Goal: Task Accomplishment & Management: Manage account settings

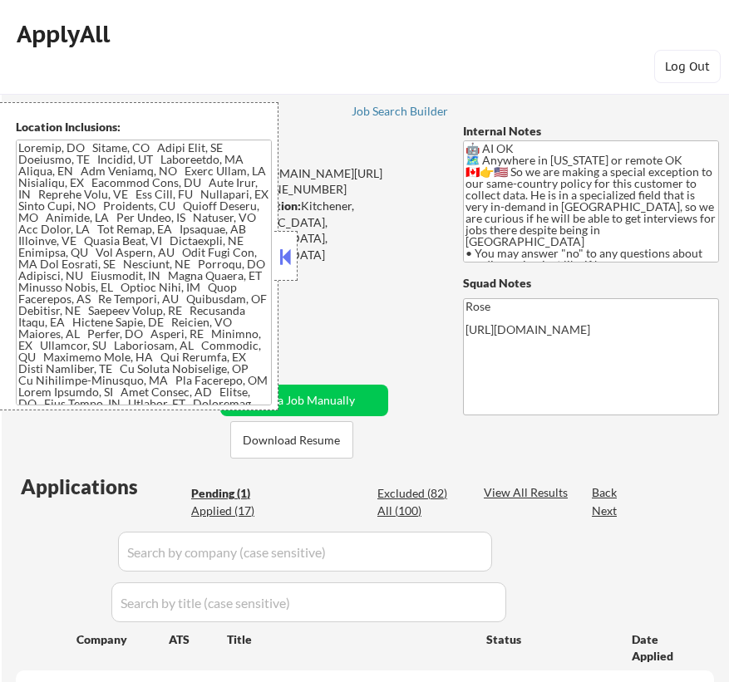
select select ""pending""
click at [289, 259] on button at bounding box center [286, 256] width 18 height 25
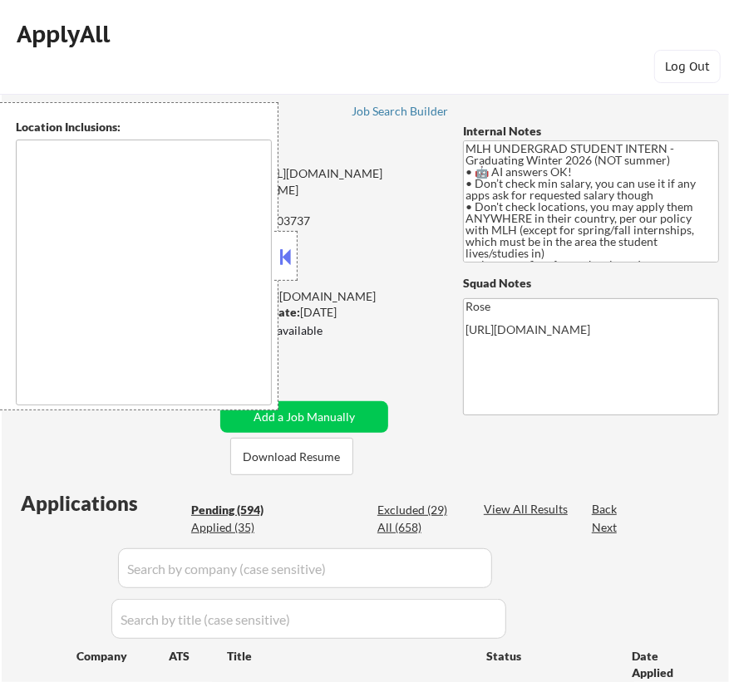
type textarea "country:[GEOGRAPHIC_DATA]"
select select ""pending""
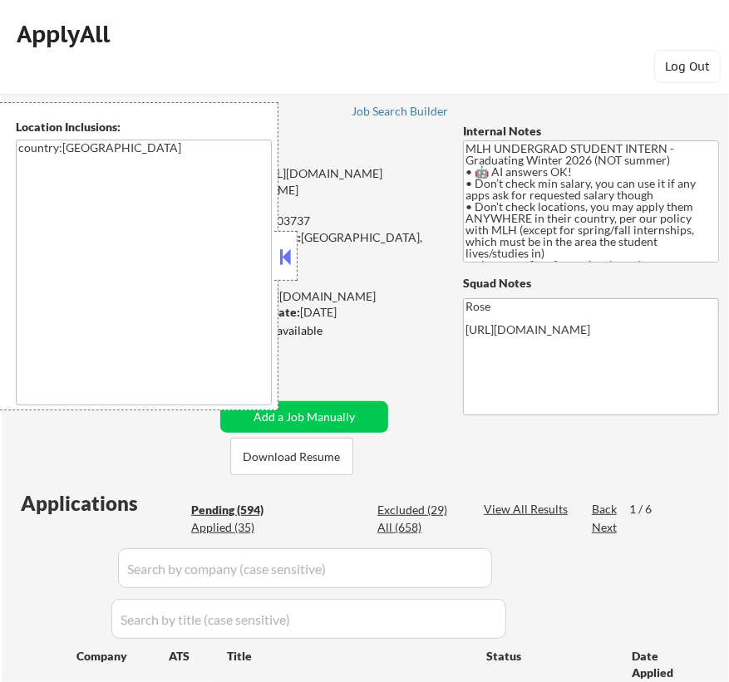
select select ""pending""
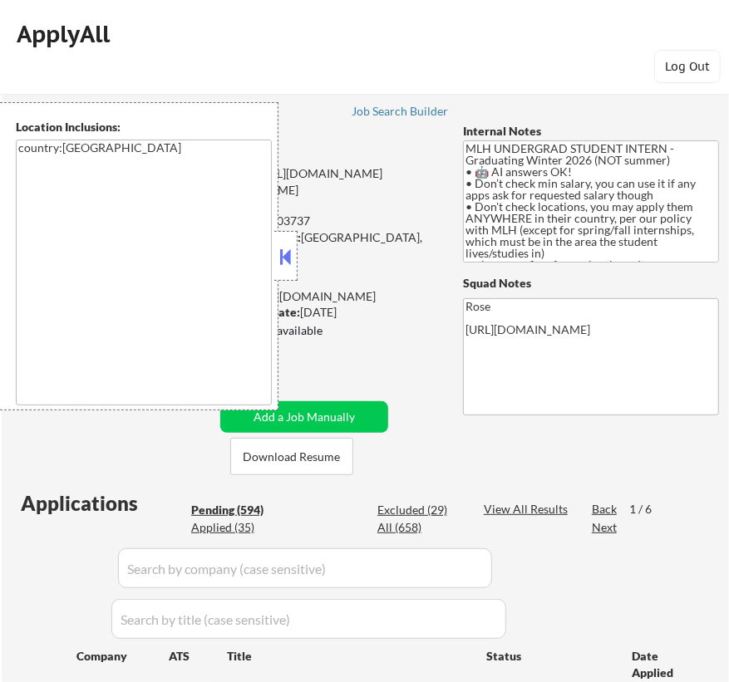
select select ""pending""
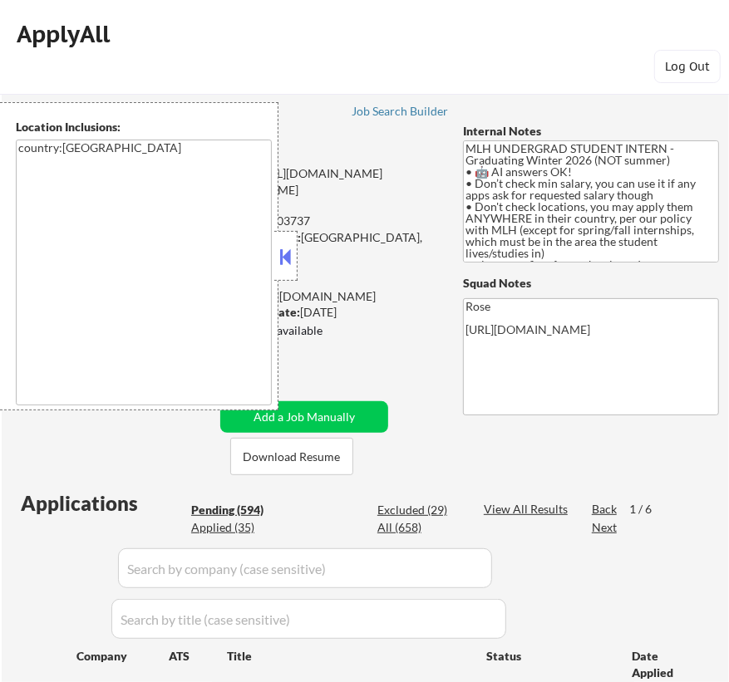
select select ""pending""
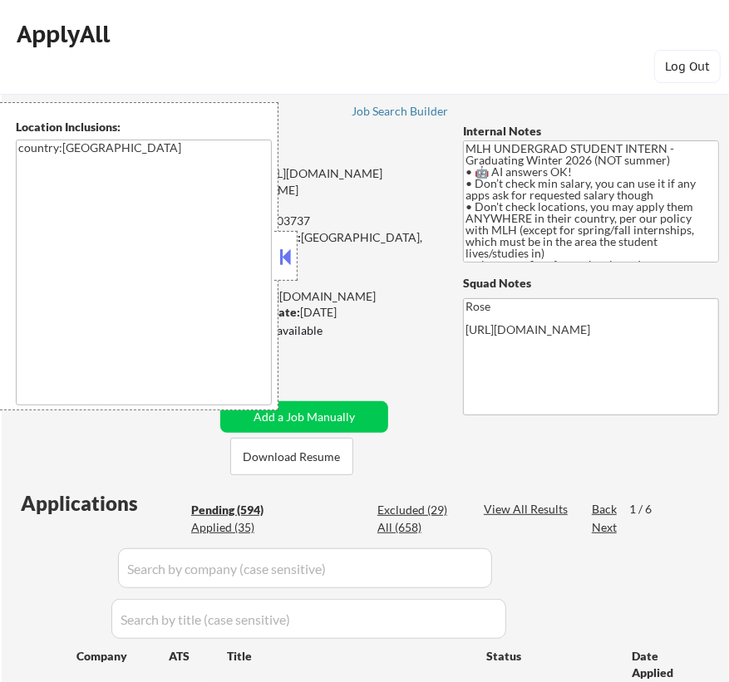
select select ""pending""
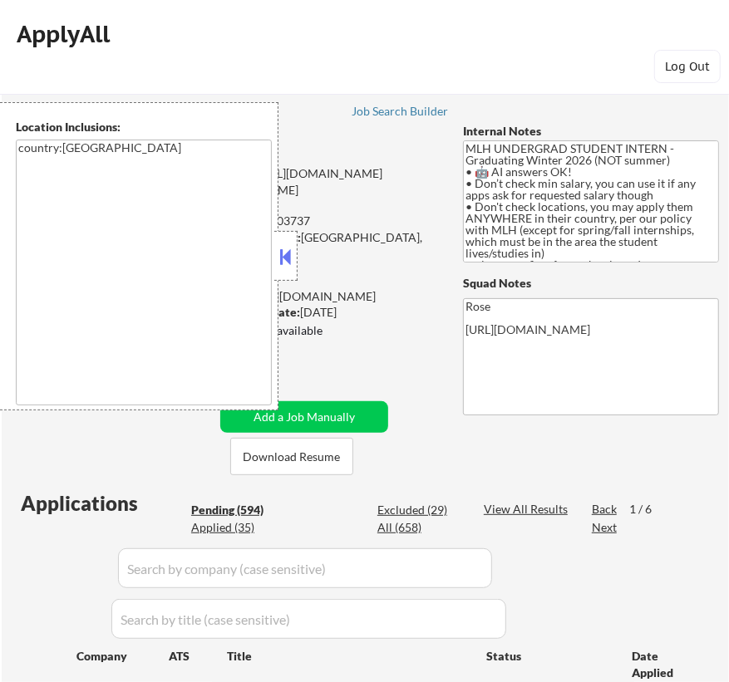
select select ""pending""
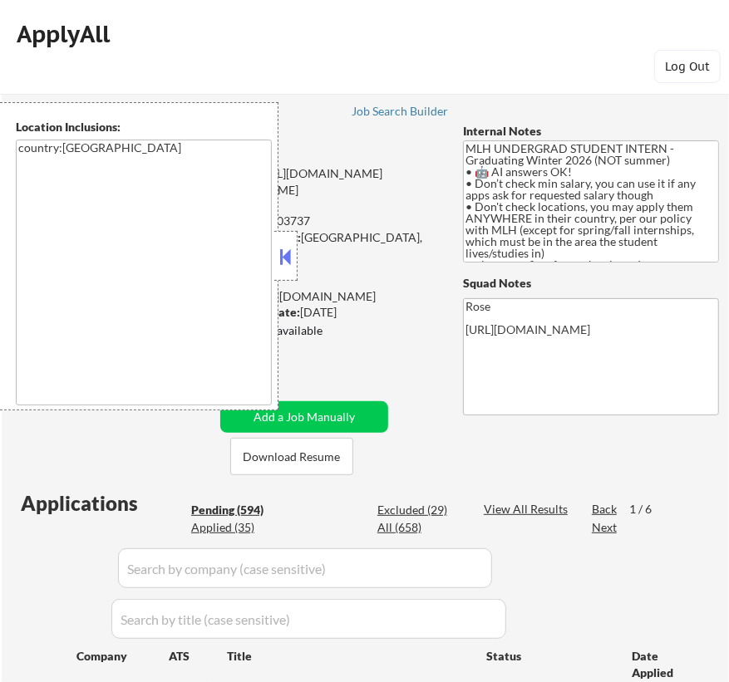
select select ""pending""
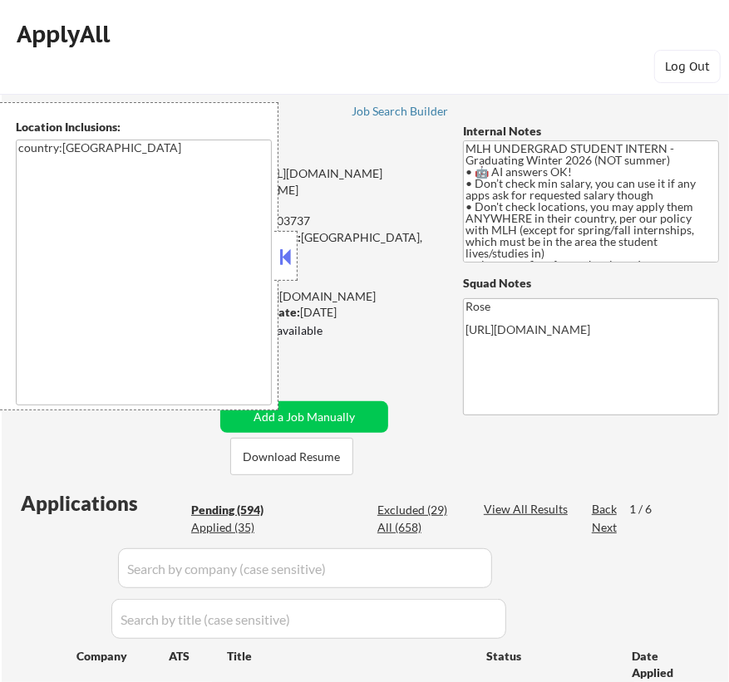
select select ""pending""
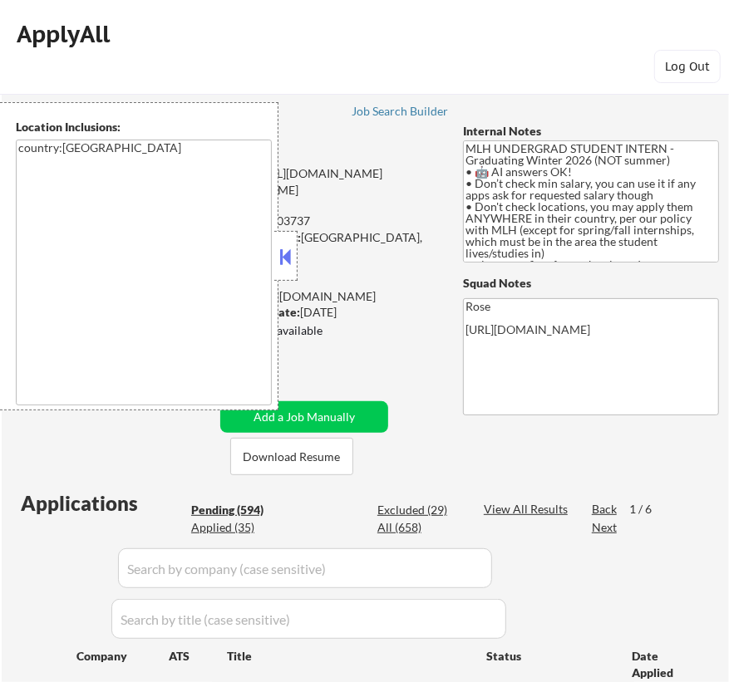
select select ""pending""
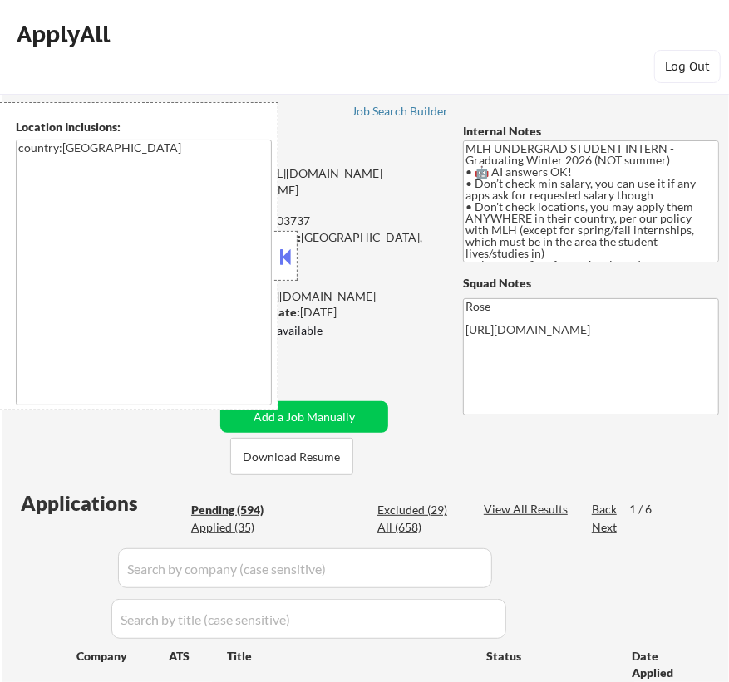
select select ""pending""
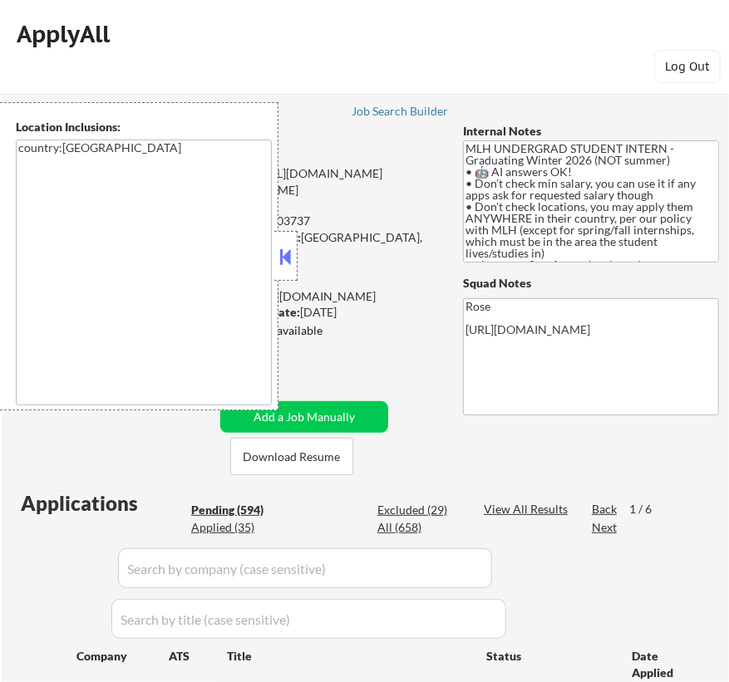
select select ""pending""
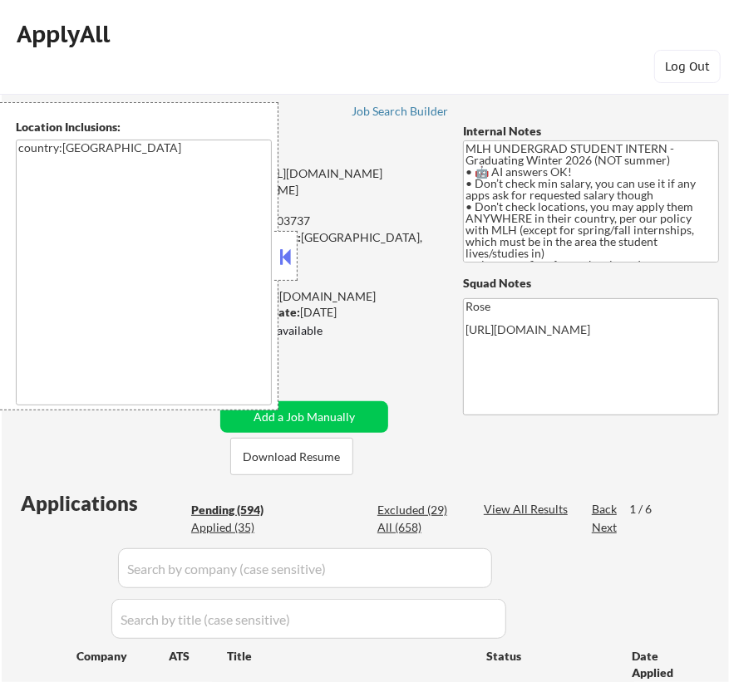
select select ""pending""
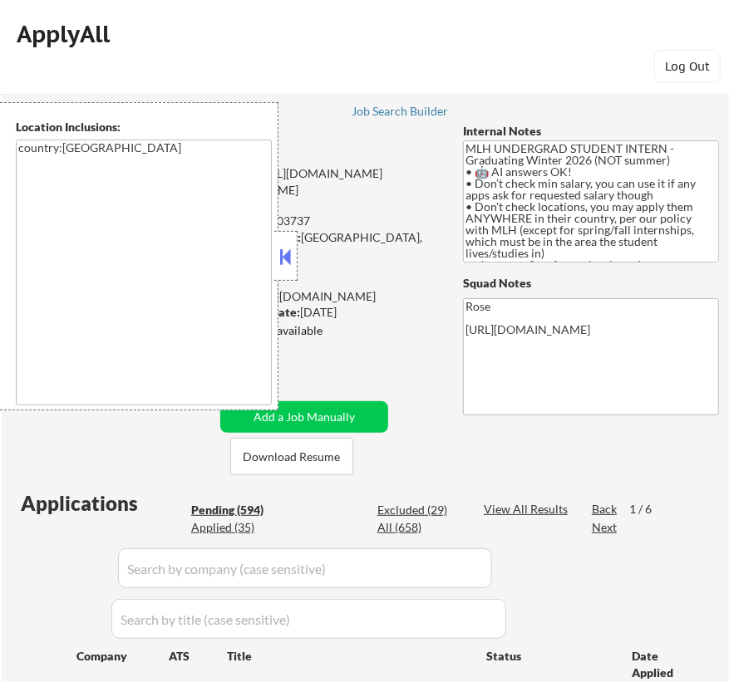
select select ""pending""
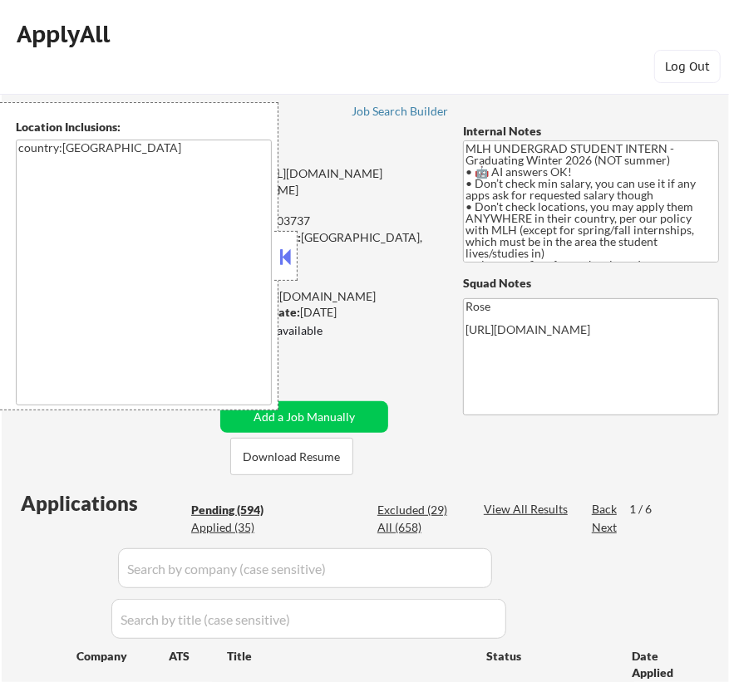
select select ""pending""
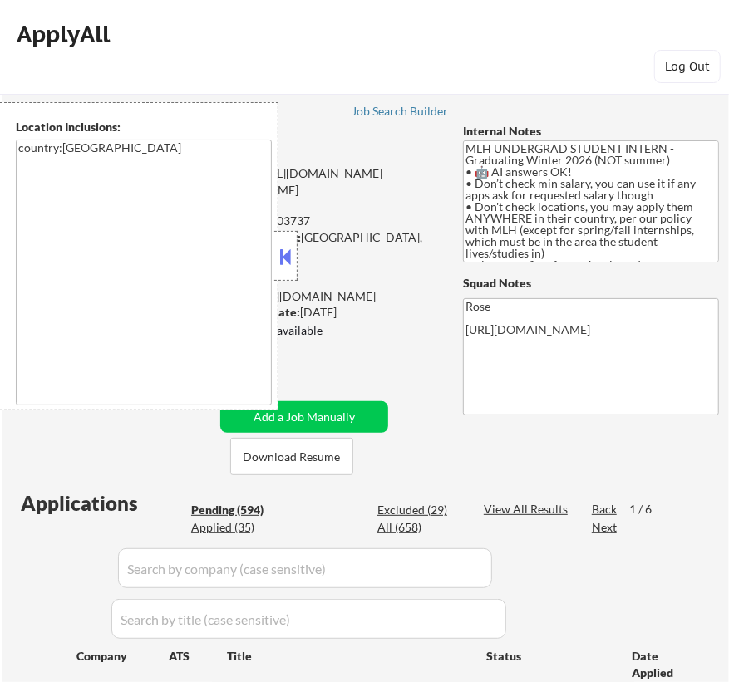
select select ""pending""
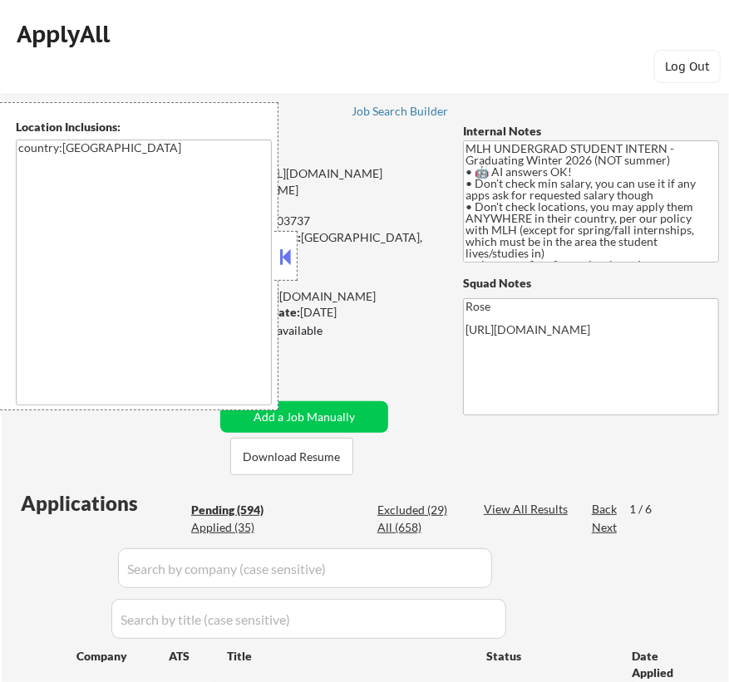
select select ""pending""
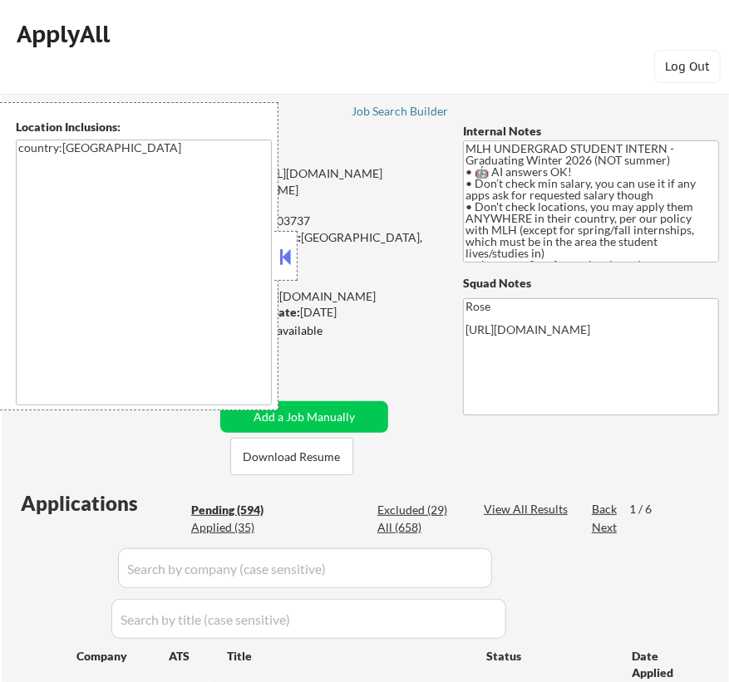
select select ""pending""
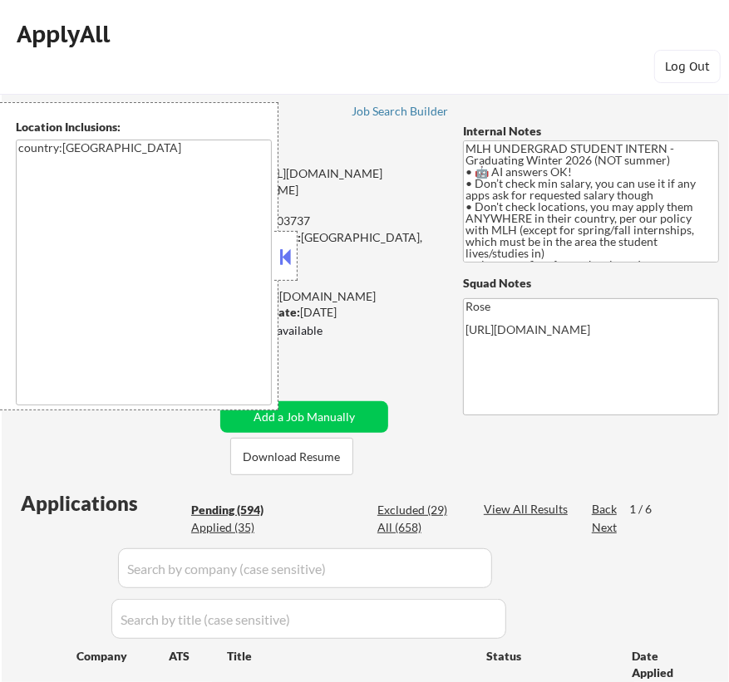
select select ""pending""
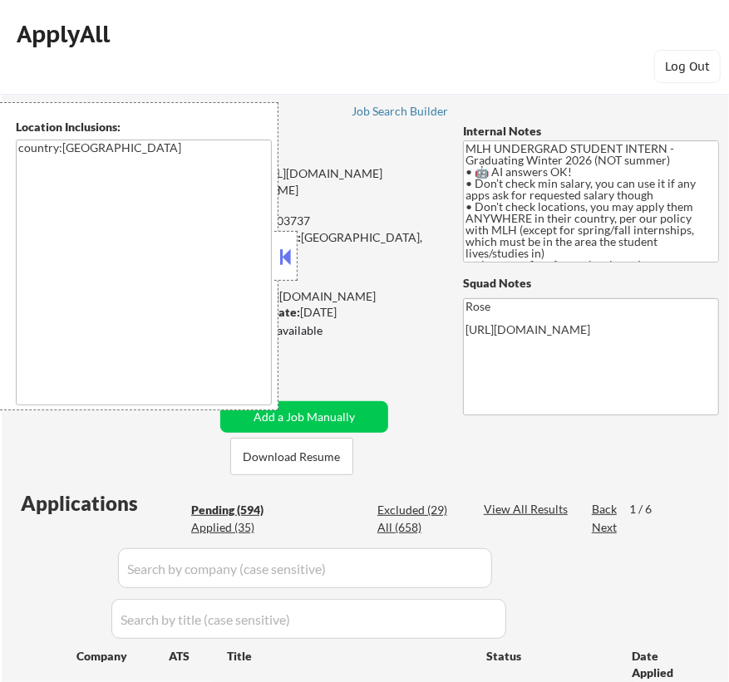
select select ""pending""
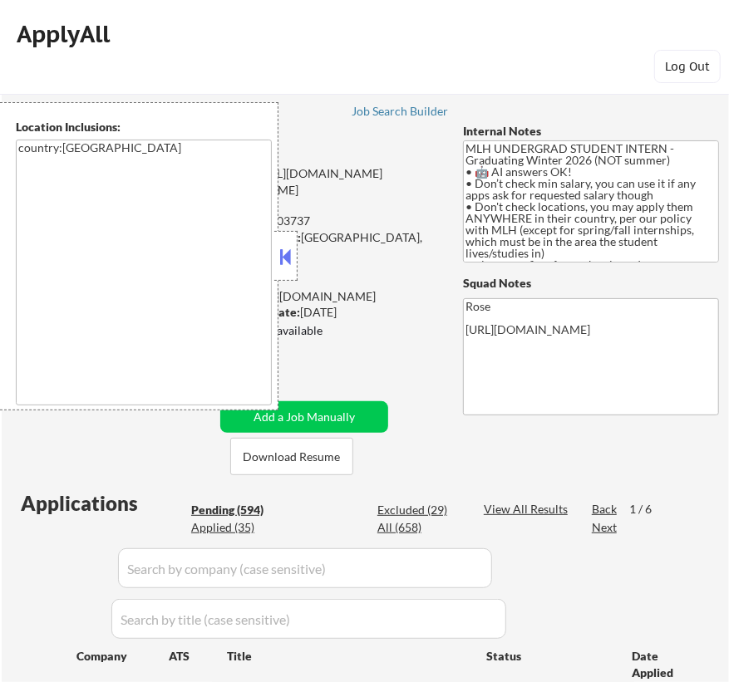
select select ""pending""
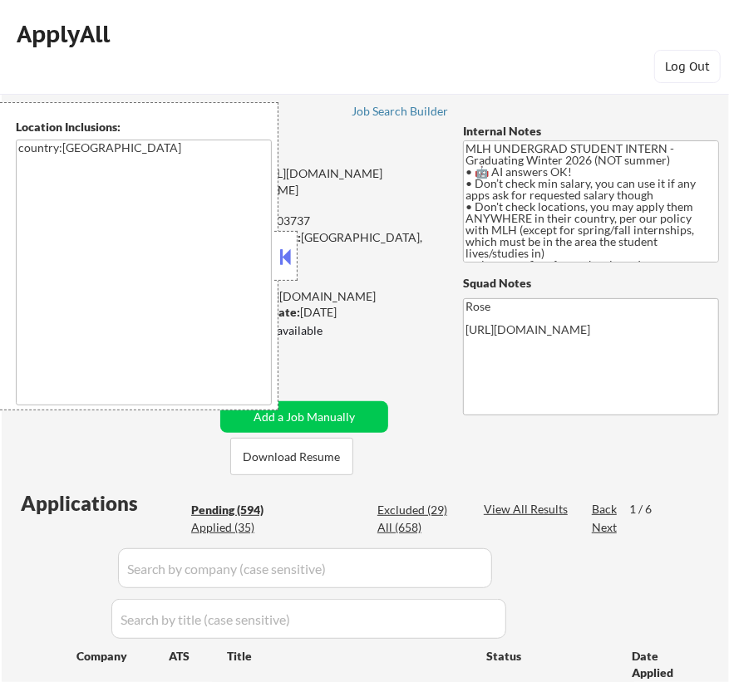
select select ""pending""
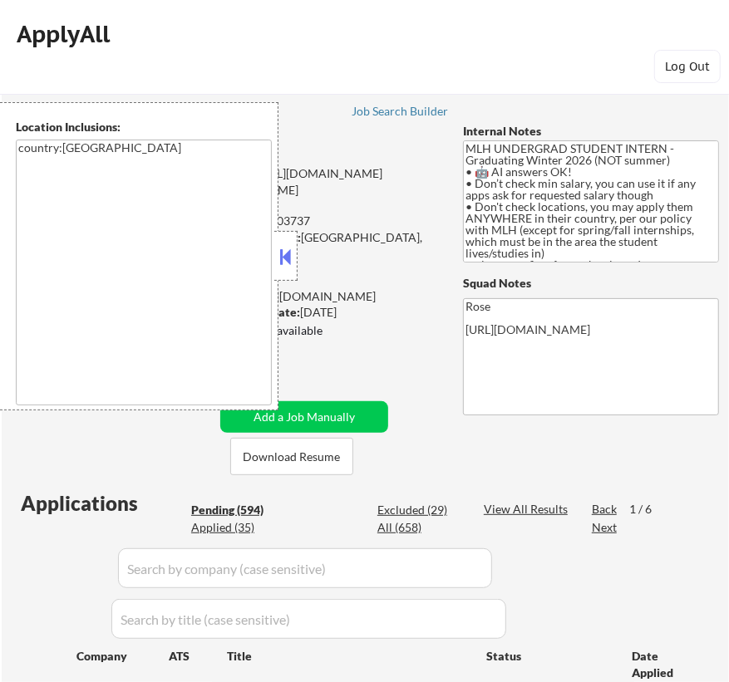
select select ""pending""
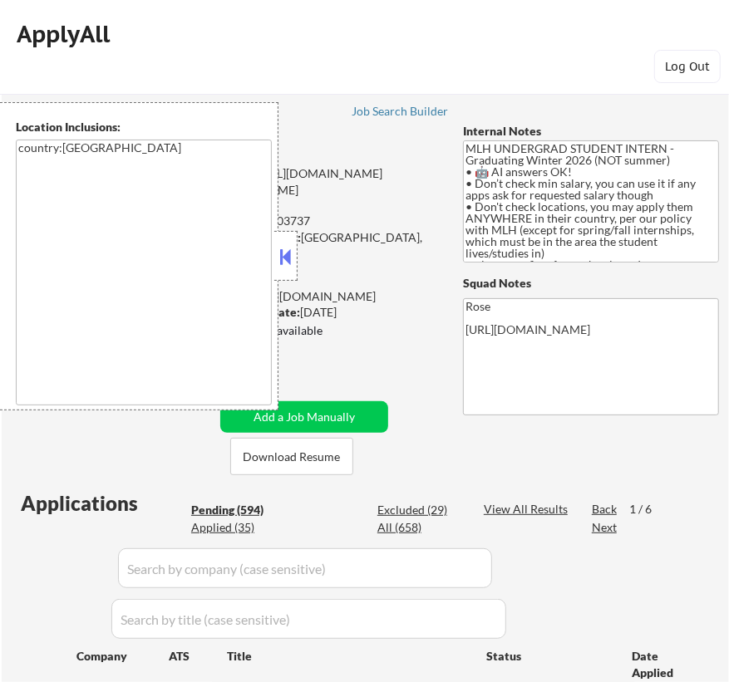
select select ""pending""
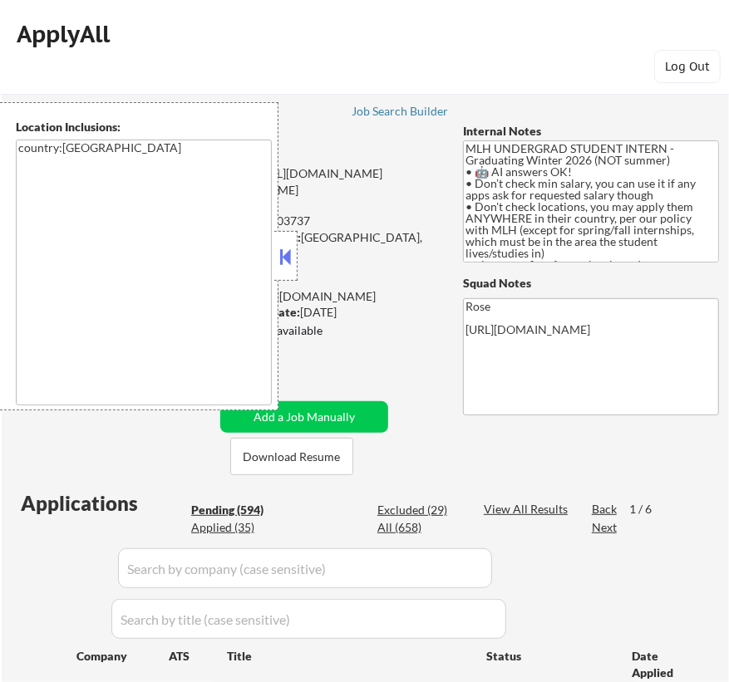
select select ""pending""
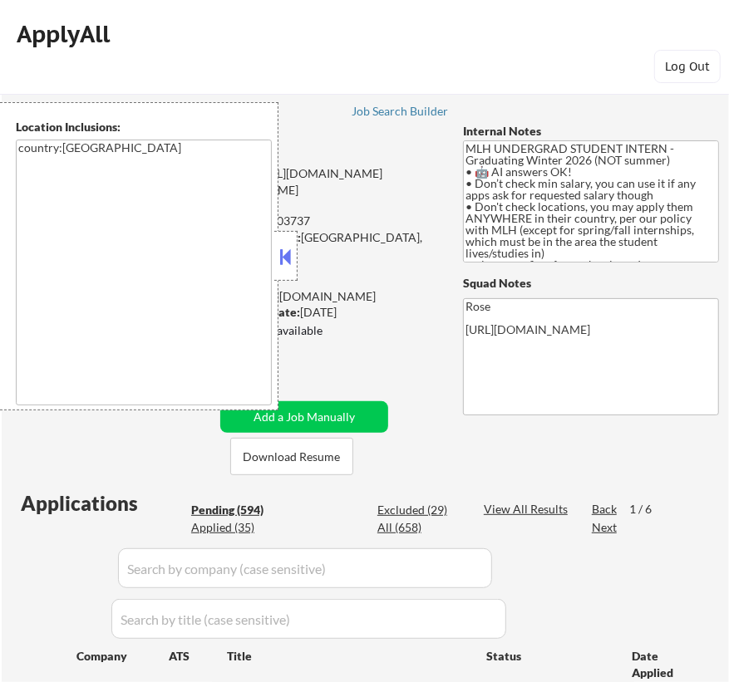
select select ""pending""
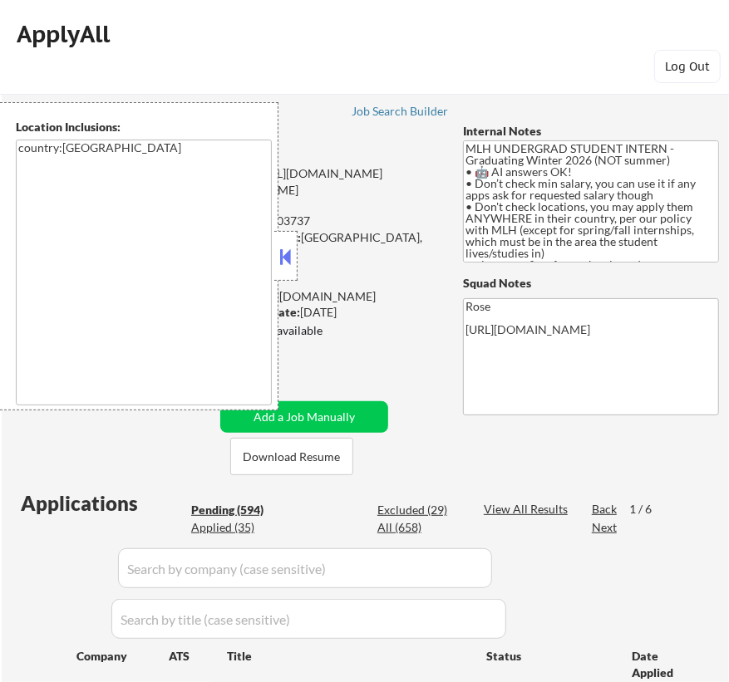
select select ""pending""
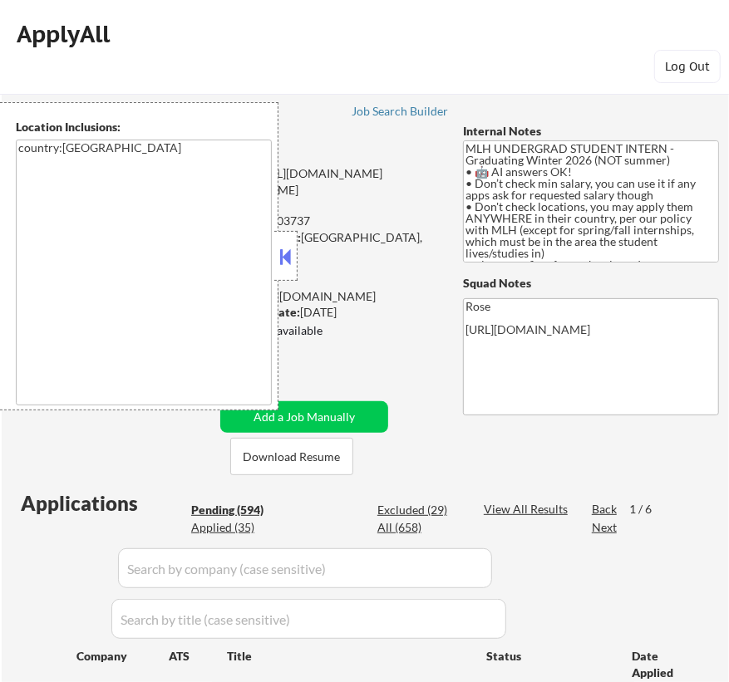
select select ""pending""
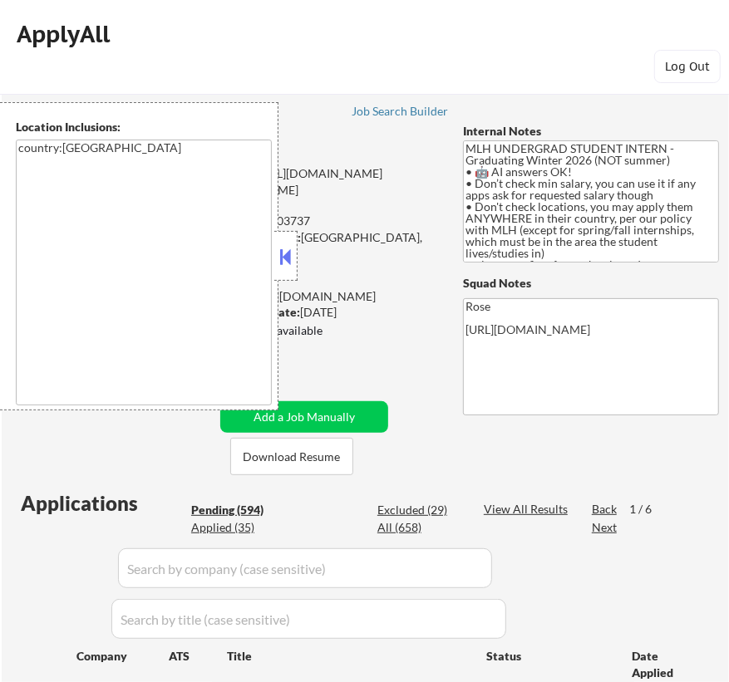
select select ""pending""
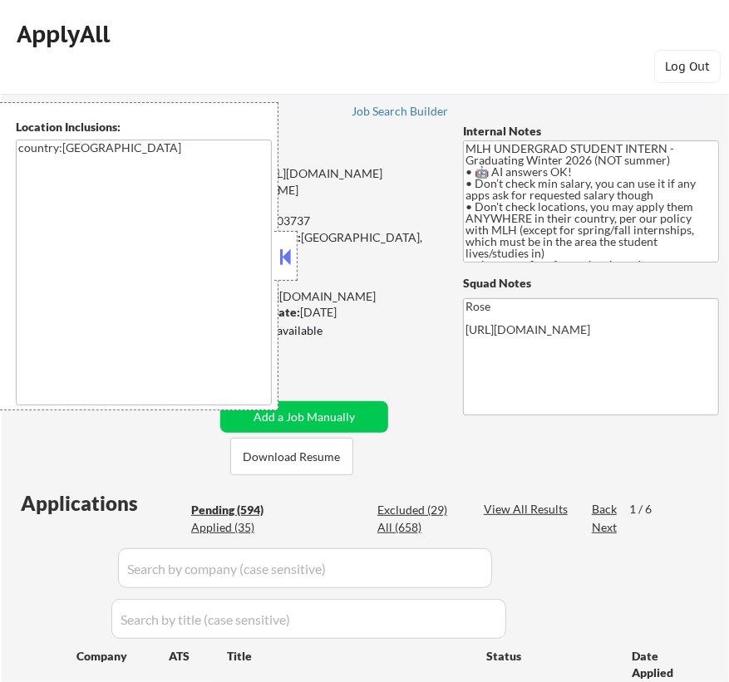
select select ""pending""
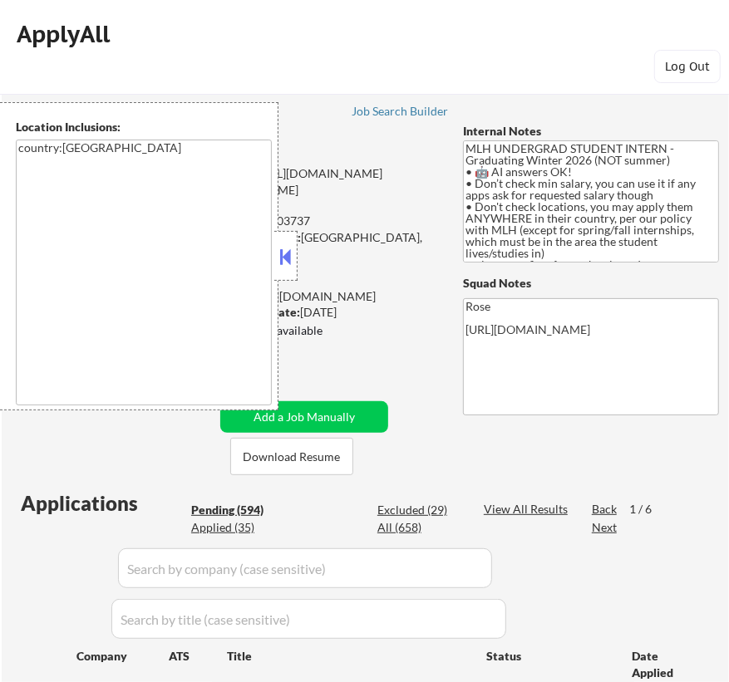
select select ""pending""
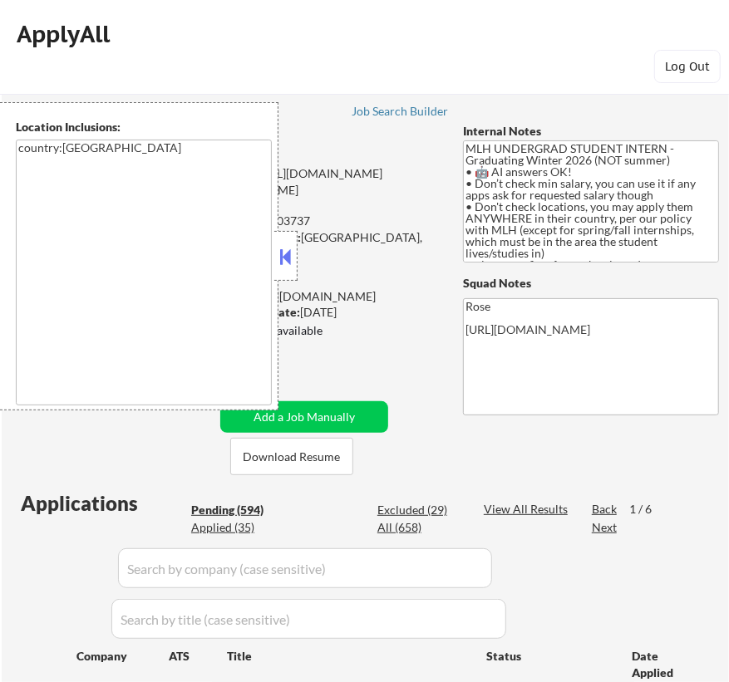
select select ""pending""
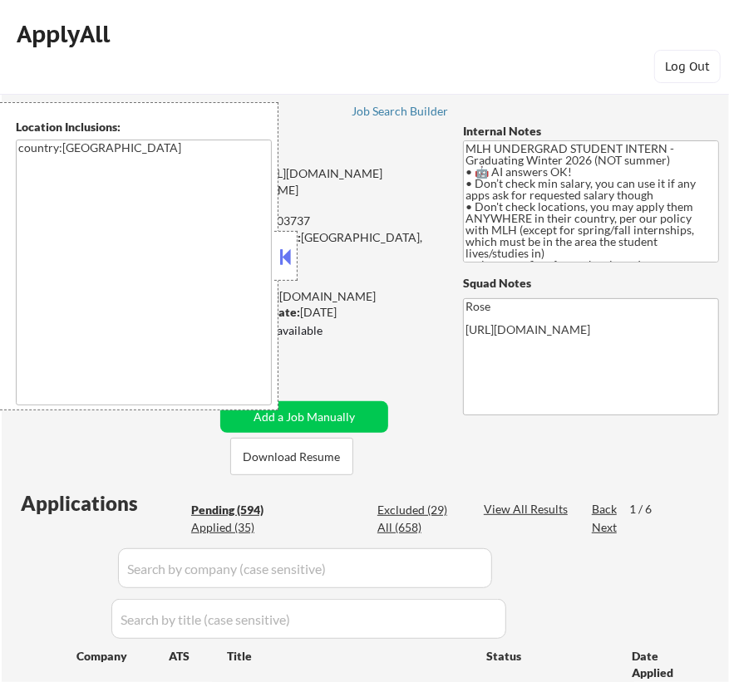
select select ""pending""
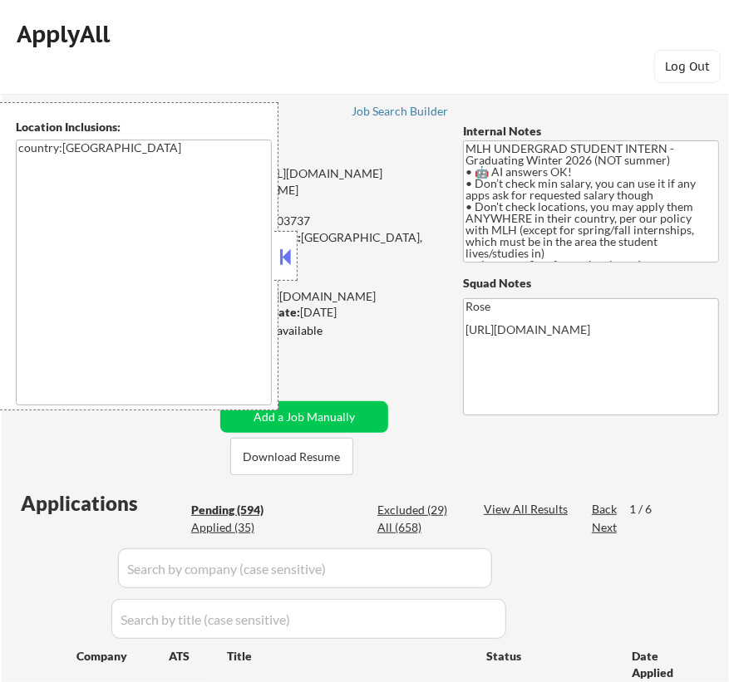
select select ""pending""
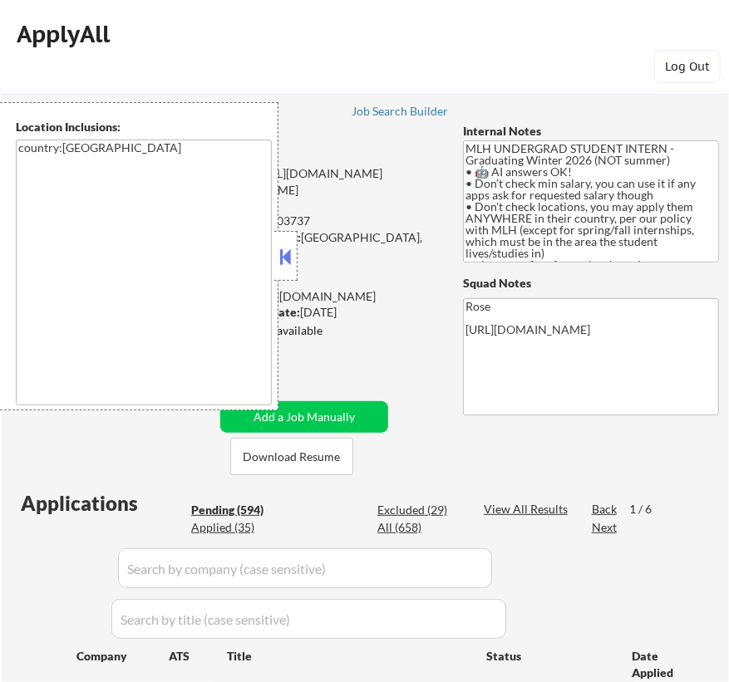
select select ""pending""
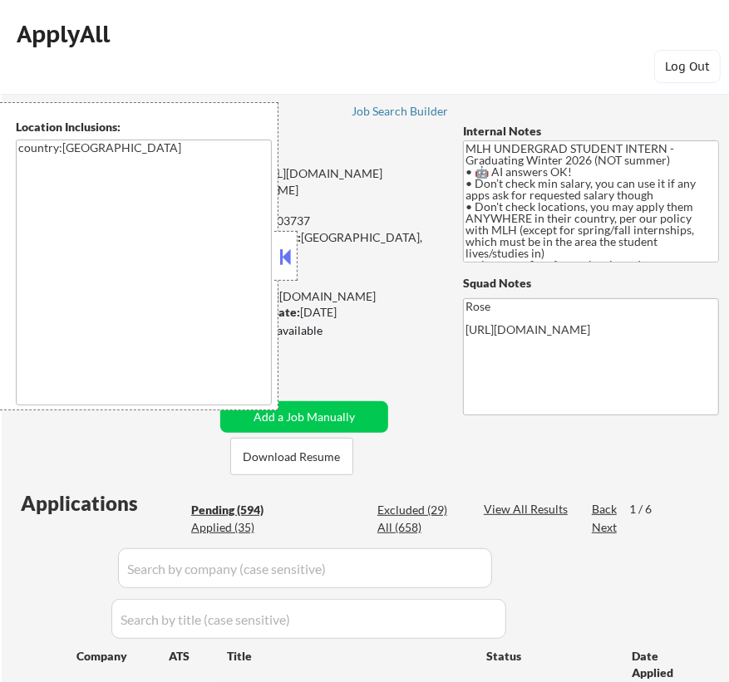
select select ""pending""
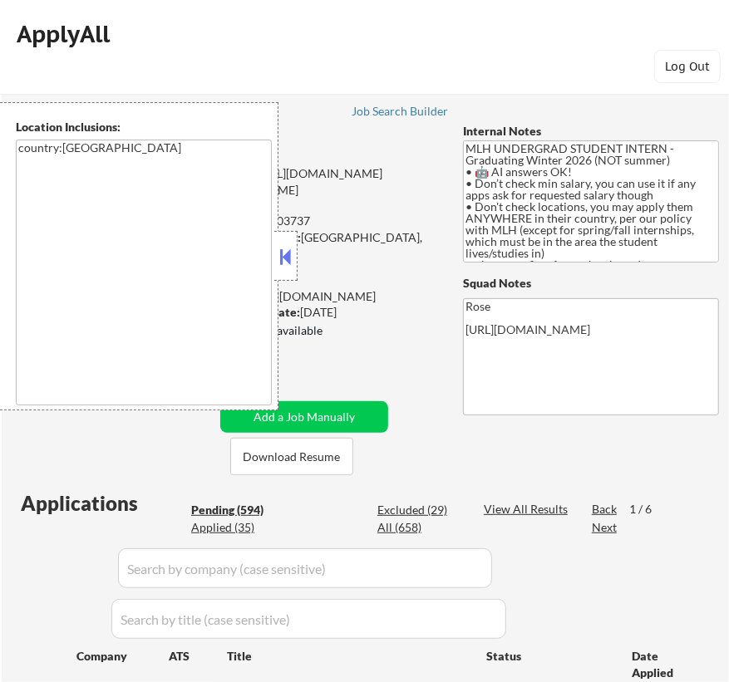
select select ""pending""
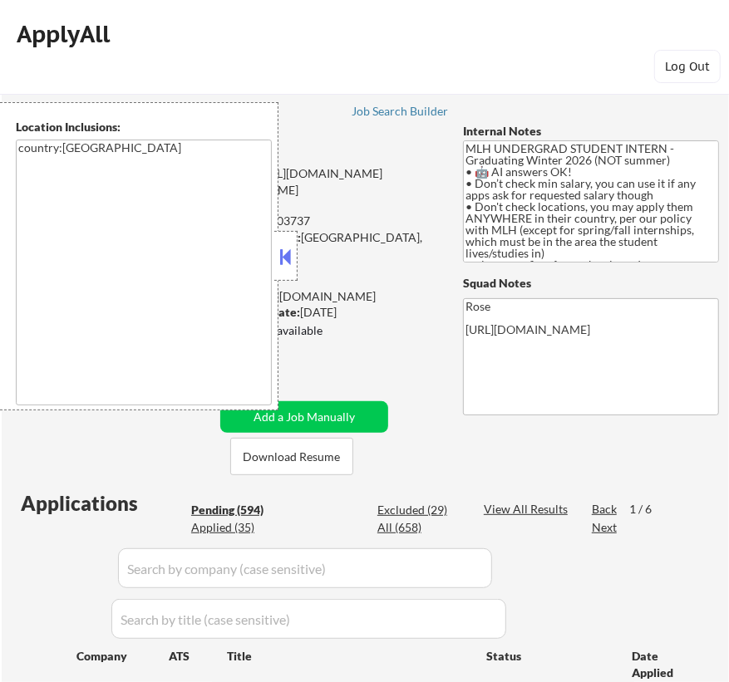
select select ""pending""
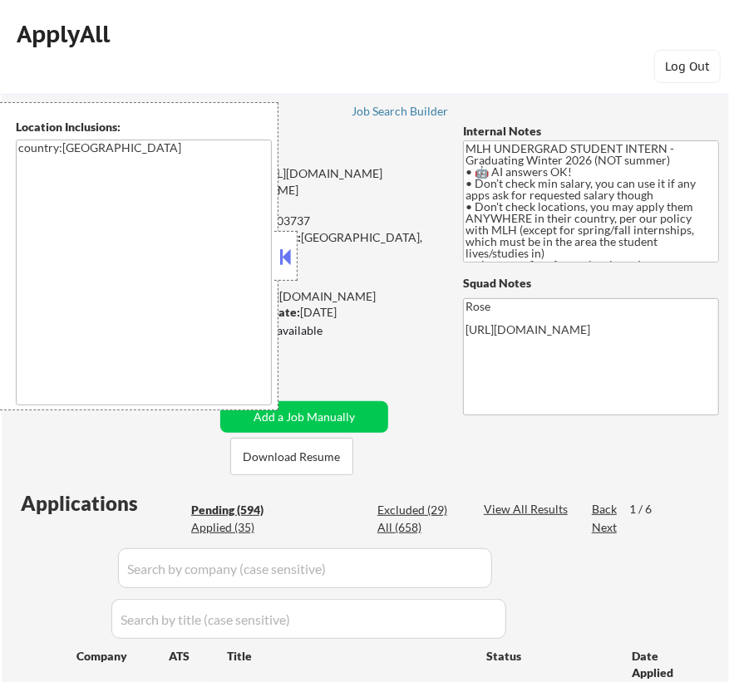
select select ""pending""
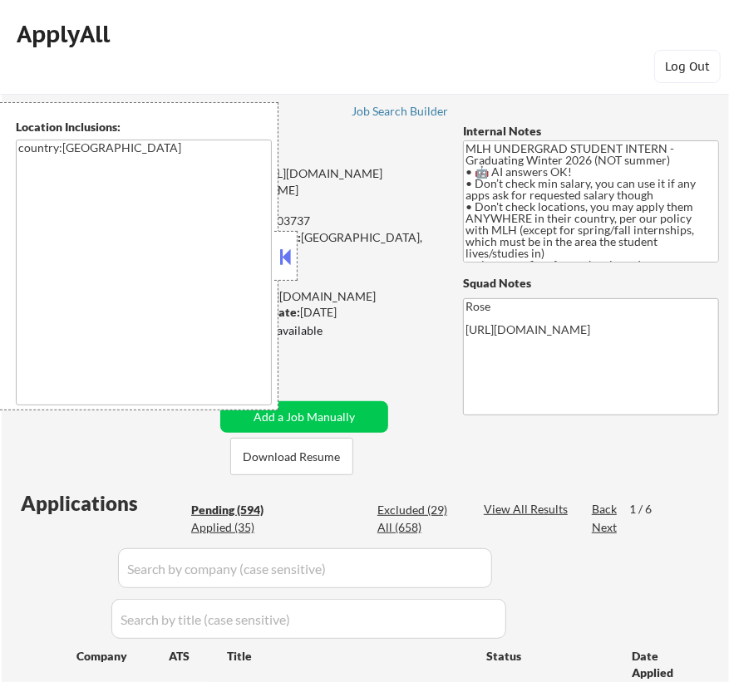
select select ""pending""
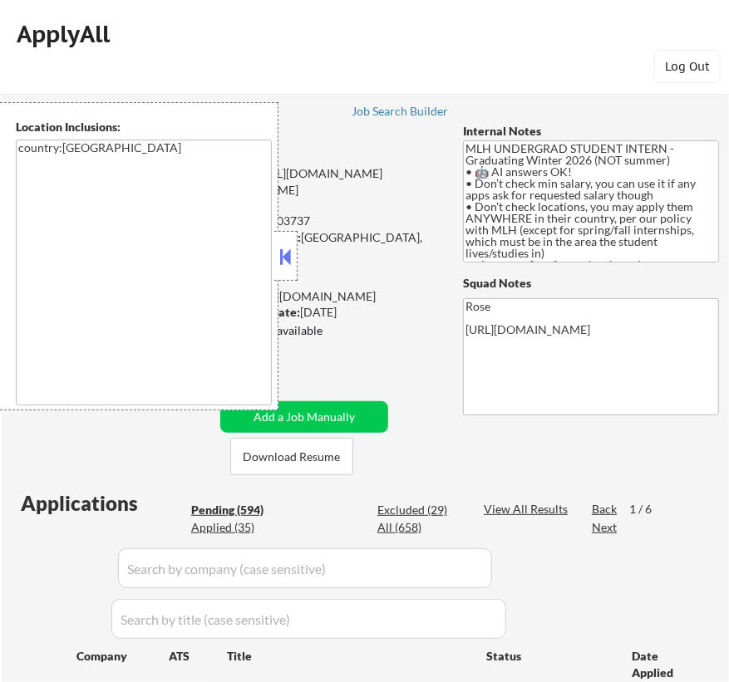
select select ""pending""
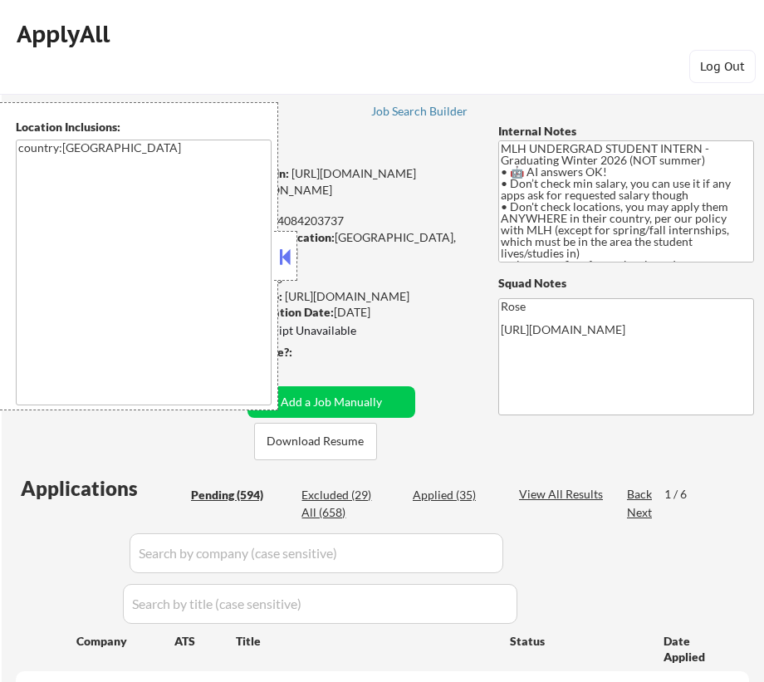
click at [288, 258] on button at bounding box center [286, 256] width 18 height 25
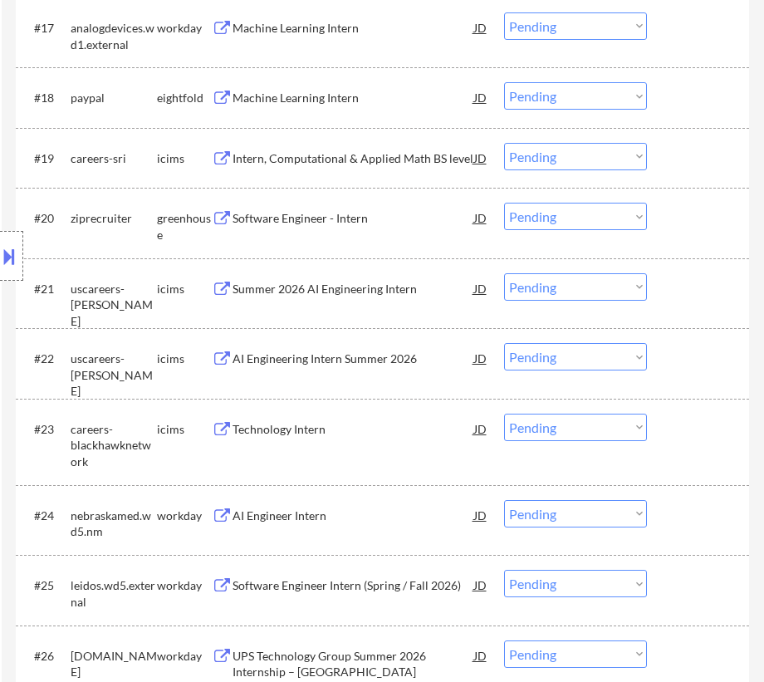
scroll to position [1812, 0]
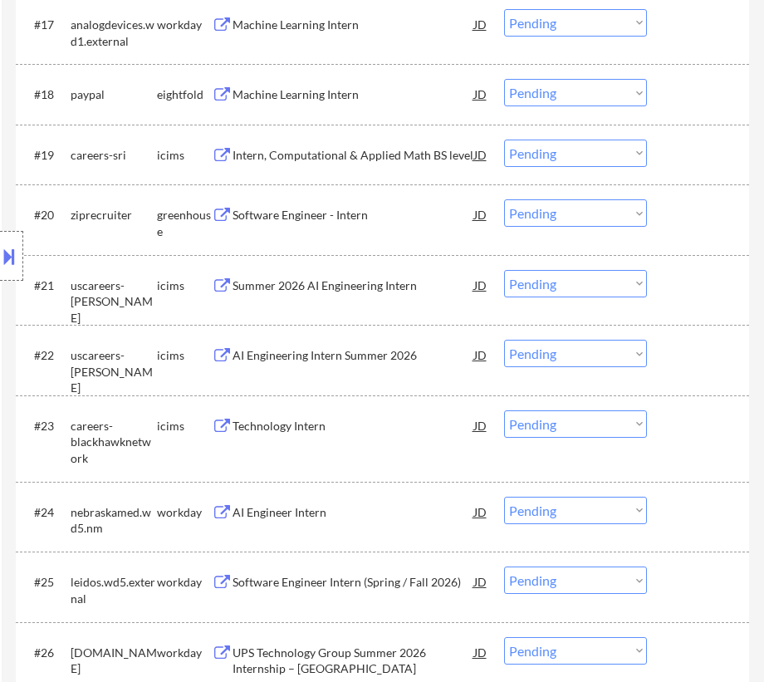
click at [322, 218] on div "Software Engineer - Intern" at bounding box center [353, 215] width 241 height 17
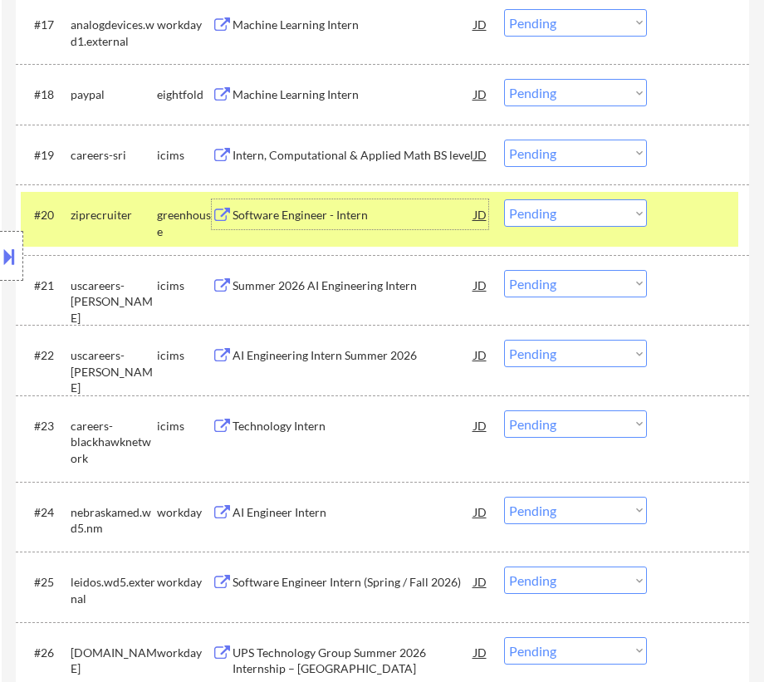
click at [575, 216] on select "Choose an option... Pending Applied Excluded (Questions) Excluded (Expired) Exc…" at bounding box center [575, 212] width 143 height 27
click at [504, 199] on select "Choose an option... Pending Applied Excluded (Questions) Excluded (Expired) Exc…" at bounding box center [575, 212] width 143 height 27
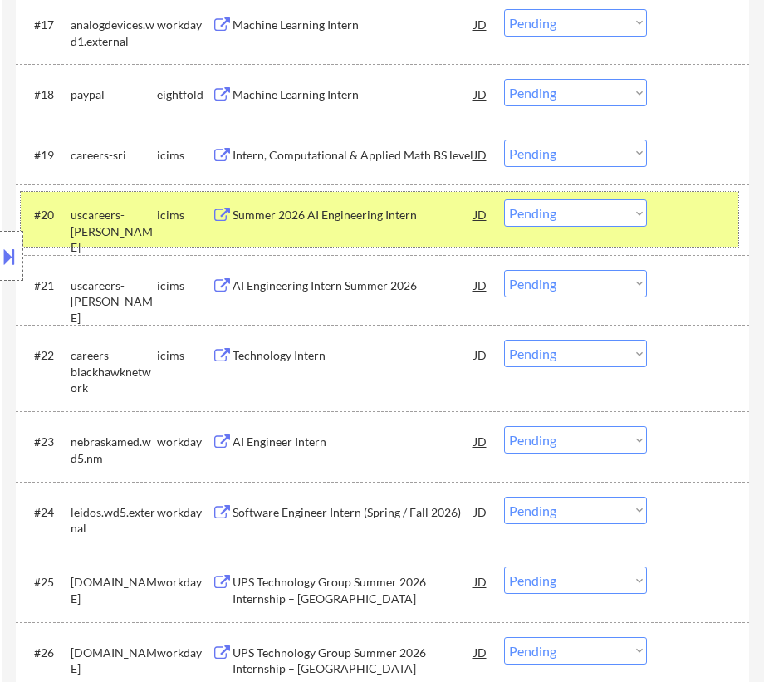
click at [702, 221] on div at bounding box center [700, 214] width 58 height 30
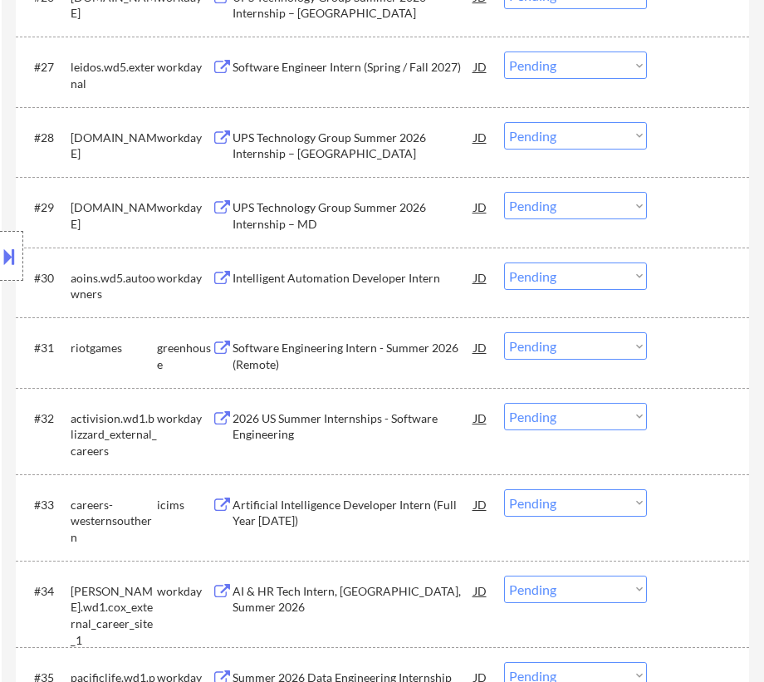
scroll to position [2493, 0]
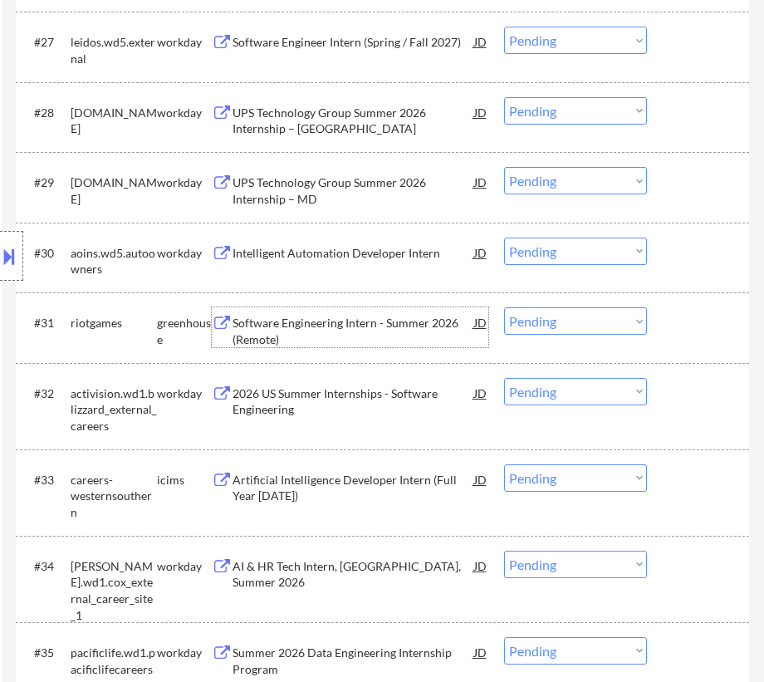
click at [357, 326] on div "Software Engineering Intern - Summer 2026 (Remote)" at bounding box center [353, 331] width 241 height 32
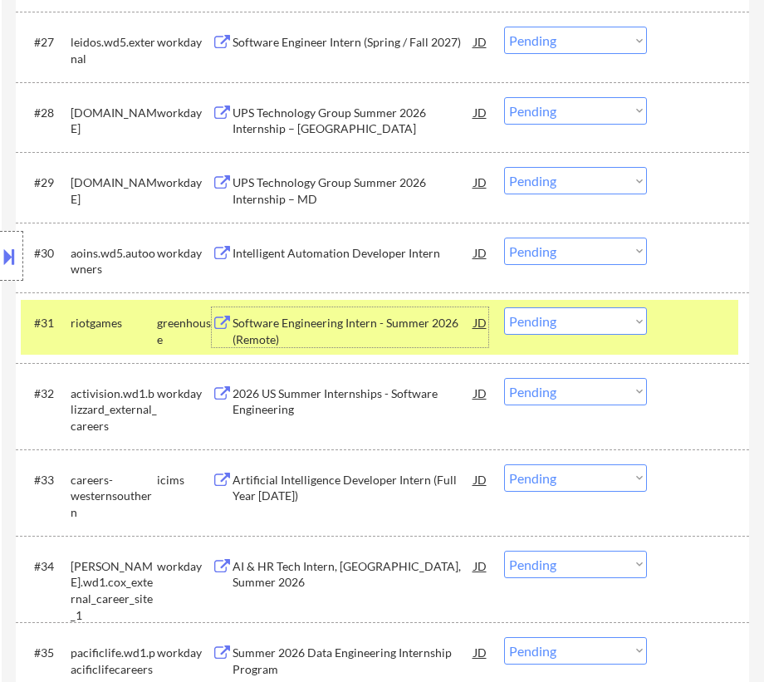
click at [618, 324] on select "Choose an option... Pending Applied Excluded (Questions) Excluded (Expired) Exc…" at bounding box center [575, 320] width 143 height 27
click at [504, 307] on select "Choose an option... Pending Applied Excluded (Questions) Excluded (Expired) Exc…" at bounding box center [575, 320] width 143 height 27
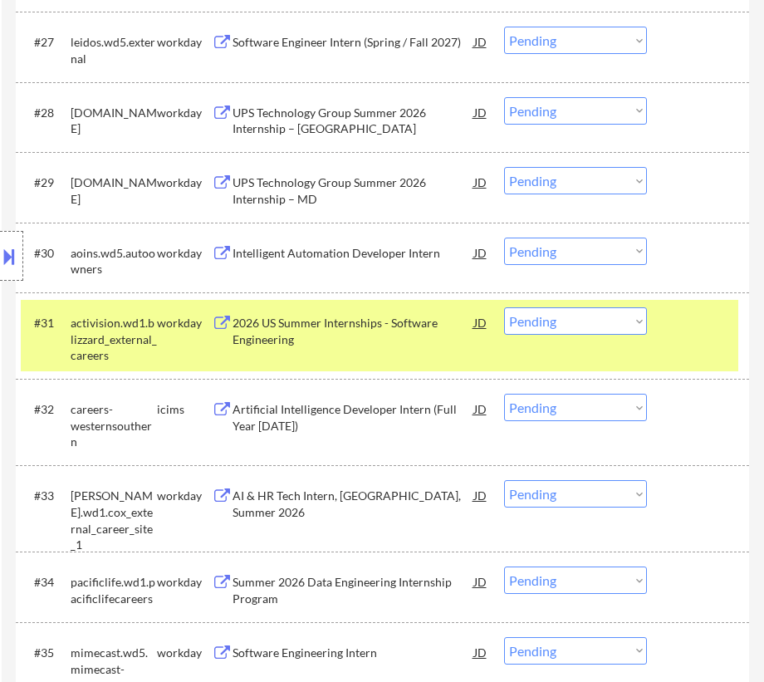
click at [673, 313] on div at bounding box center [700, 322] width 58 height 30
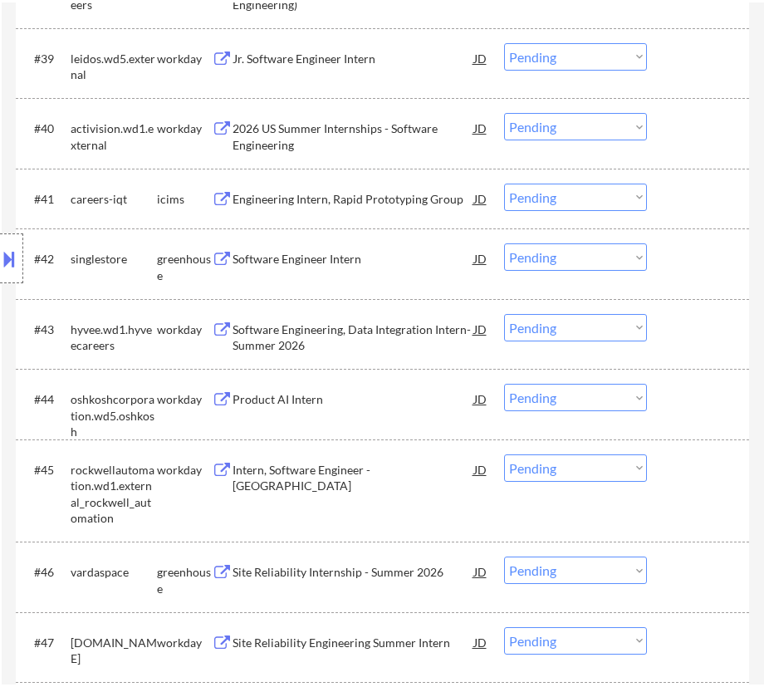
scroll to position [3398, 0]
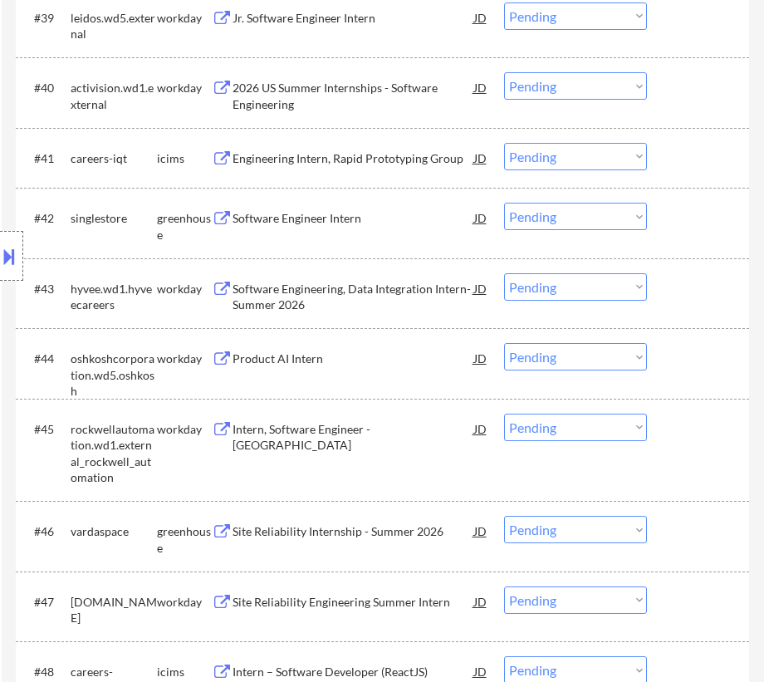
click at [424, 224] on div "Software Engineer Intern" at bounding box center [353, 218] width 241 height 17
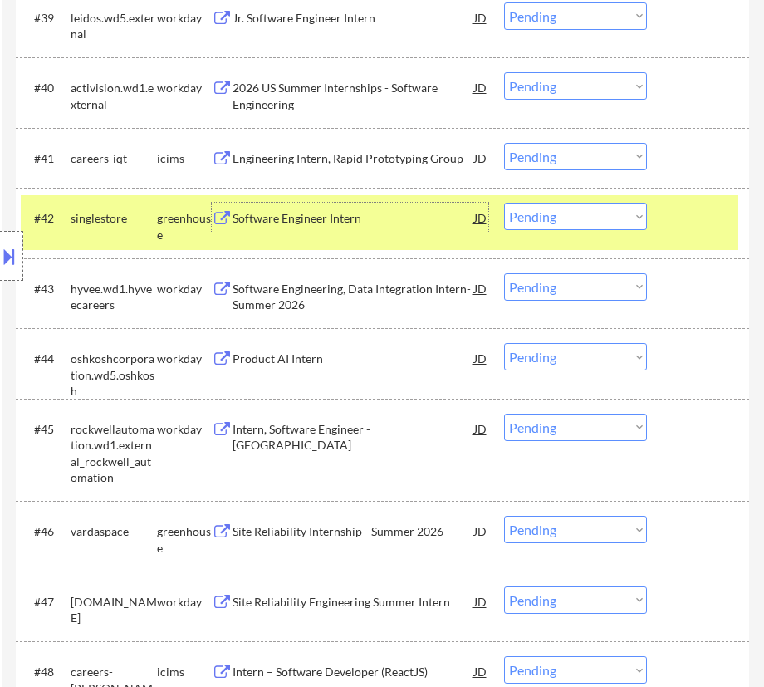
click at [602, 215] on select "Choose an option... Pending Applied Excluded (Questions) Excluded (Expired) Exc…" at bounding box center [575, 216] width 143 height 27
click at [504, 203] on select "Choose an option... Pending Applied Excluded (Questions) Excluded (Expired) Exc…" at bounding box center [575, 216] width 143 height 27
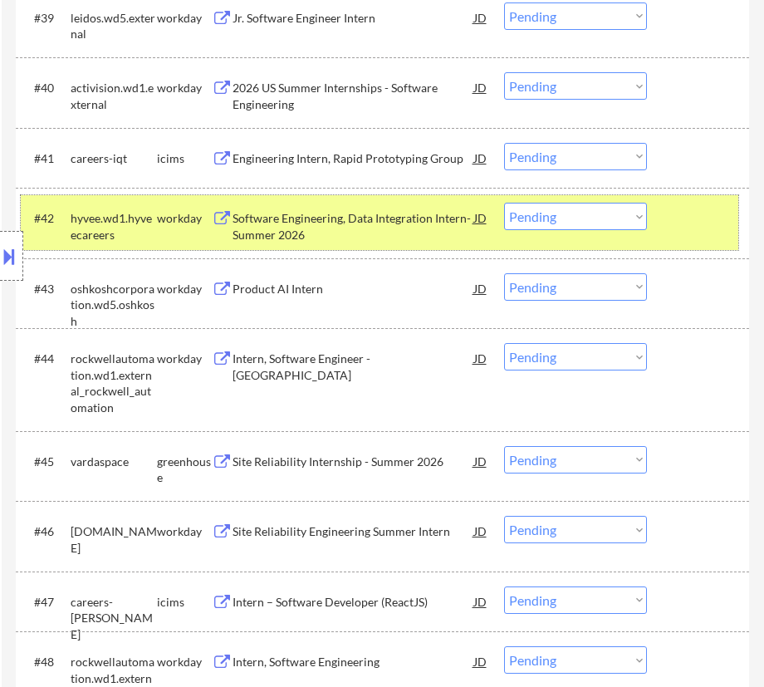
click at [707, 216] on div at bounding box center [700, 218] width 58 height 30
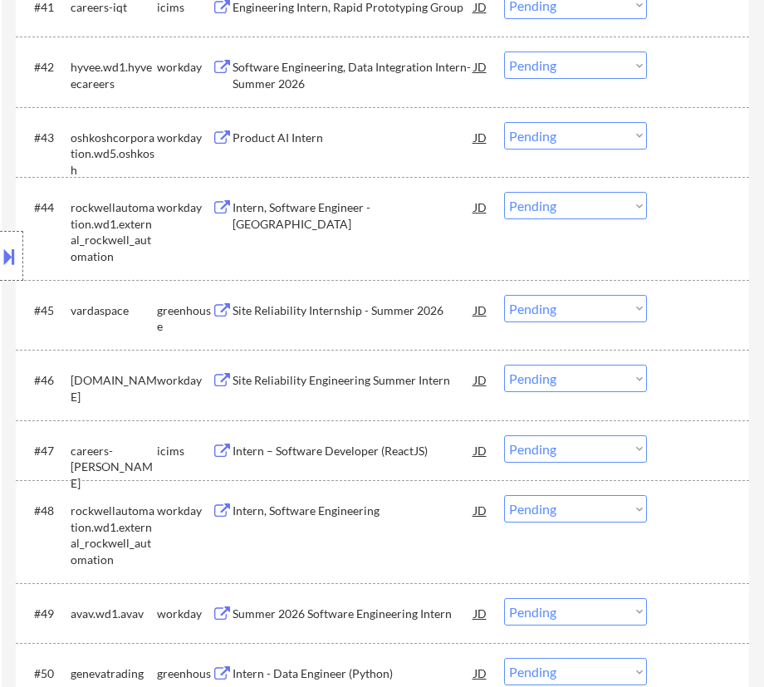
scroll to position [3625, 0]
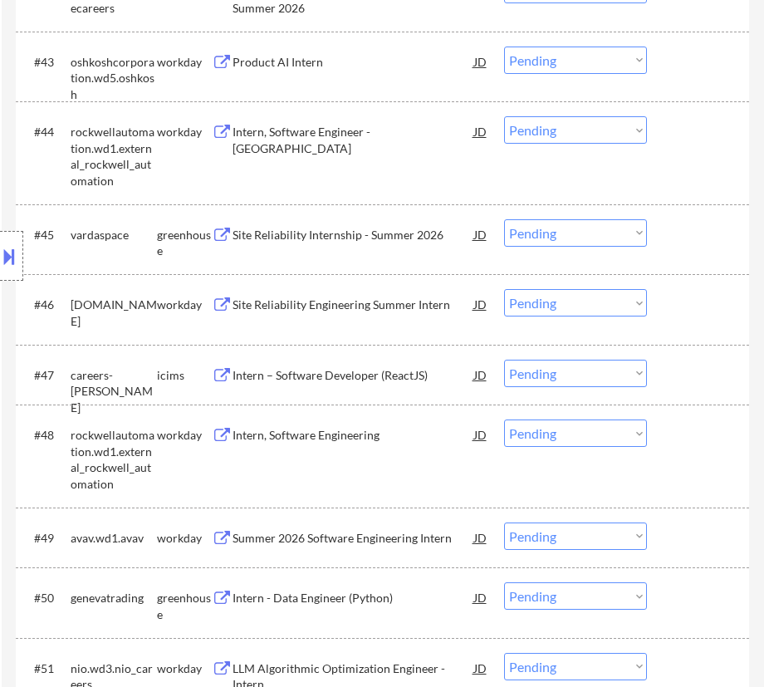
click at [394, 251] on div "#45 vardaspace greenhouse Site Reliability Internship - Summer 2026 JD Choose a…" at bounding box center [380, 239] width 718 height 55
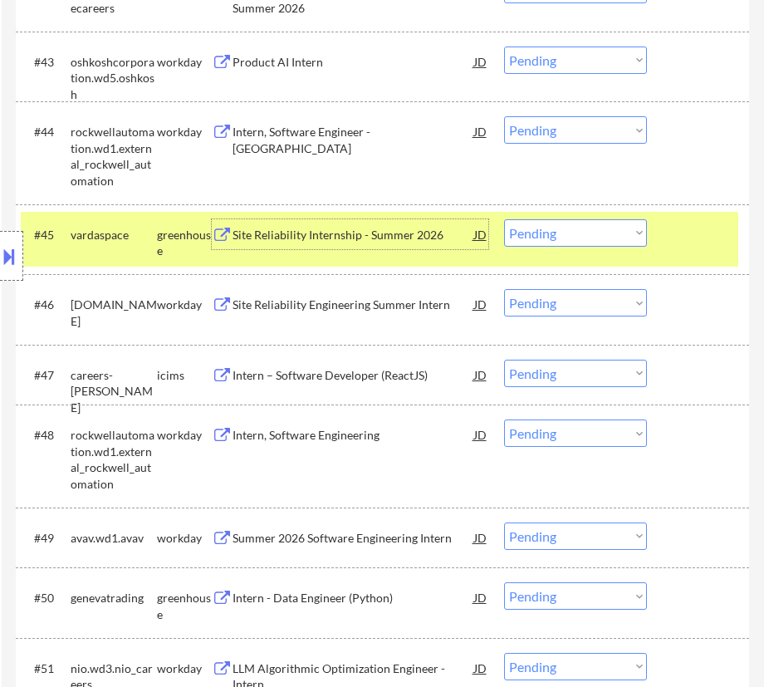
click at [401, 241] on div "Site Reliability Internship - Summer 2026" at bounding box center [353, 235] width 241 height 17
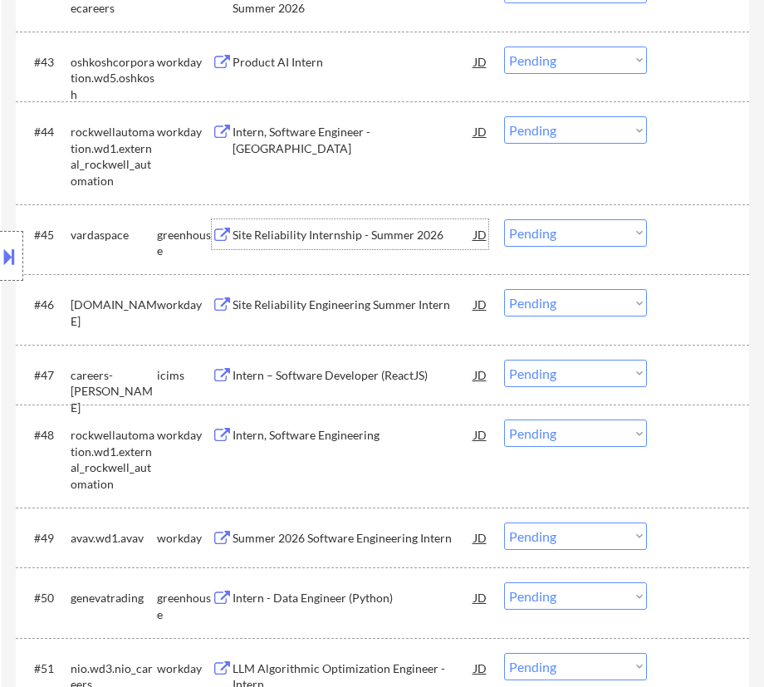
click at [582, 233] on select "Choose an option... Pending Applied Excluded (Questions) Excluded (Expired) Exc…" at bounding box center [575, 232] width 143 height 27
click at [504, 219] on select "Choose an option... Pending Applied Excluded (Questions) Excluded (Expired) Exc…" at bounding box center [575, 232] width 143 height 27
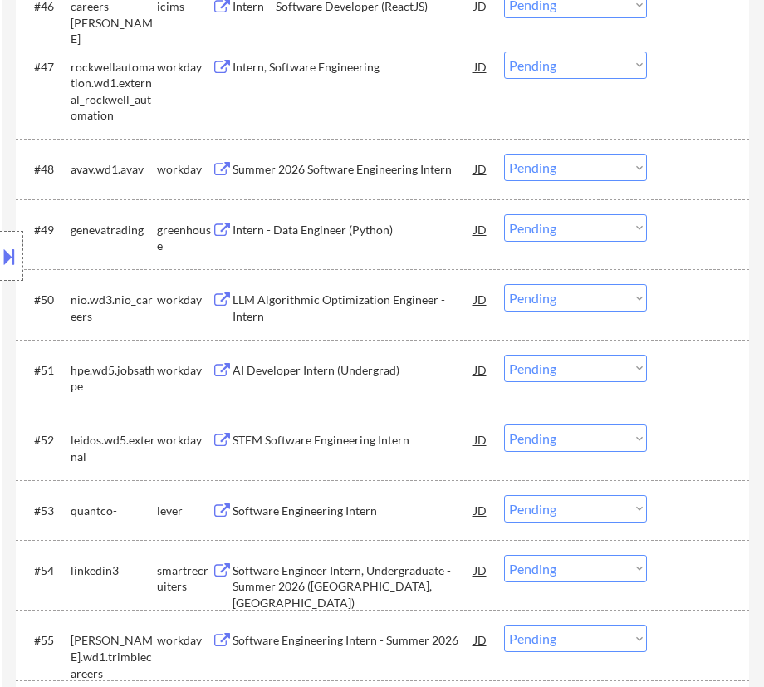
scroll to position [3928, 0]
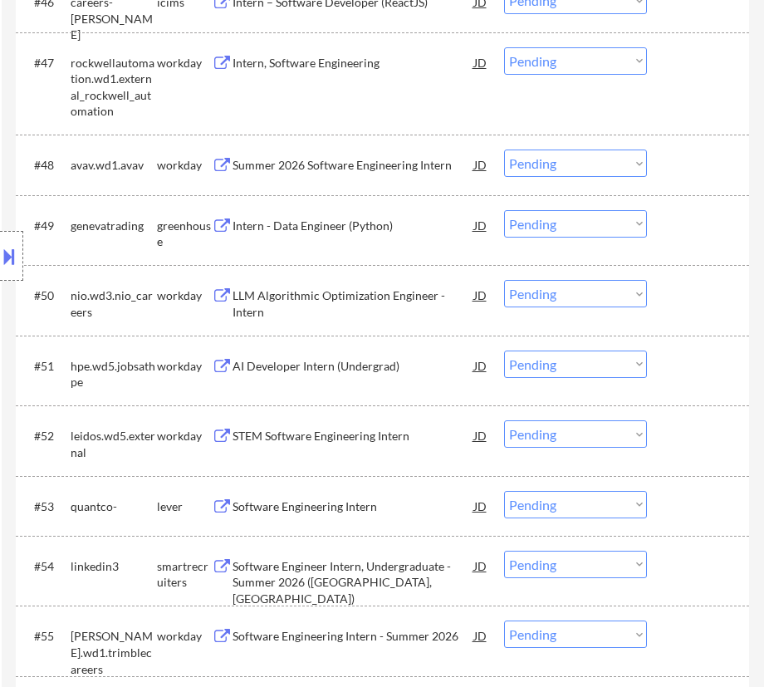
click at [376, 230] on div "Intern - Data Engineer (Python)" at bounding box center [353, 226] width 241 height 17
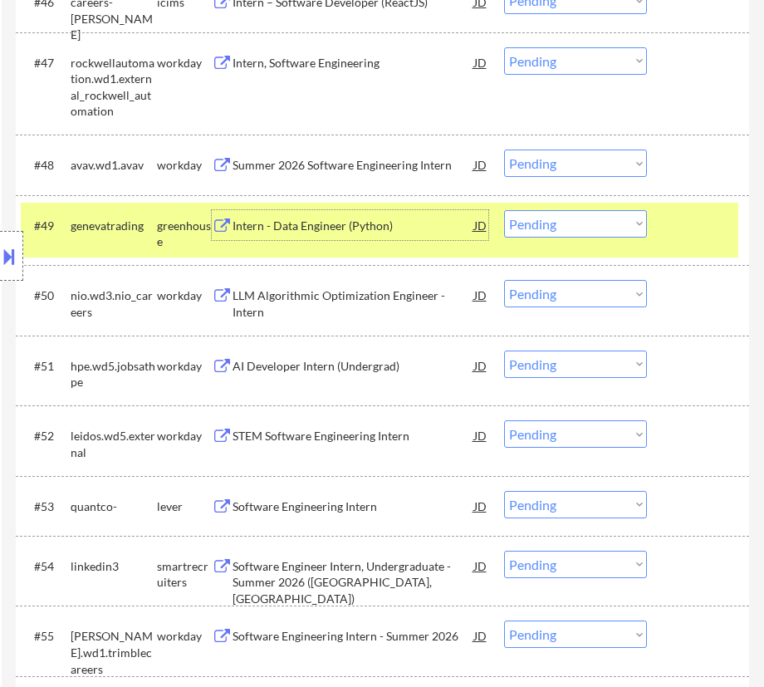
click at [550, 224] on select "Choose an option... Pending Applied Excluded (Questions) Excluded (Expired) Exc…" at bounding box center [575, 223] width 143 height 27
click at [504, 210] on select "Choose an option... Pending Applied Excluded (Questions) Excluded (Expired) Exc…" at bounding box center [575, 223] width 143 height 27
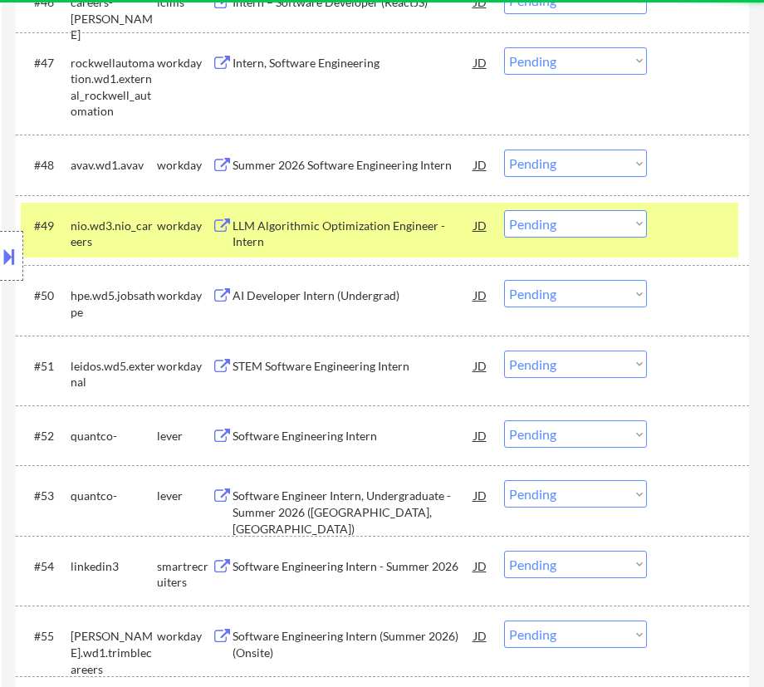
click at [686, 222] on div at bounding box center [700, 225] width 58 height 30
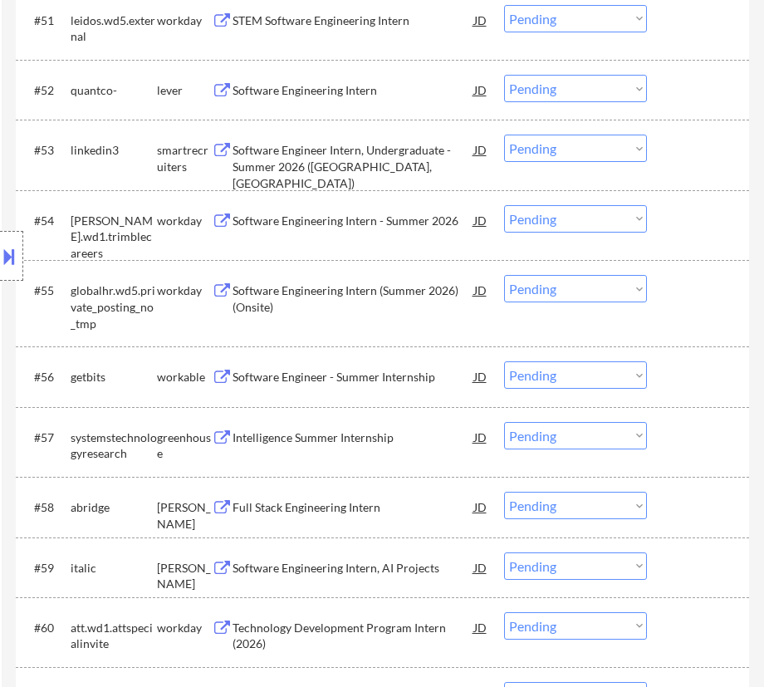
scroll to position [4155, 0]
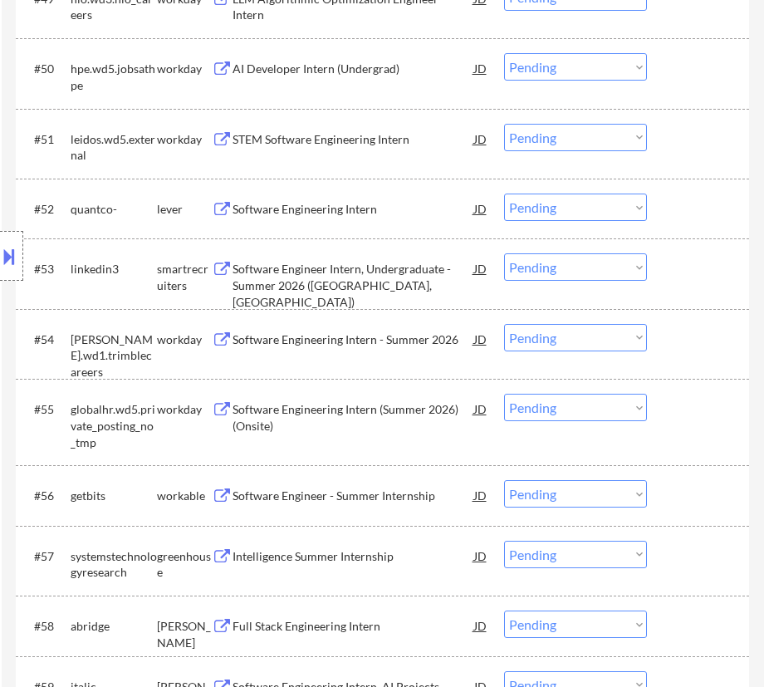
click at [313, 204] on div "Software Engineering Intern" at bounding box center [353, 209] width 241 height 17
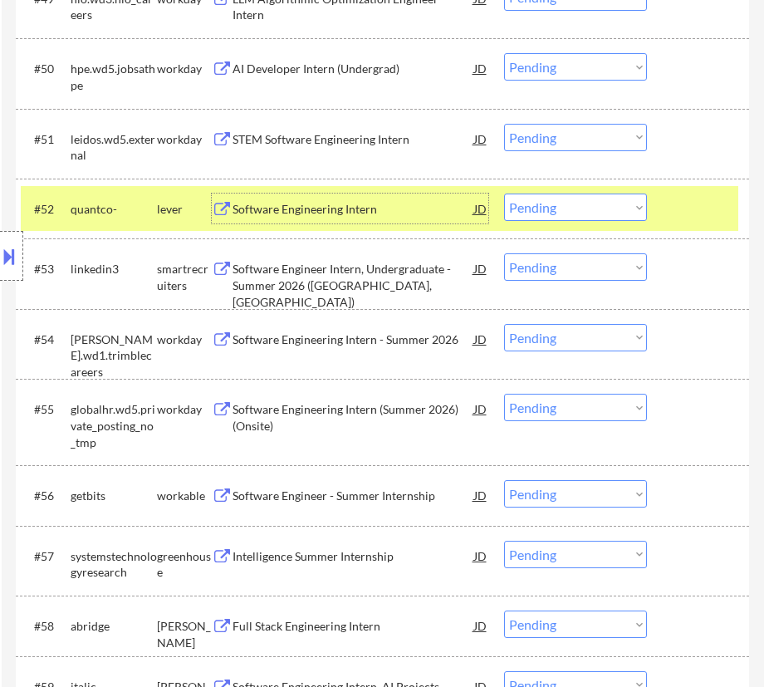
click at [622, 208] on select "Choose an option... Pending Applied Excluded (Questions) Excluded (Expired) Exc…" at bounding box center [575, 207] width 143 height 27
click at [504, 194] on select "Choose an option... Pending Applied Excluded (Questions) Excluded (Expired) Exc…" at bounding box center [575, 207] width 143 height 27
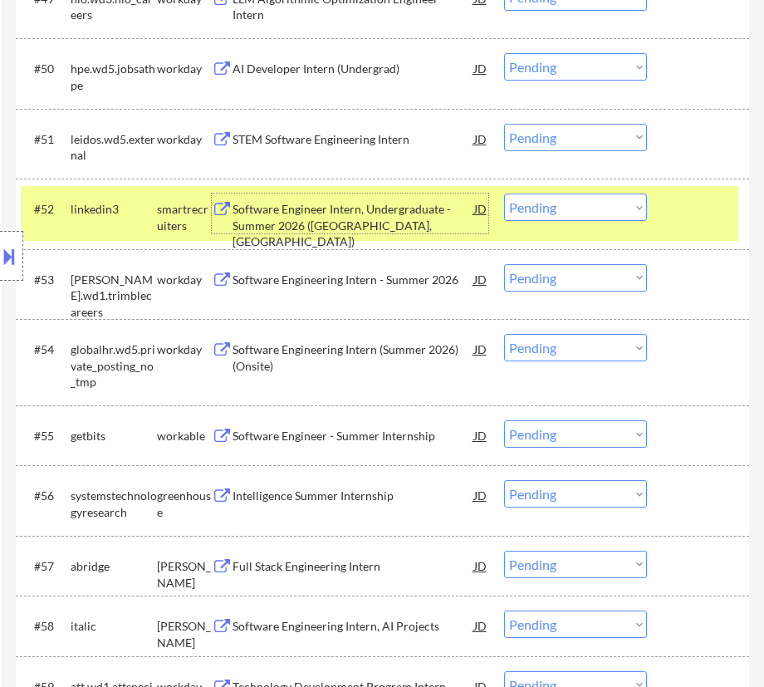
click at [339, 227] on div "Software Engineer Intern, Undergraduate - Summer 2026 ([GEOGRAPHIC_DATA], [GEOG…" at bounding box center [353, 225] width 241 height 49
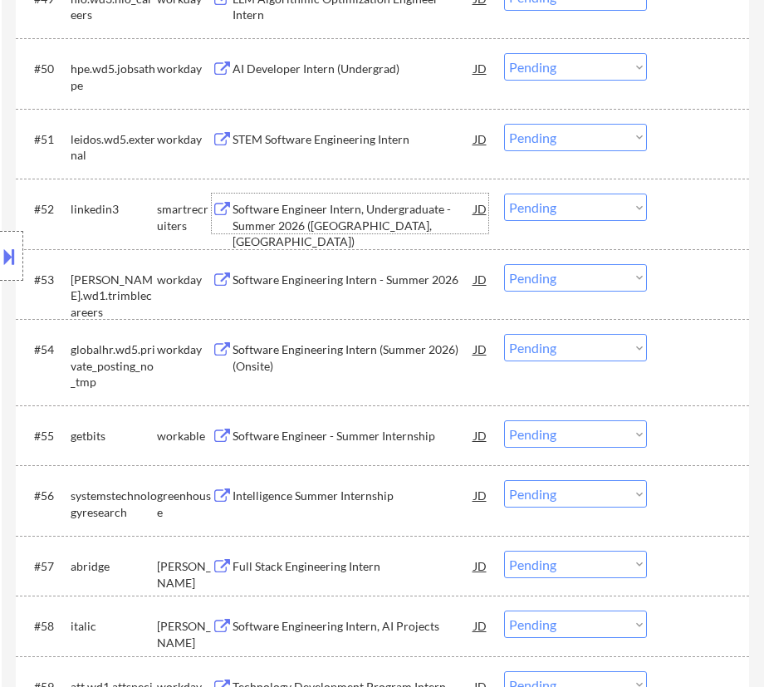
click at [557, 210] on select "Choose an option... Pending Applied Excluded (Questions) Excluded (Expired) Exc…" at bounding box center [575, 207] width 143 height 27
click at [504, 194] on select "Choose an option... Pending Applied Excluded (Questions) Excluded (Expired) Exc…" at bounding box center [575, 207] width 143 height 27
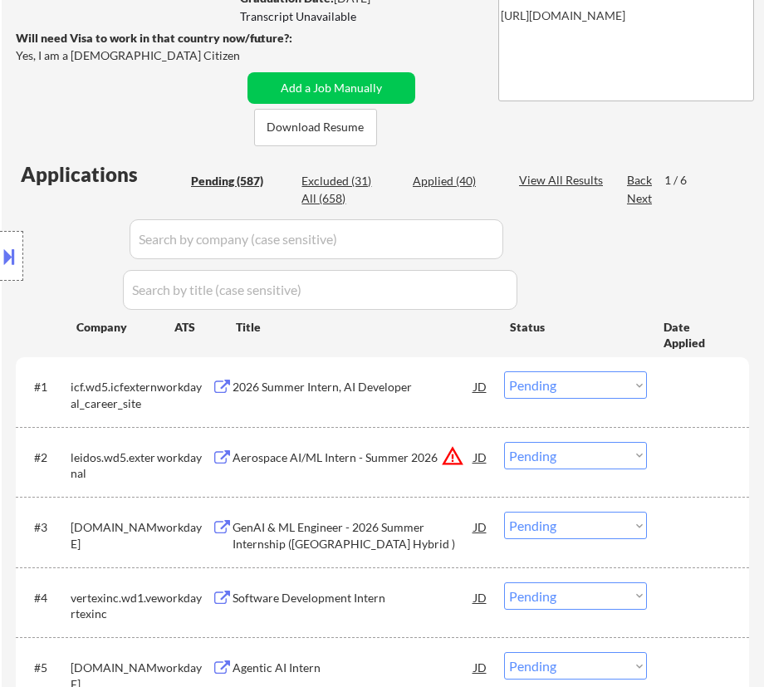
scroll to position [453, 0]
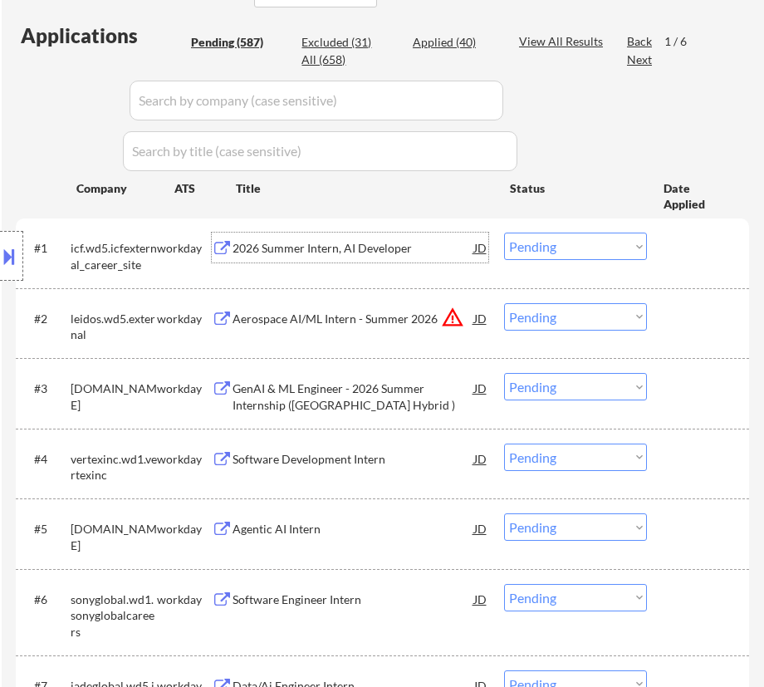
click at [374, 258] on div "2026 Summer Intern, AI Developer" at bounding box center [353, 248] width 241 height 30
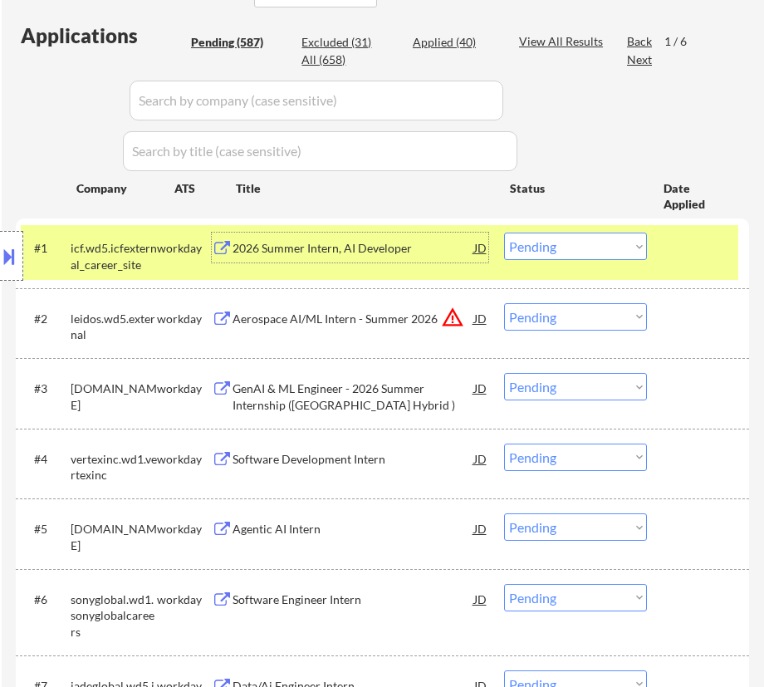
click at [587, 243] on select "Choose an option... Pending Applied Excluded (Questions) Excluded (Expired) Exc…" at bounding box center [575, 246] width 143 height 27
click at [504, 233] on select "Choose an option... Pending Applied Excluded (Questions) Excluded (Expired) Exc…" at bounding box center [575, 246] width 143 height 27
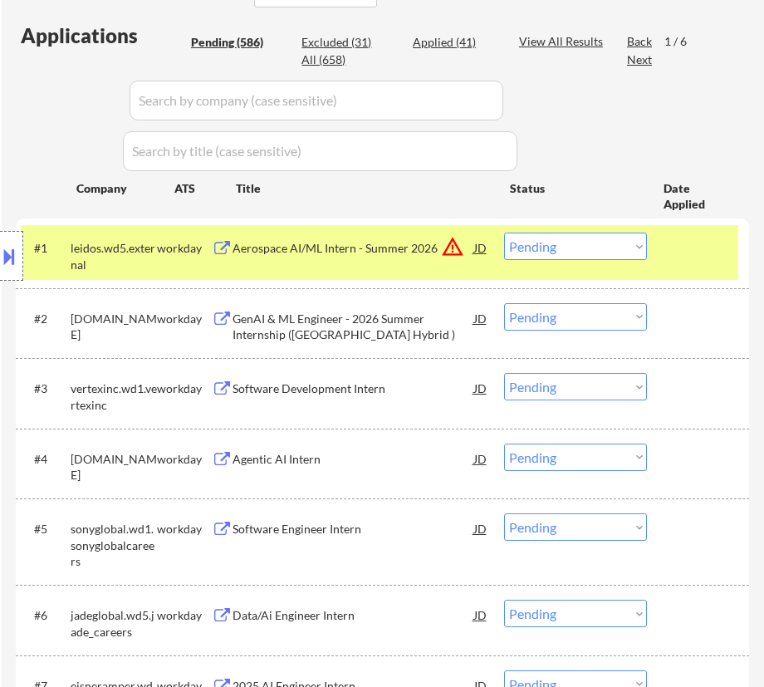
click at [420, 247] on div "Aerospace AI/ML Intern - Summer 2026" at bounding box center [353, 248] width 241 height 17
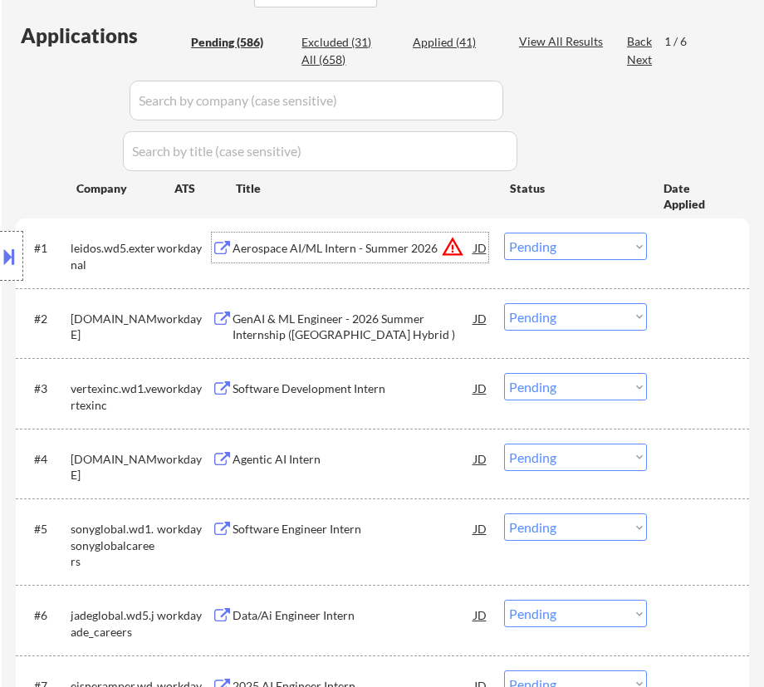
click at [591, 249] on select "Choose an option... Pending Applied Excluded (Questions) Excluded (Expired) Exc…" at bounding box center [575, 246] width 143 height 27
click at [504, 233] on select "Choose an option... Pending Applied Excluded (Questions) Excluded (Expired) Exc…" at bounding box center [575, 246] width 143 height 27
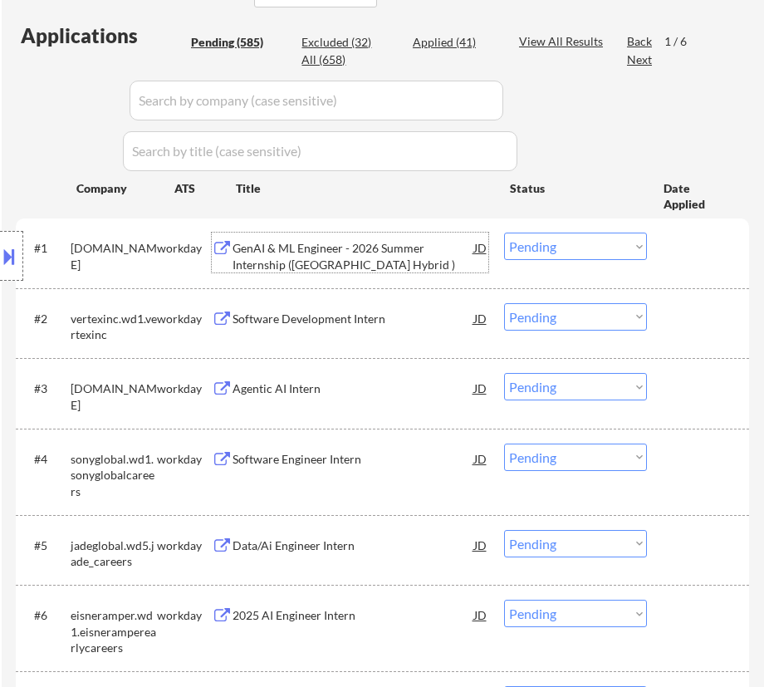
click at [384, 268] on div "GenAI & ML Engineer - 2026 Summer Internship ([GEOGRAPHIC_DATA] Hybrid )" at bounding box center [353, 256] width 241 height 32
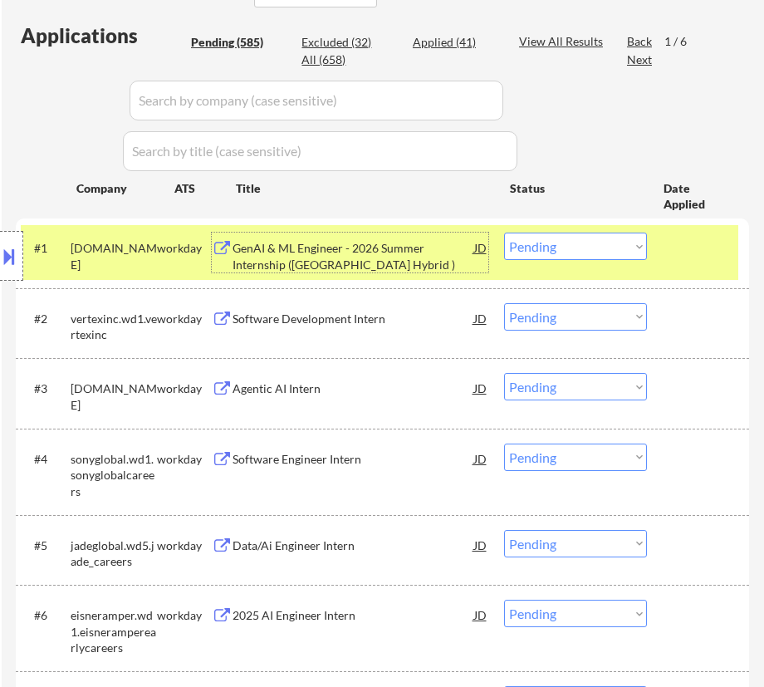
click at [577, 244] on select "Choose an option... Pending Applied Excluded (Questions) Excluded (Expired) Exc…" at bounding box center [575, 246] width 143 height 27
click at [504, 233] on select "Choose an option... Pending Applied Excluded (Questions) Excluded (Expired) Exc…" at bounding box center [575, 246] width 143 height 27
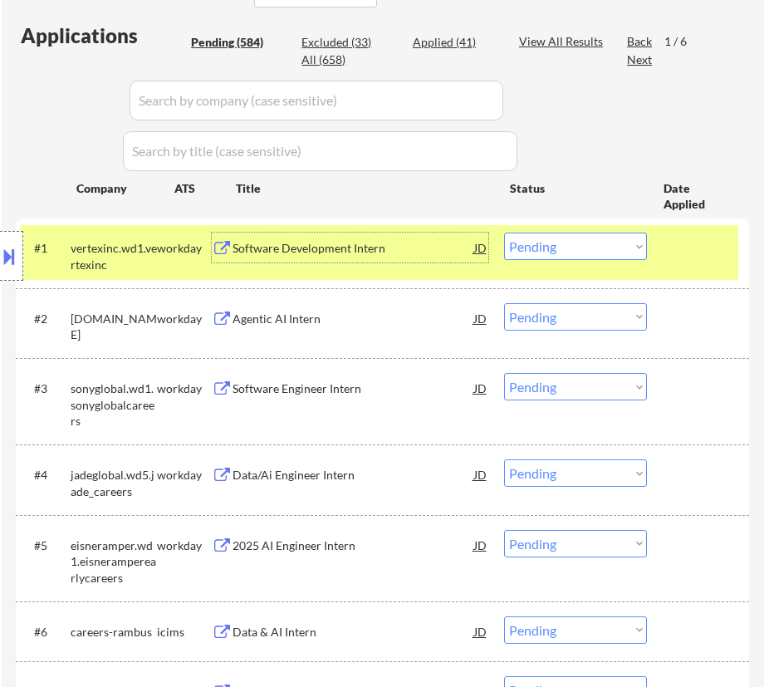
click at [405, 253] on div "Software Development Intern" at bounding box center [353, 248] width 241 height 17
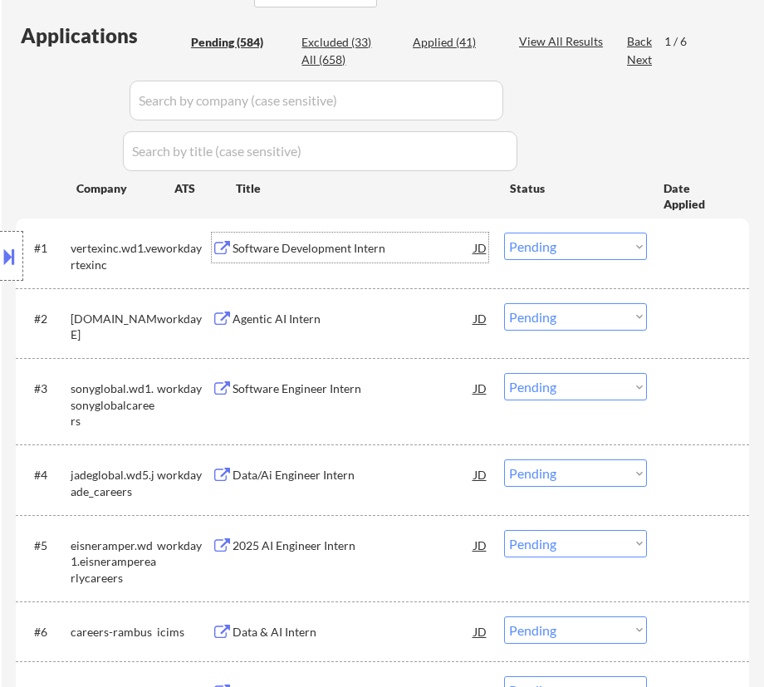
click at [615, 241] on select "Choose an option... Pending Applied Excluded (Questions) Excluded (Expired) Exc…" at bounding box center [575, 246] width 143 height 27
click at [504, 233] on select "Choose an option... Pending Applied Excluded (Questions) Excluded (Expired) Exc…" at bounding box center [575, 246] width 143 height 27
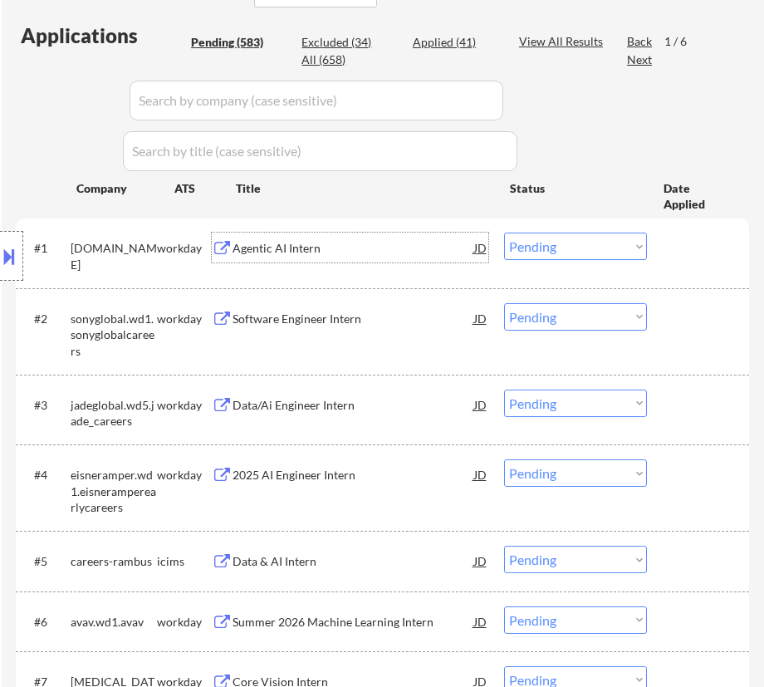
click at [381, 242] on div "Agentic AI Intern" at bounding box center [353, 248] width 241 height 17
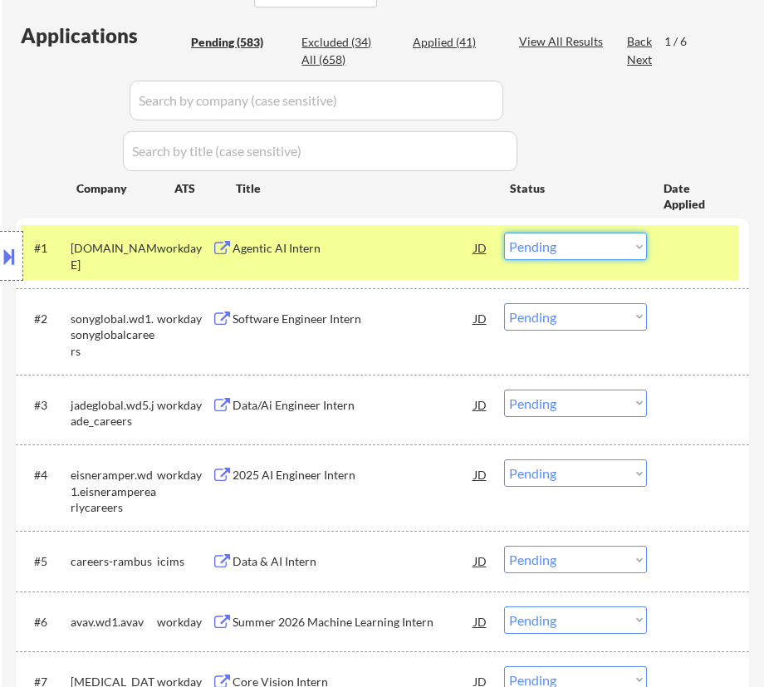
click at [588, 249] on select "Choose an option... Pending Applied Excluded (Questions) Excluded (Expired) Exc…" at bounding box center [575, 246] width 143 height 27
click at [504, 233] on select "Choose an option... Pending Applied Excluded (Questions) Excluded (Expired) Exc…" at bounding box center [575, 246] width 143 height 27
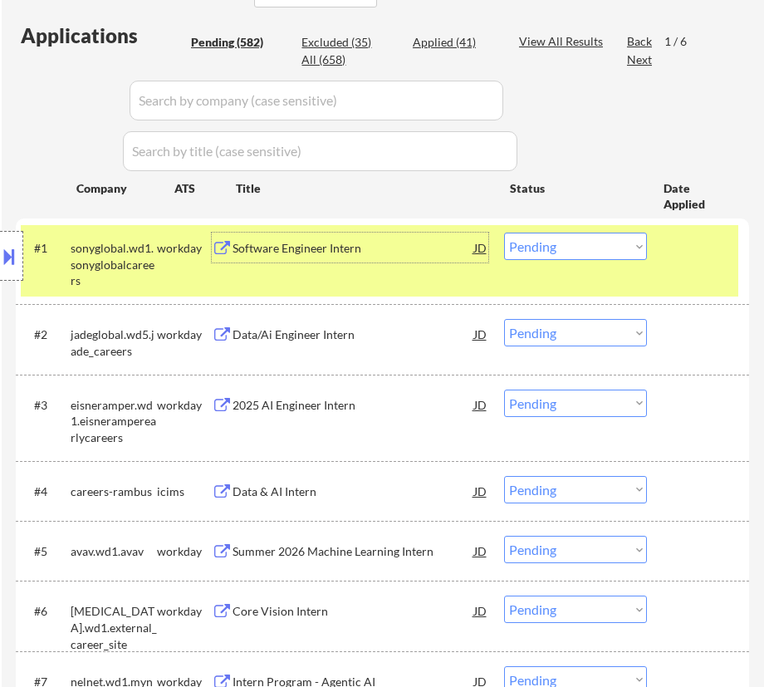
click at [392, 247] on div "Software Engineer Intern" at bounding box center [353, 248] width 241 height 17
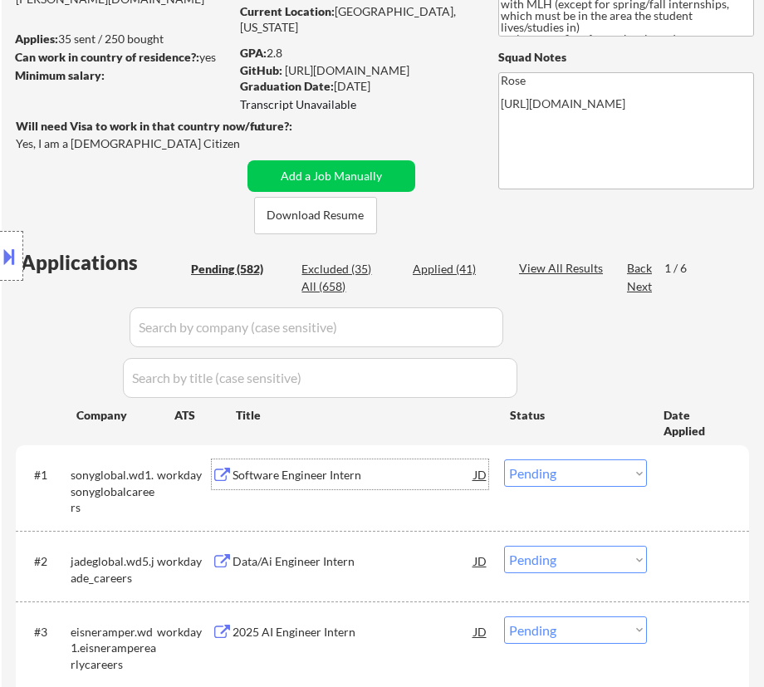
scroll to position [150, 0]
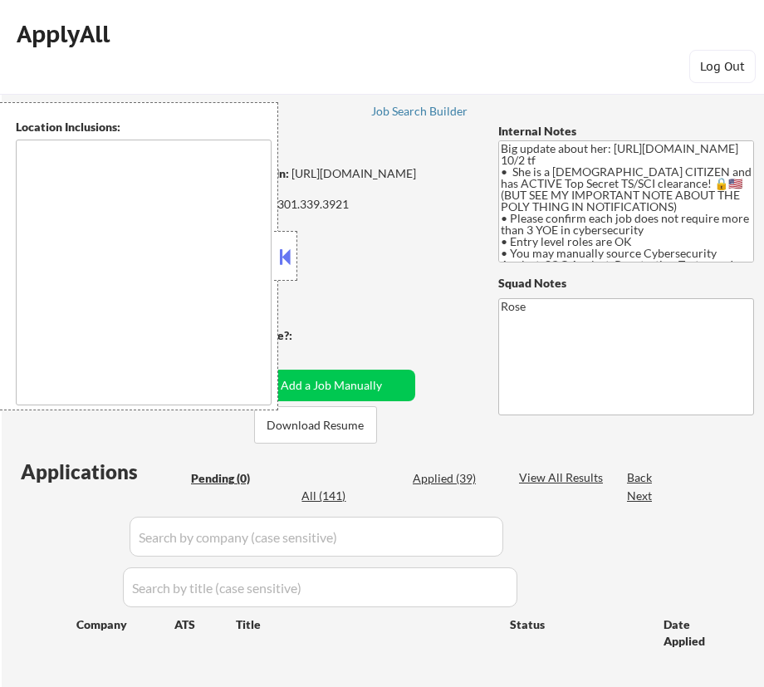
type textarea "[GEOGRAPHIC_DATA], [GEOGRAPHIC_DATA] [GEOGRAPHIC_DATA], [GEOGRAPHIC_DATA] [GEOG…"
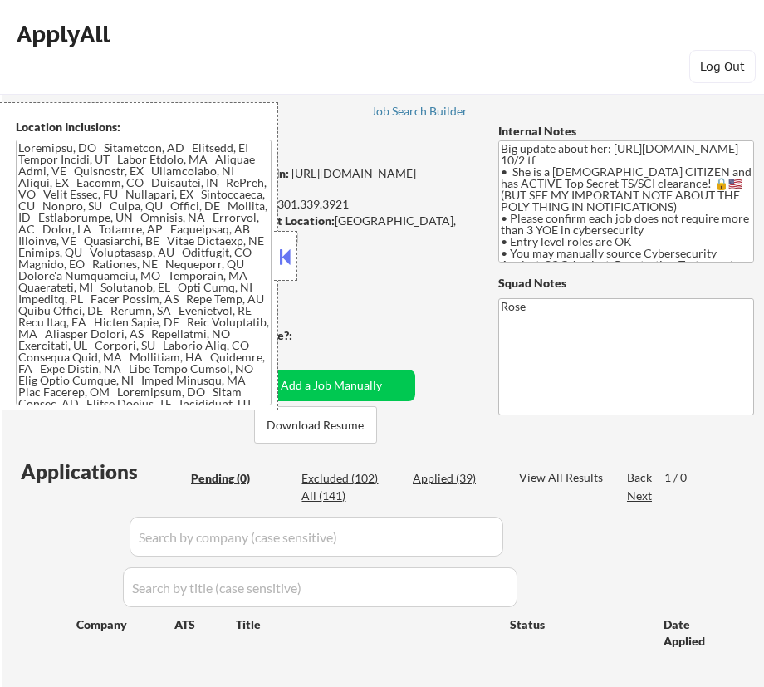
click at [288, 253] on button at bounding box center [286, 256] width 18 height 25
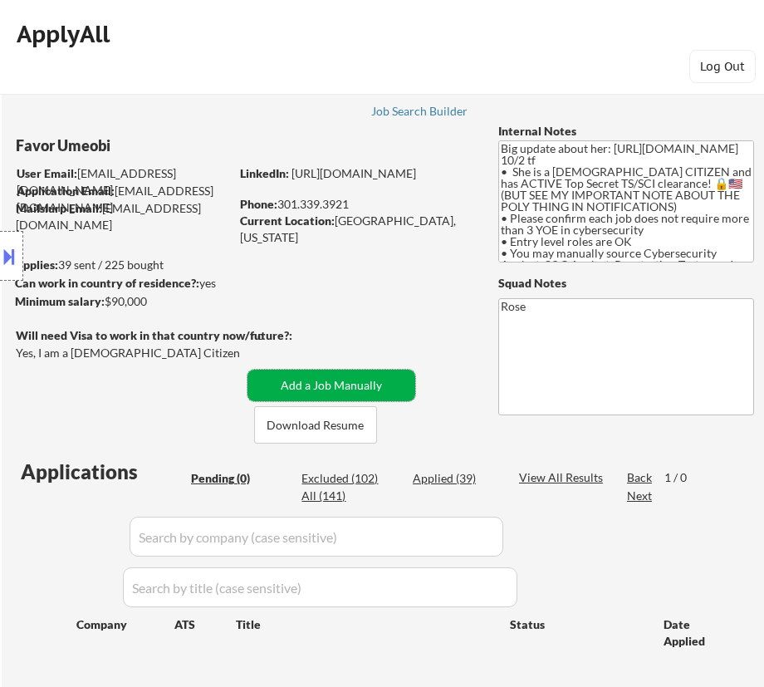
click at [307, 381] on button "Add a Job Manually" at bounding box center [332, 386] width 168 height 32
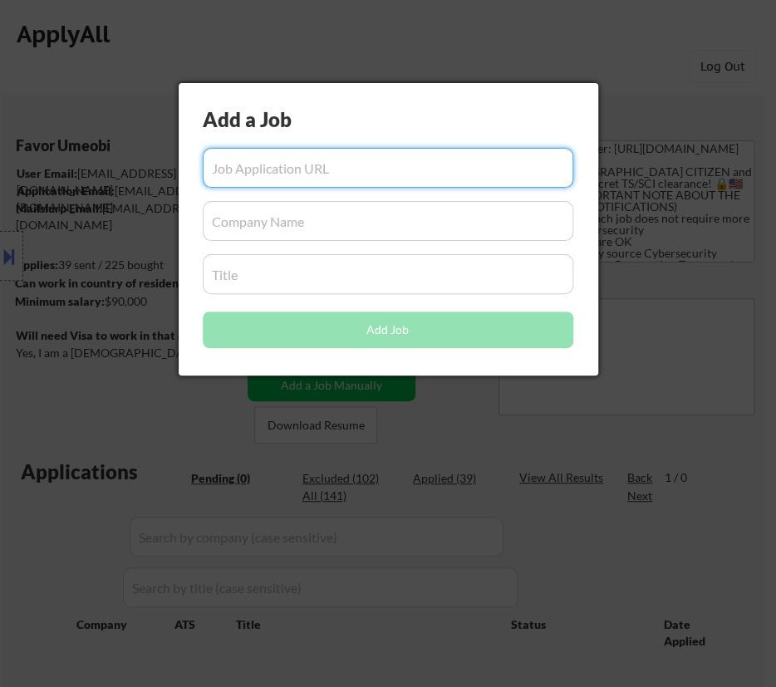
click at [290, 170] on input "input" at bounding box center [388, 168] width 371 height 40
paste input "https://hiring.cafe/viewjob/zkfg7pewg9bn8ygx"
click at [346, 166] on input "input" at bounding box center [388, 168] width 371 height 40
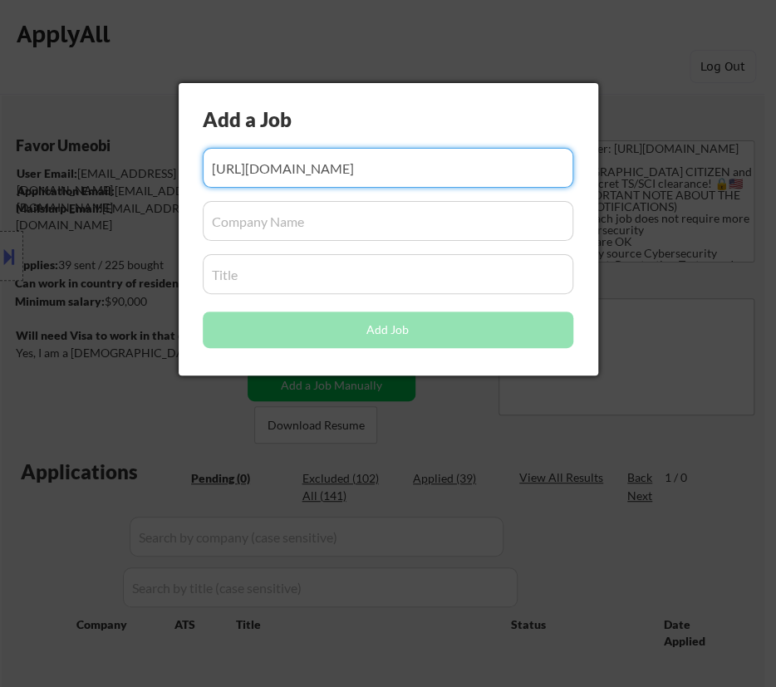
click at [346, 166] on input "input" at bounding box center [388, 168] width 371 height 40
paste input "https://job-boards.greenhouse.io/appian/jobs/7201603"
type input "https://job-boards.greenhouse.io/appian/jobs/7201603"
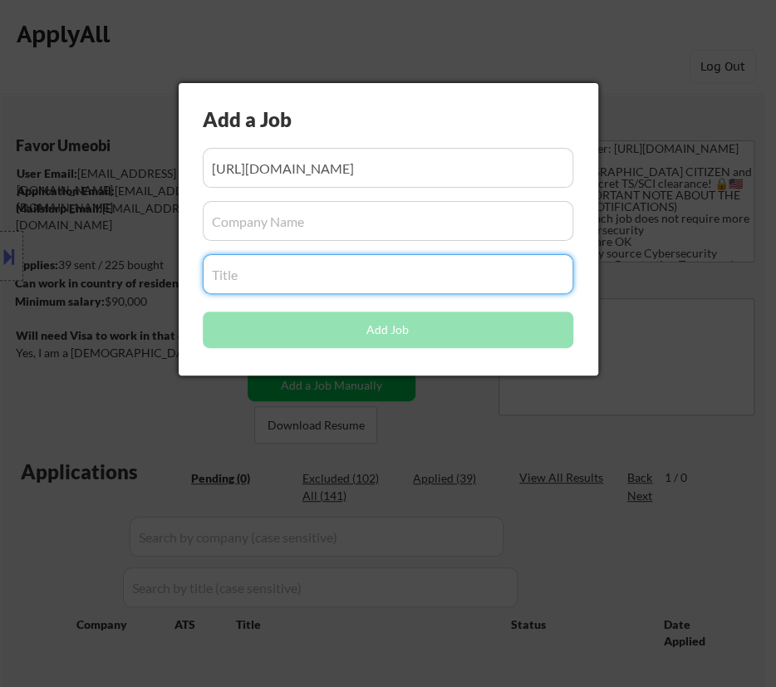
click at [232, 266] on input "input" at bounding box center [388, 274] width 371 height 40
paste input "Information Security Engineer"
type input "Information Security Engineer"
click at [256, 226] on input "input" at bounding box center [388, 221] width 371 height 40
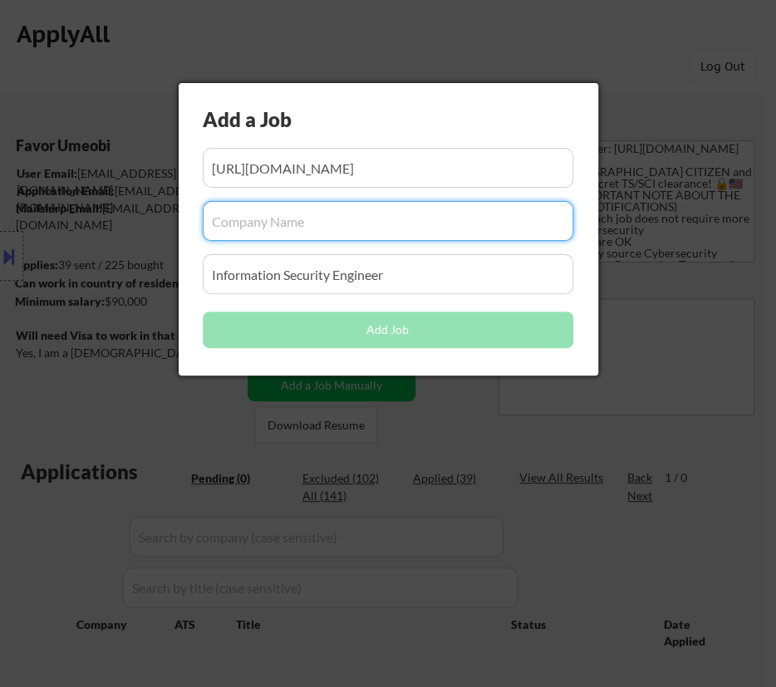
paste input "appian"
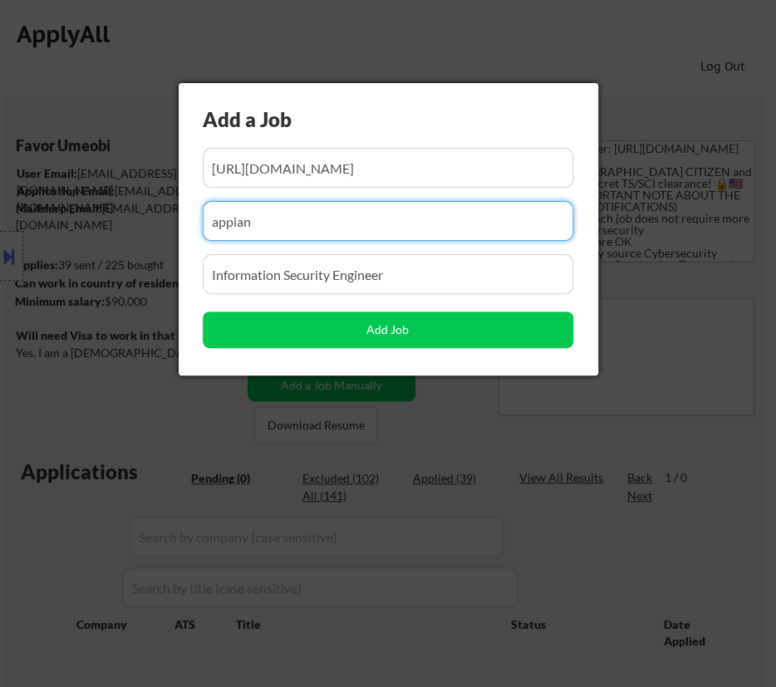
type input "appian"
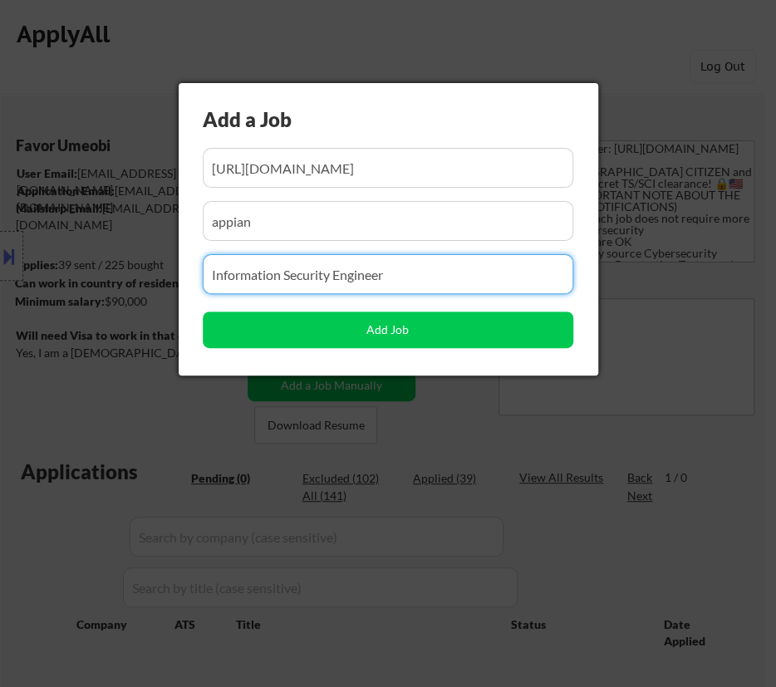
drag, startPoint x: 430, startPoint y: 281, endPoint x: 191, endPoint y: 189, distance: 255.7
click at [191, 189] on div "Add a Job Add Job" at bounding box center [389, 229] width 420 height 292
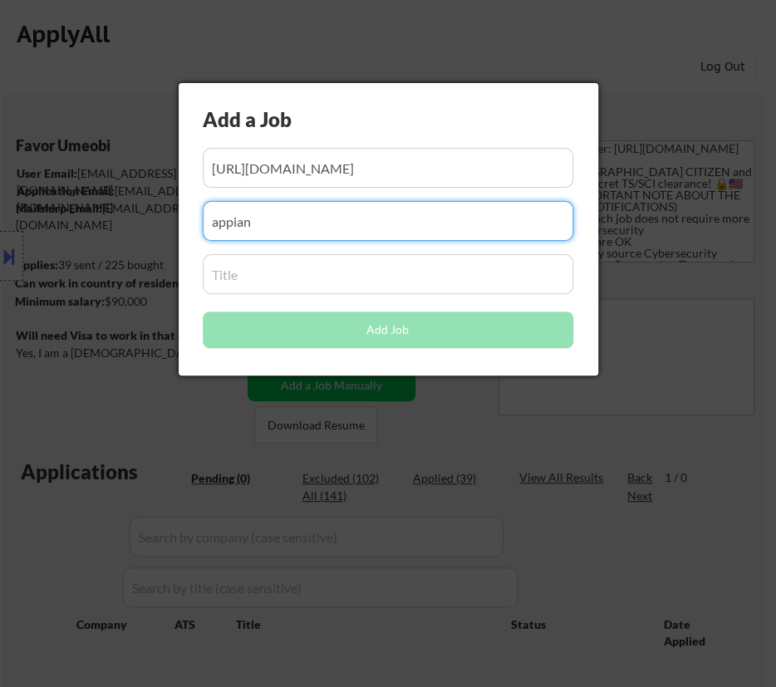
drag, startPoint x: 258, startPoint y: 224, endPoint x: 206, endPoint y: 224, distance: 51.5
click at [206, 224] on input "input" at bounding box center [388, 221] width 371 height 40
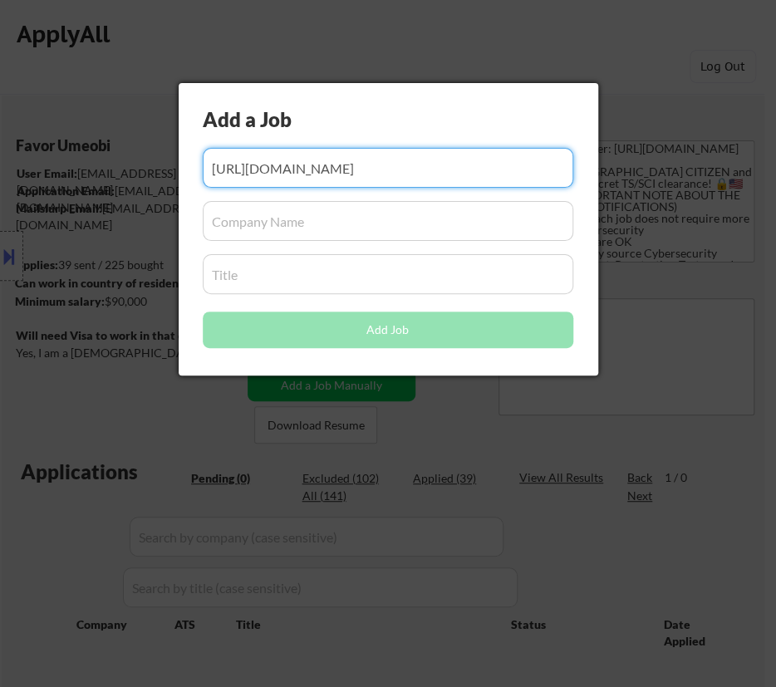
drag, startPoint x: 542, startPoint y: 171, endPoint x: 228, endPoint y: 167, distance: 314.1
click at [228, 167] on input "input" at bounding box center [388, 168] width 371 height 40
click at [549, 168] on input "input" at bounding box center [388, 168] width 371 height 40
drag, startPoint x: 549, startPoint y: 168, endPoint x: 141, endPoint y: 166, distance: 408.0
click at [142, 165] on body "← Return to /applysquad Mailslurp Inbox Job Search Builder Favor Umeobi User Em…" at bounding box center [388, 343] width 776 height 687
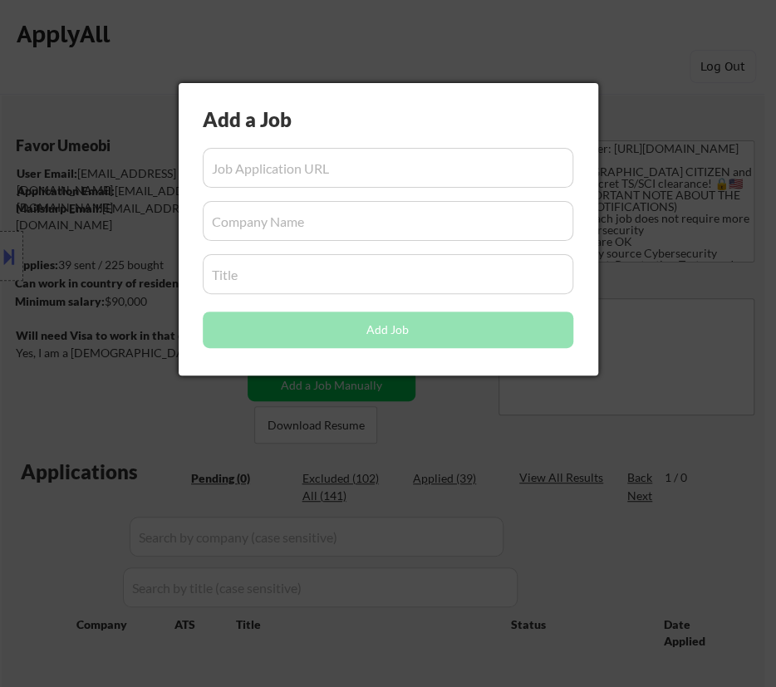
click at [476, 18] on div at bounding box center [388, 343] width 776 height 687
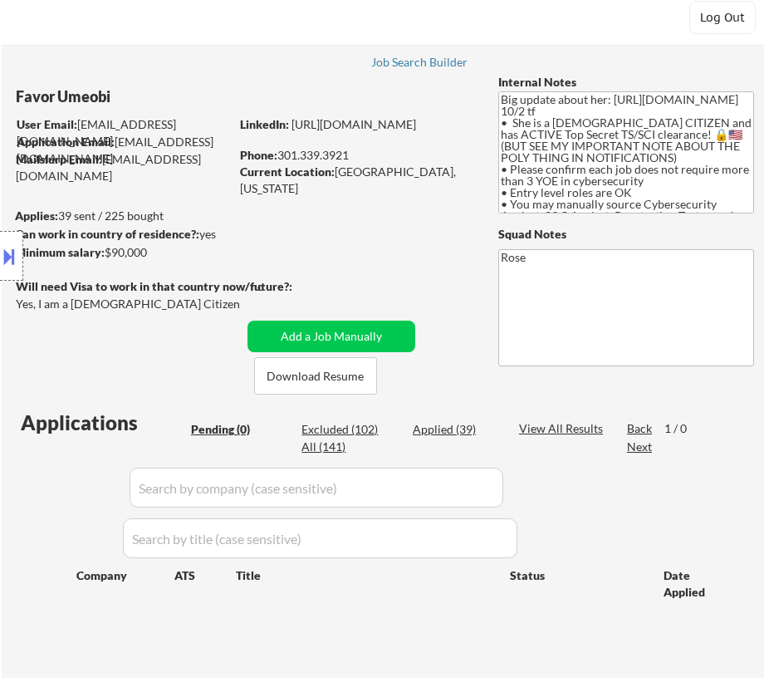
scroll to position [75, 0]
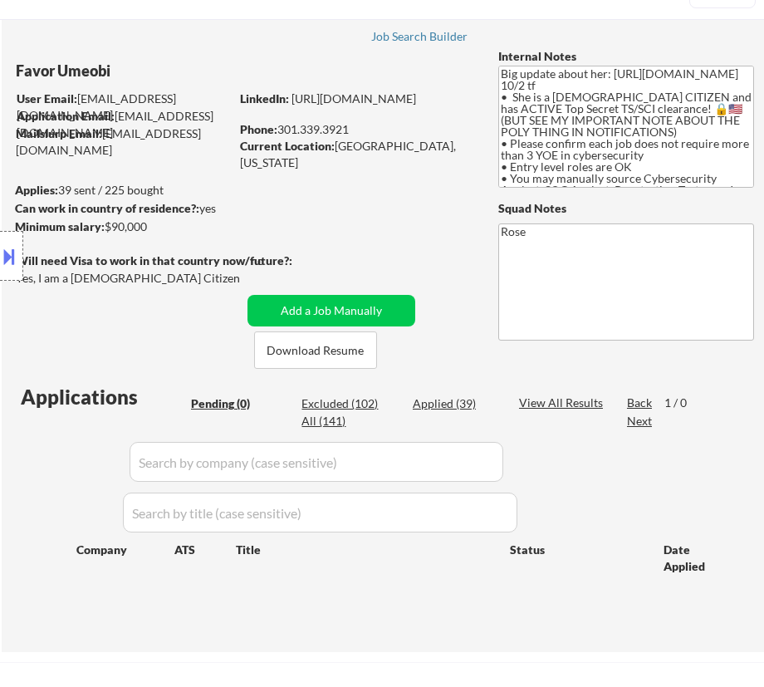
drag, startPoint x: 446, startPoint y: 398, endPoint x: 464, endPoint y: 401, distance: 18.4
click at [446, 398] on div "Applied (39)" at bounding box center [454, 404] width 83 height 17
select select ""applied""
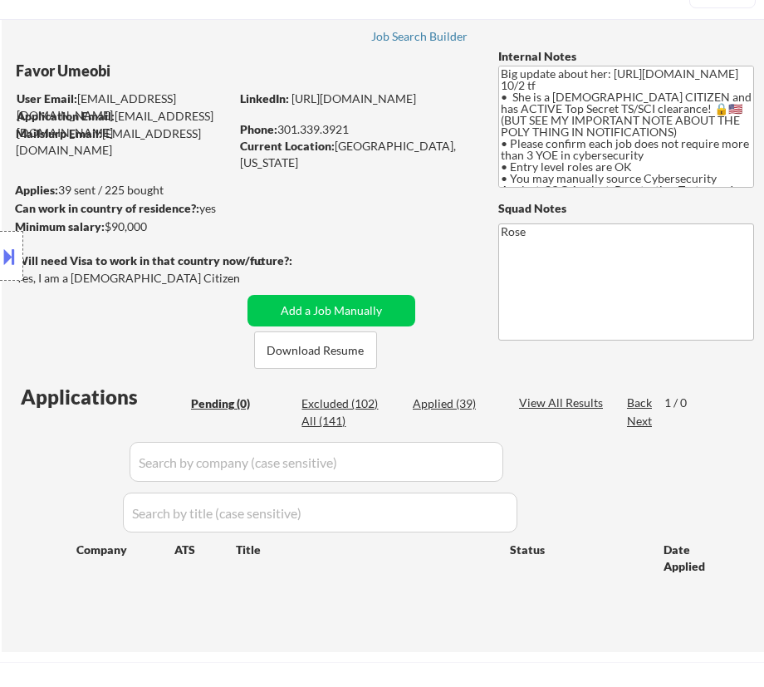
select select ""applied""
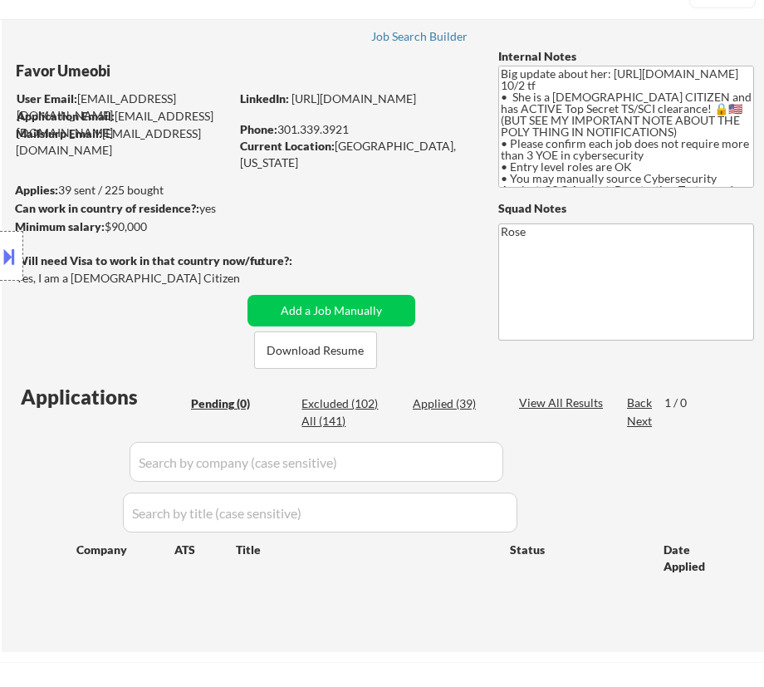
select select ""applied""
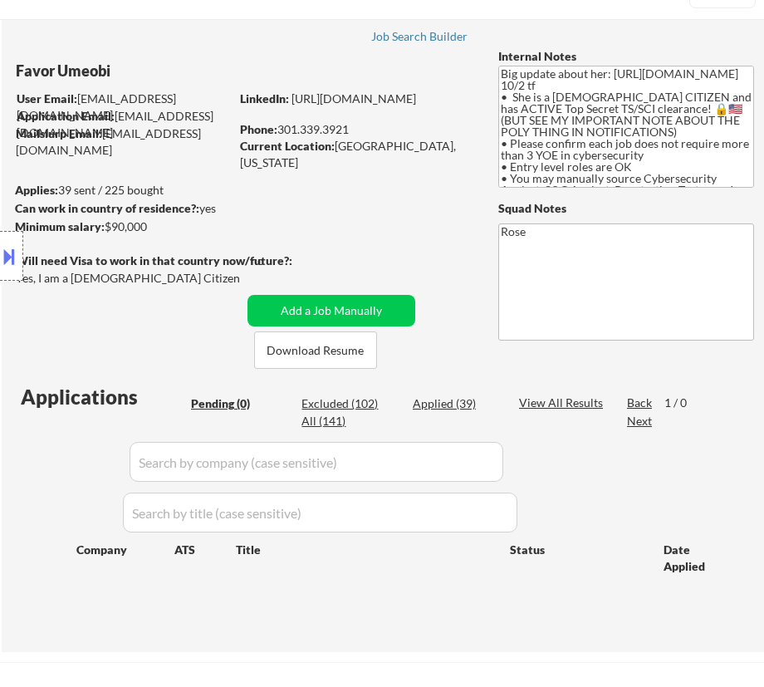
select select ""applied""
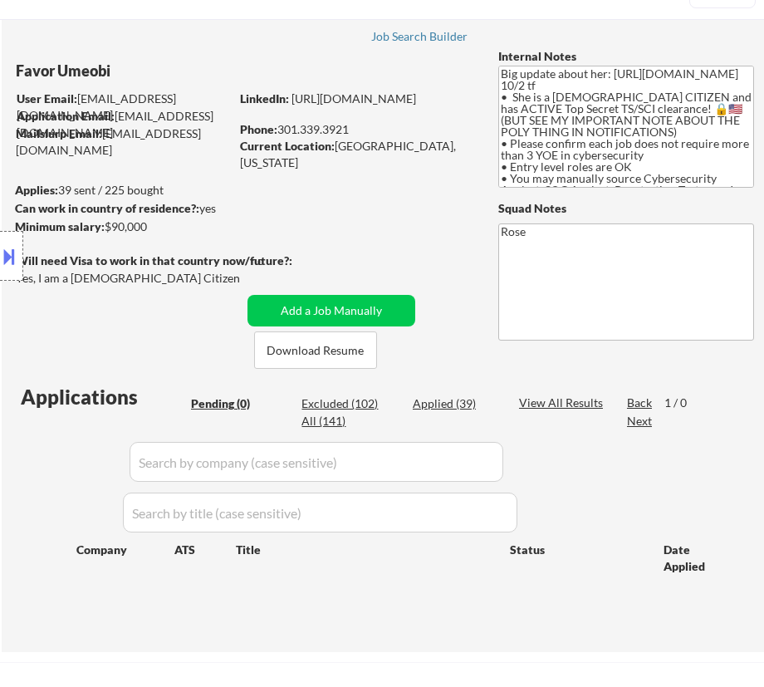
select select ""applied""
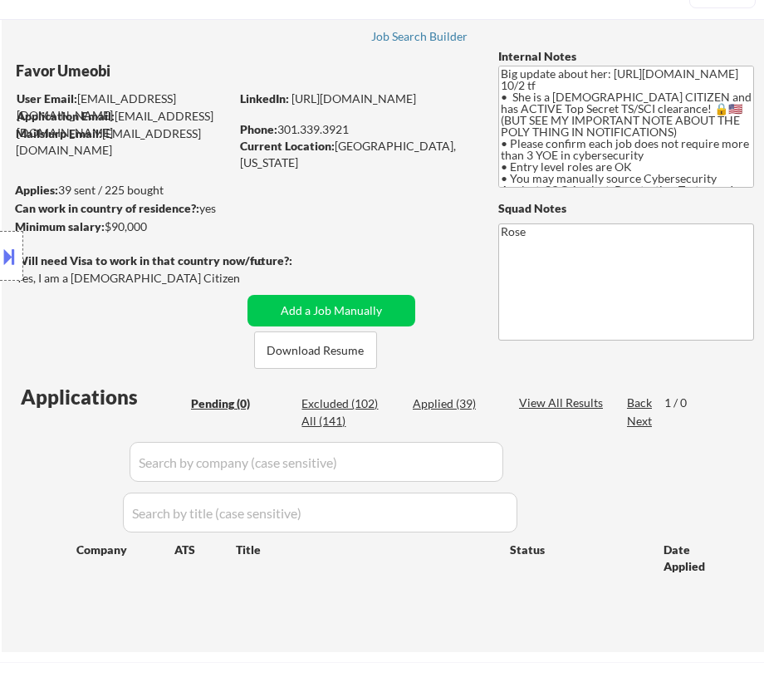
select select ""applied""
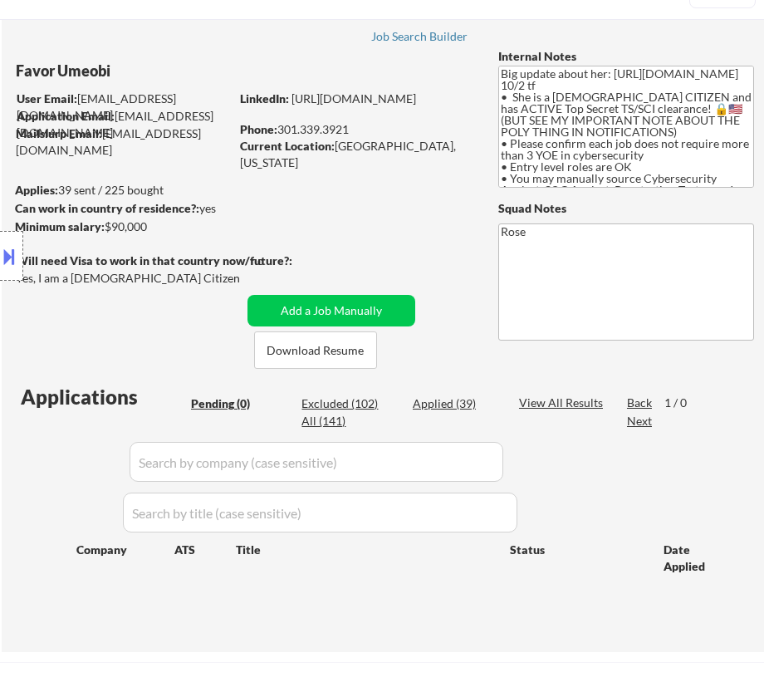
select select ""applied""
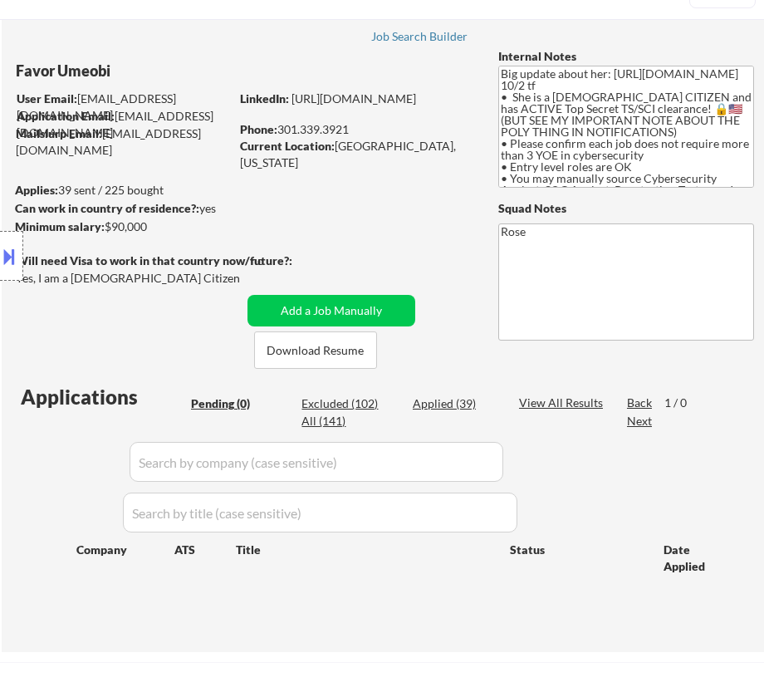
select select ""applied""
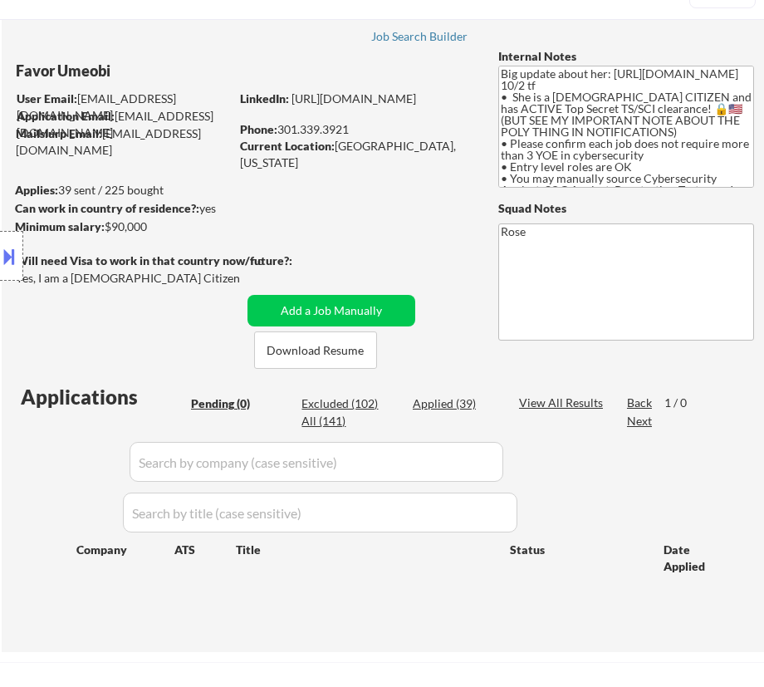
select select ""applied""
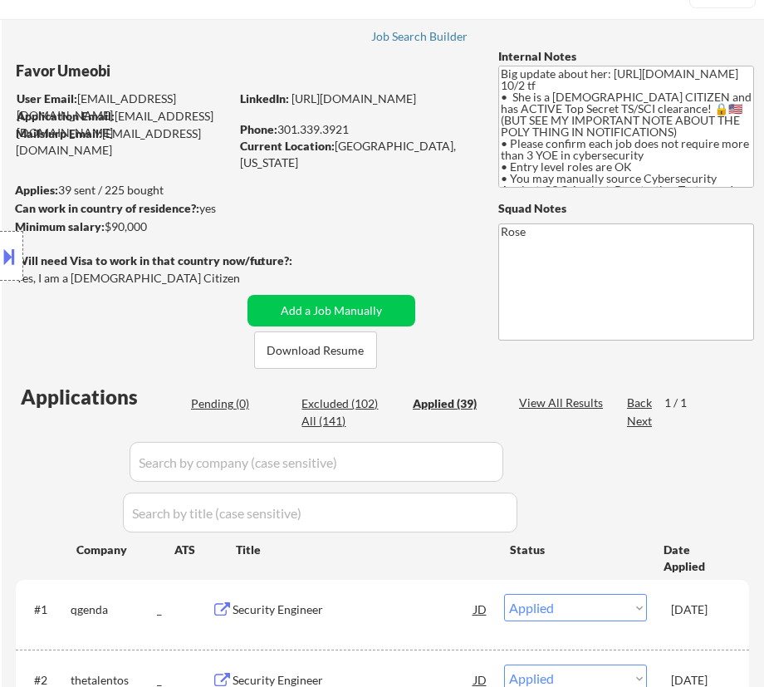
click at [472, 461] on input "input" at bounding box center [317, 462] width 374 height 40
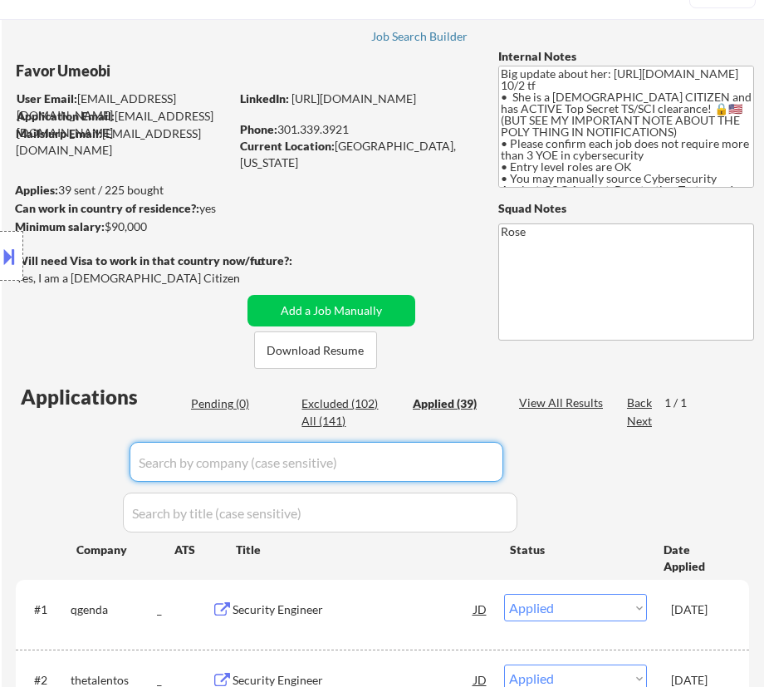
paste input "motorolasolutions"
type input "motorolasolutions"
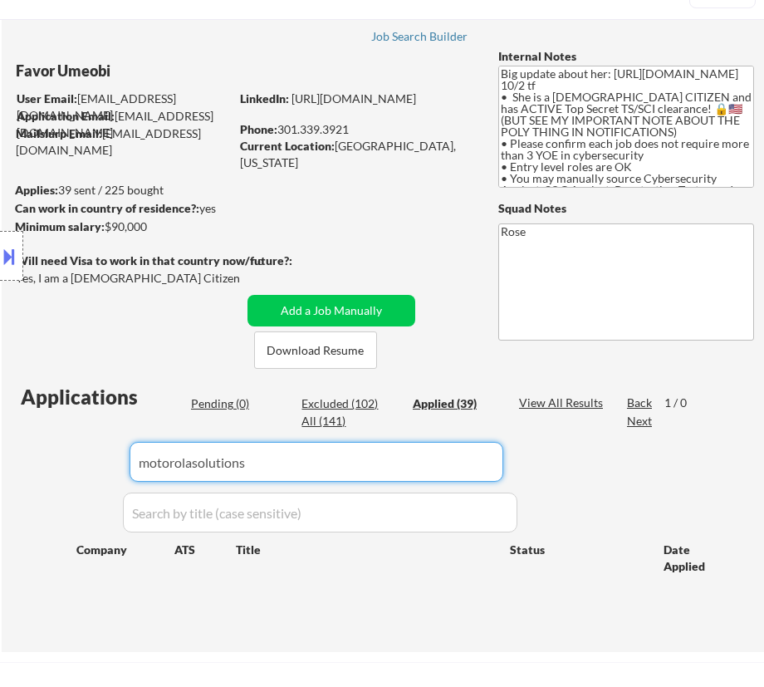
drag, startPoint x: 302, startPoint y: 461, endPoint x: 7, endPoint y: 470, distance: 295.1
click at [9, 473] on div "← Return to /applysquad Mailslurp Inbox Job Search Builder Favor Umeobi User Em…" at bounding box center [383, 315] width 763 height 647
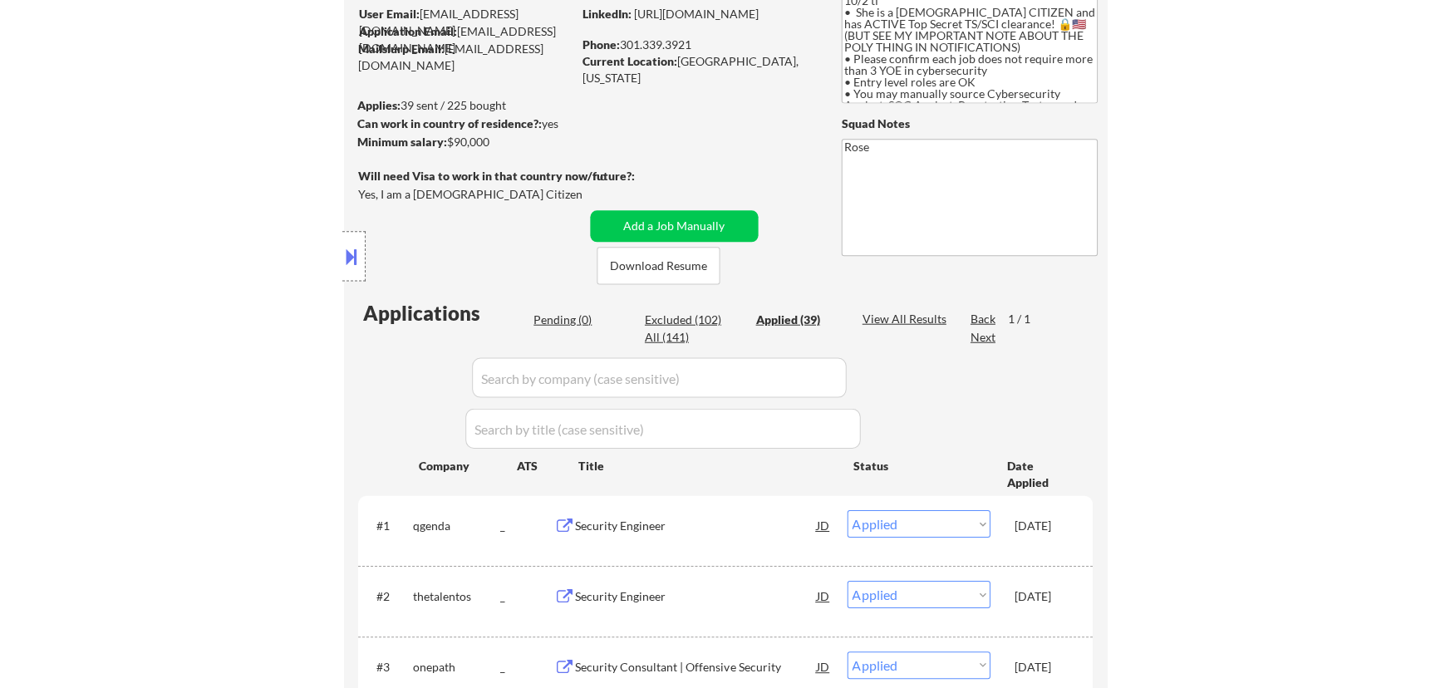
scroll to position [226, 0]
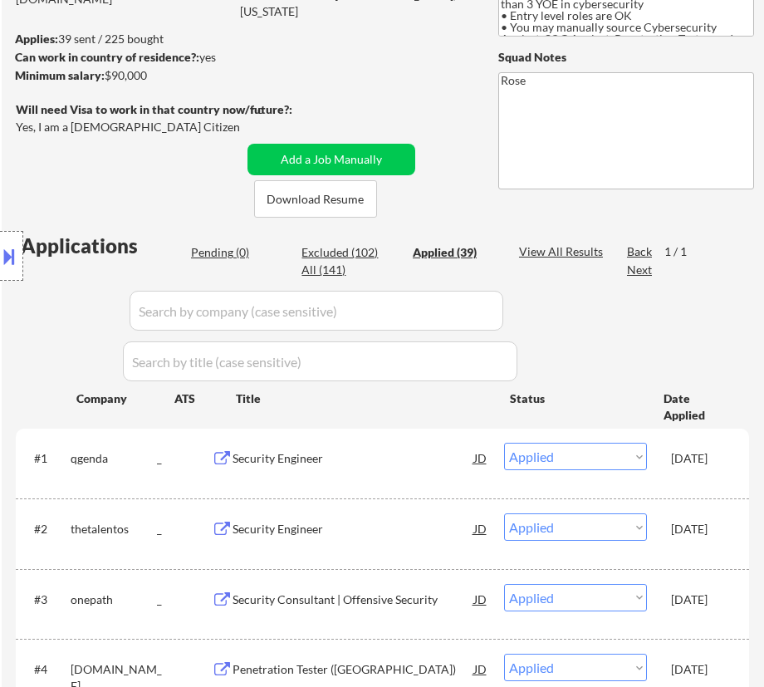
click at [216, 247] on div "Location Inclusions:" at bounding box center [148, 256] width 297 height 308
click at [223, 255] on div "Location Inclusions:" at bounding box center [148, 256] width 297 height 308
click at [212, 249] on div "Location Inclusions:" at bounding box center [148, 256] width 297 height 308
select select ""applied""
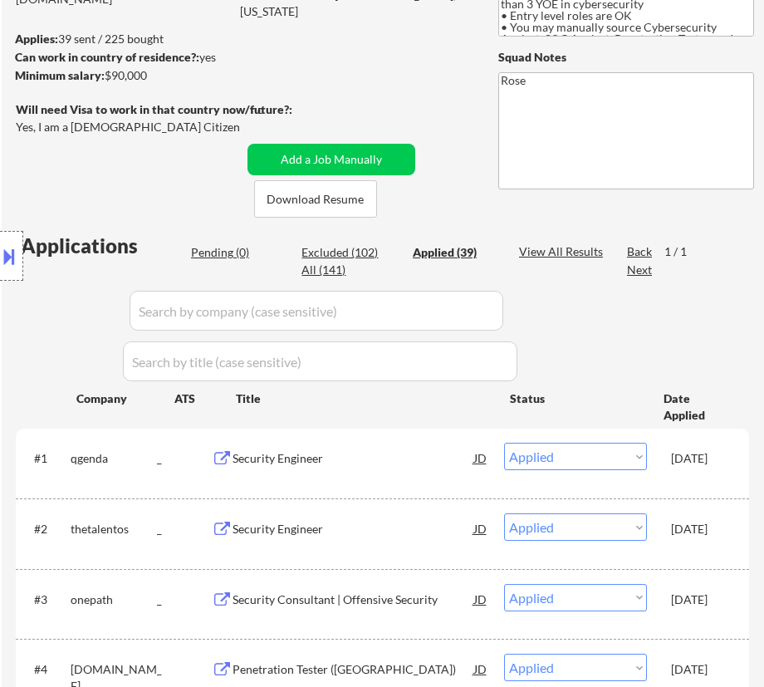
select select ""applied""
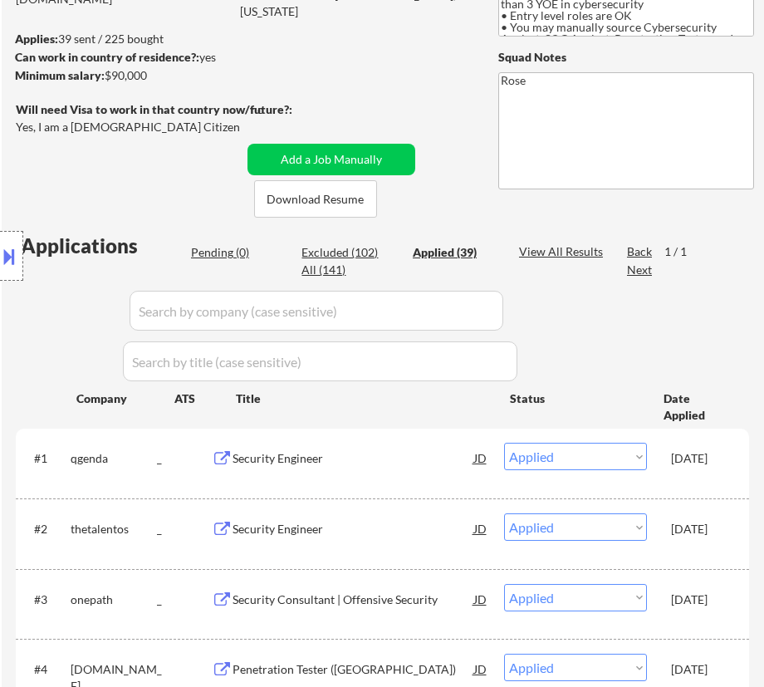
select select ""applied""
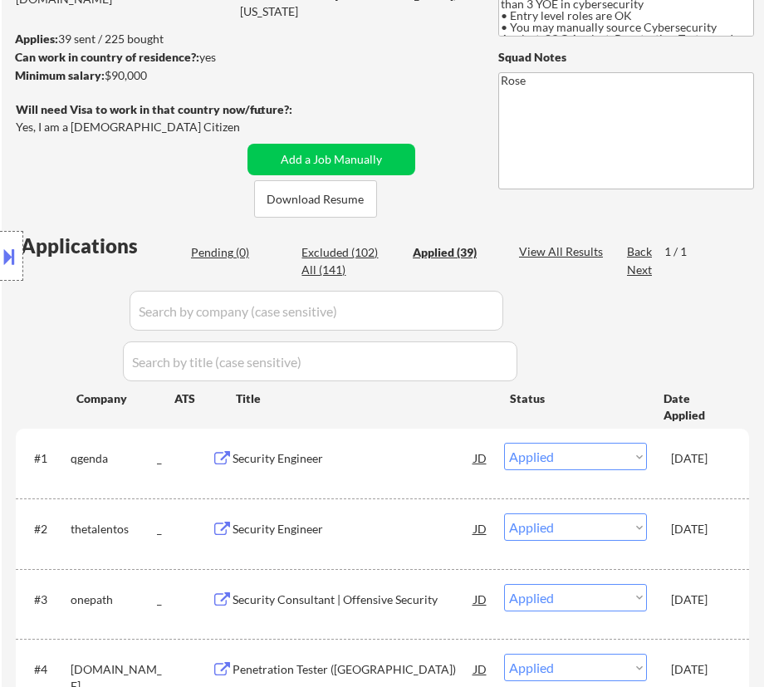
select select ""applied""
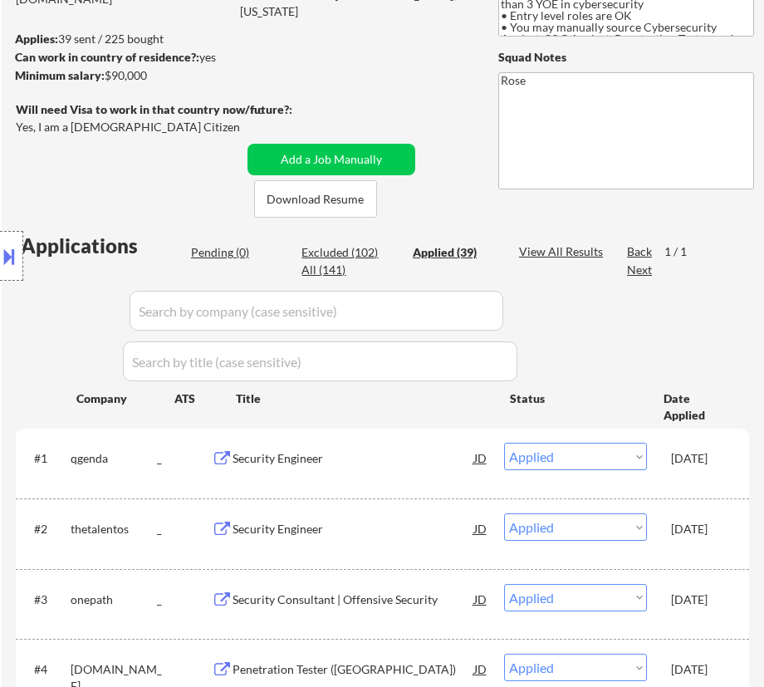
select select ""applied""
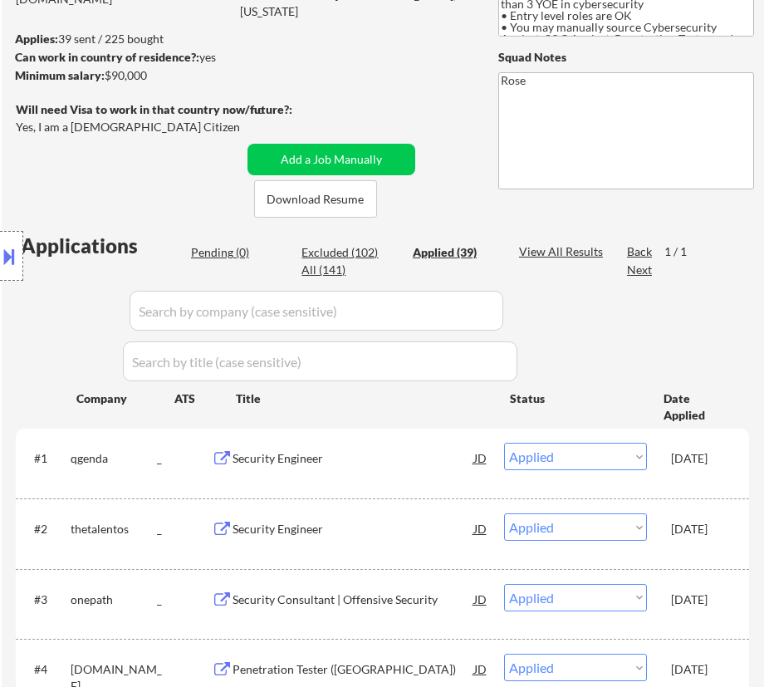
select select ""applied""
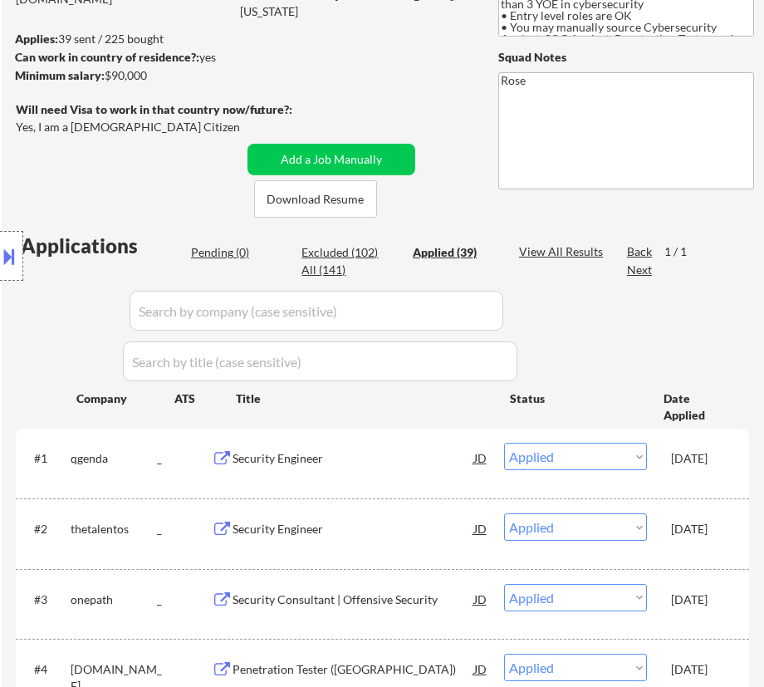
select select ""applied""
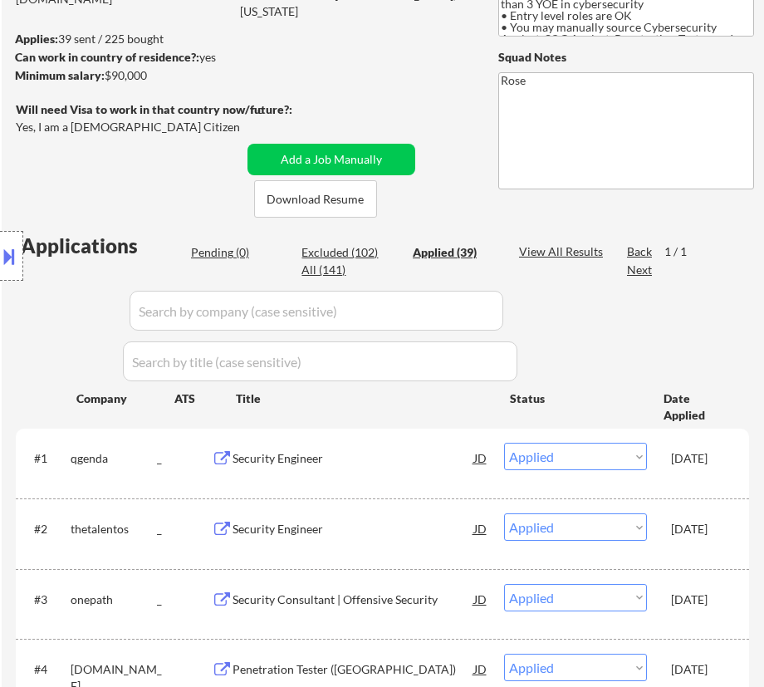
select select ""applied""
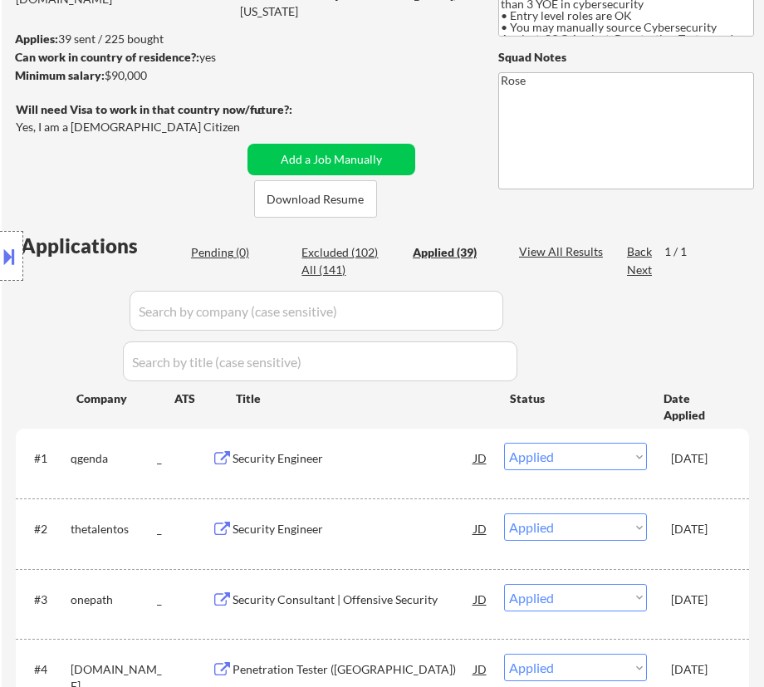
select select ""applied""
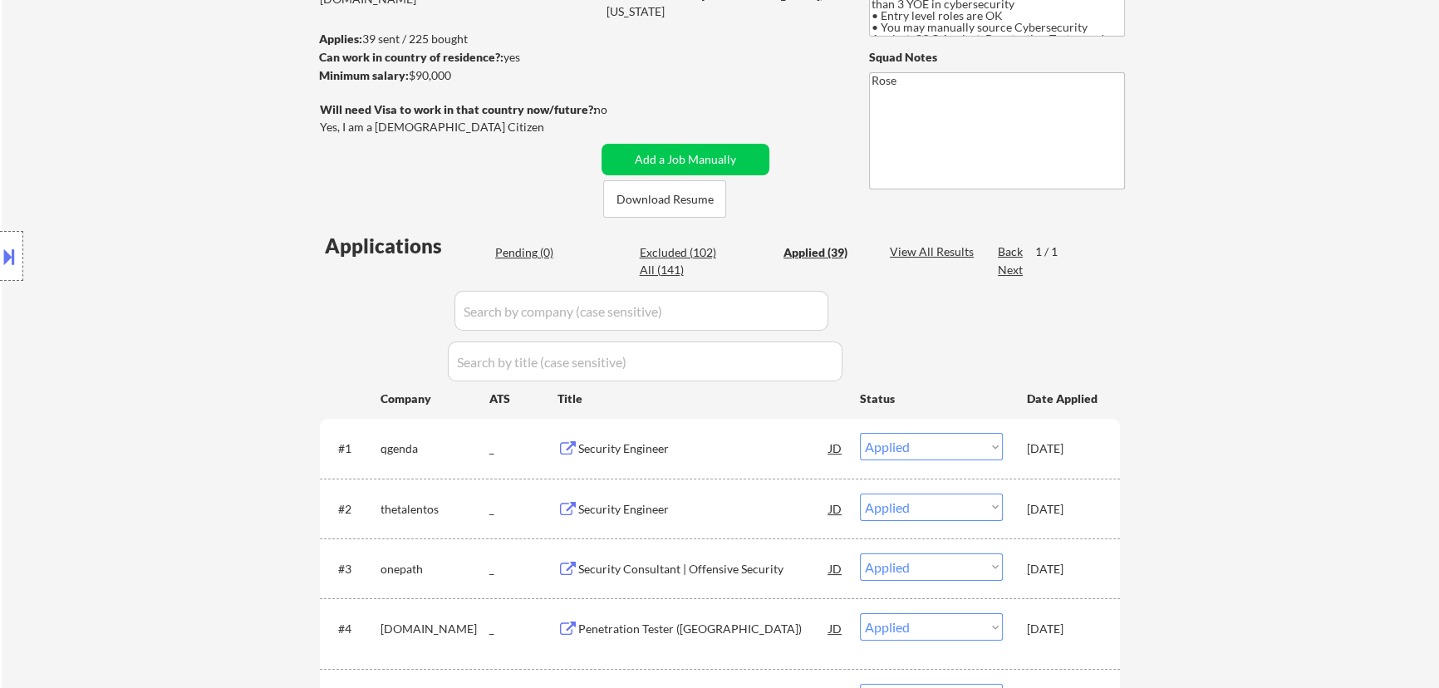
click at [523, 253] on div "Pending (0)" at bounding box center [536, 252] width 83 height 17
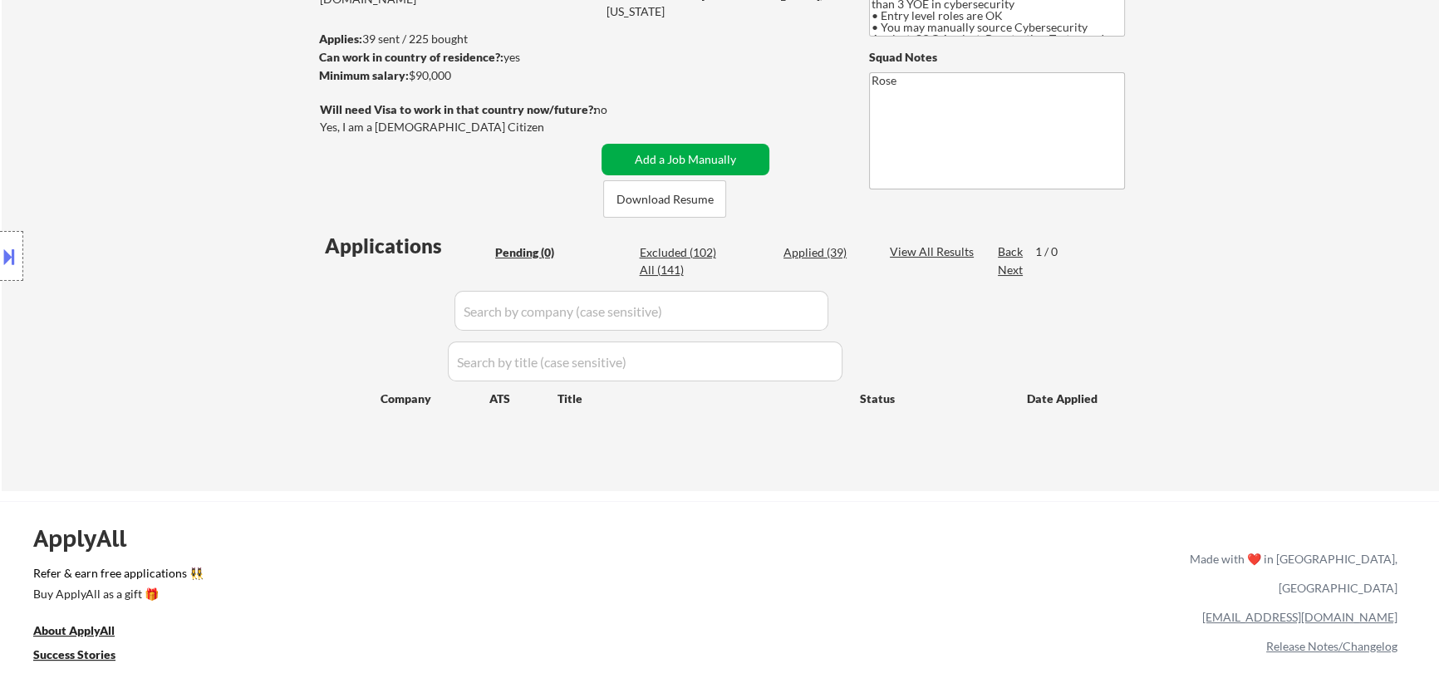
click at [678, 159] on button "Add a Job Manually" at bounding box center [686, 160] width 168 height 32
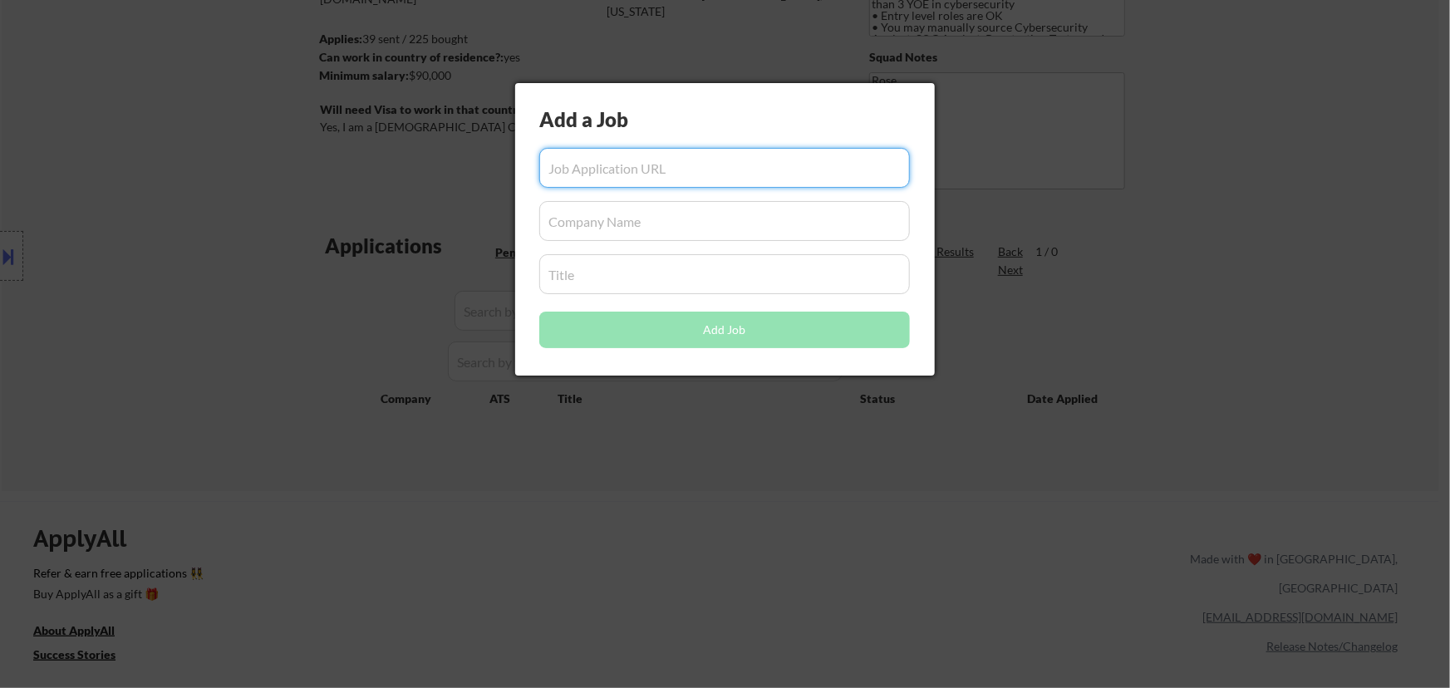
click at [684, 174] on input "input" at bounding box center [724, 168] width 371 height 40
paste input "https://motorolasolutions.wd5.myworkdayjobs.com/careers/job/Illinois-Remote-Wor…"
type input "https://motorolasolutions.wd5.myworkdayjobs.com/careers/job/Illinois-Remote-Wor…"
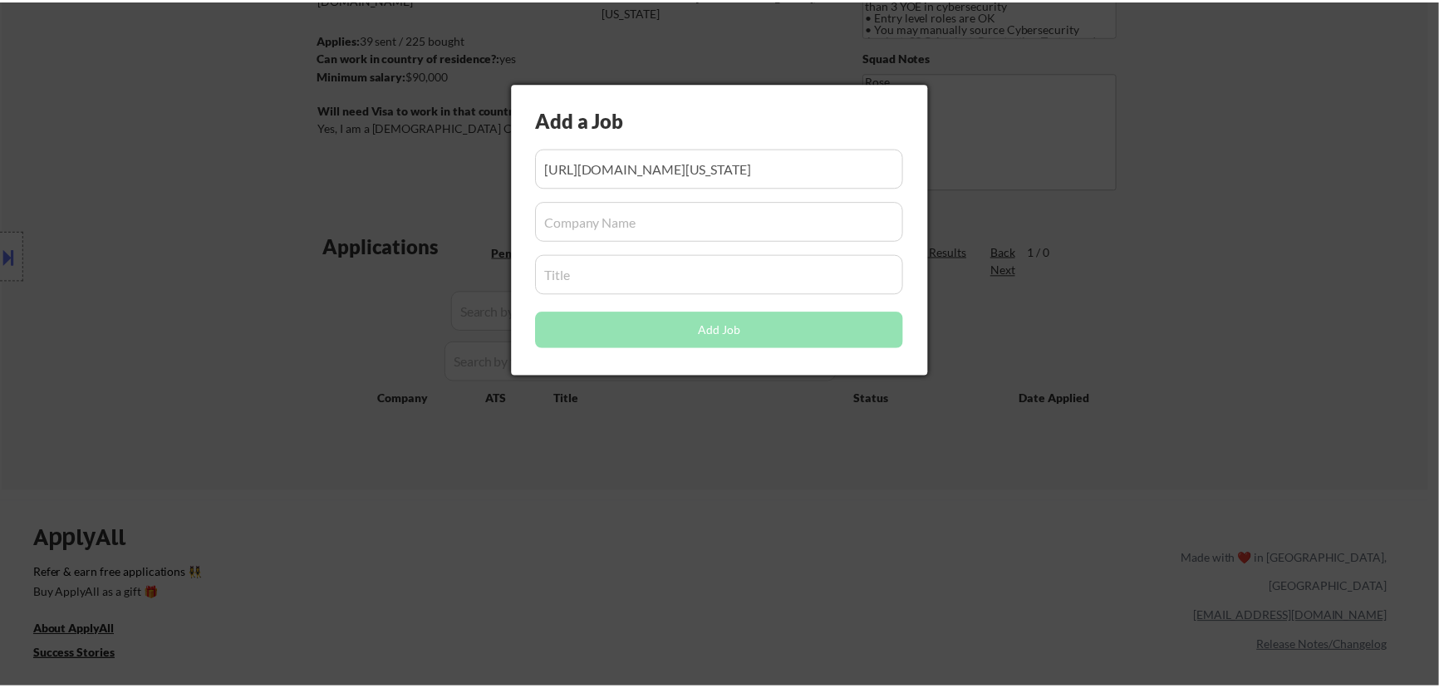
scroll to position [0, 0]
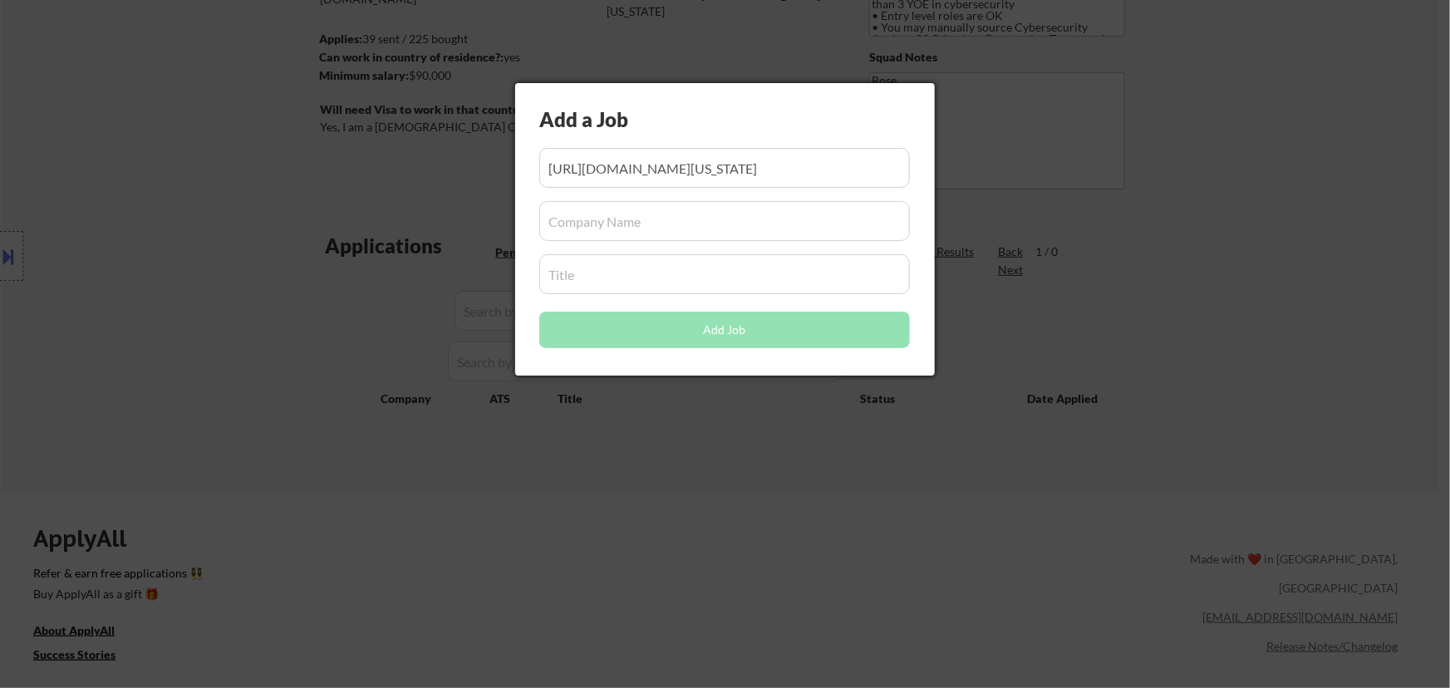
click at [706, 233] on input "input" at bounding box center [724, 221] width 371 height 40
paste input "motorolasolutions.wd5.myworkdayjobs.com"
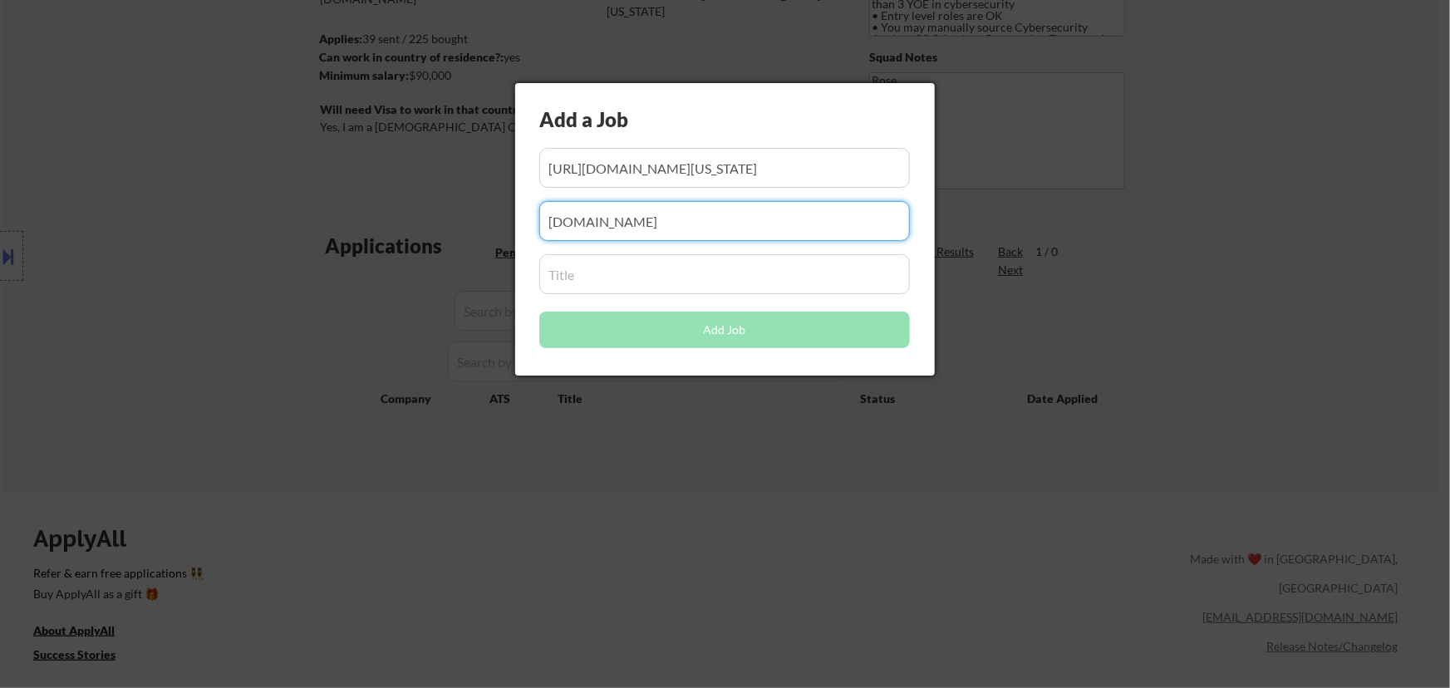
type input "motorolasolutions.wd5.myworkdayjobs.com"
click at [686, 285] on input "input" at bounding box center [724, 274] width 371 height 40
paste input "FedRAMP Cybersecurity Analyst (Junior) US Remote"
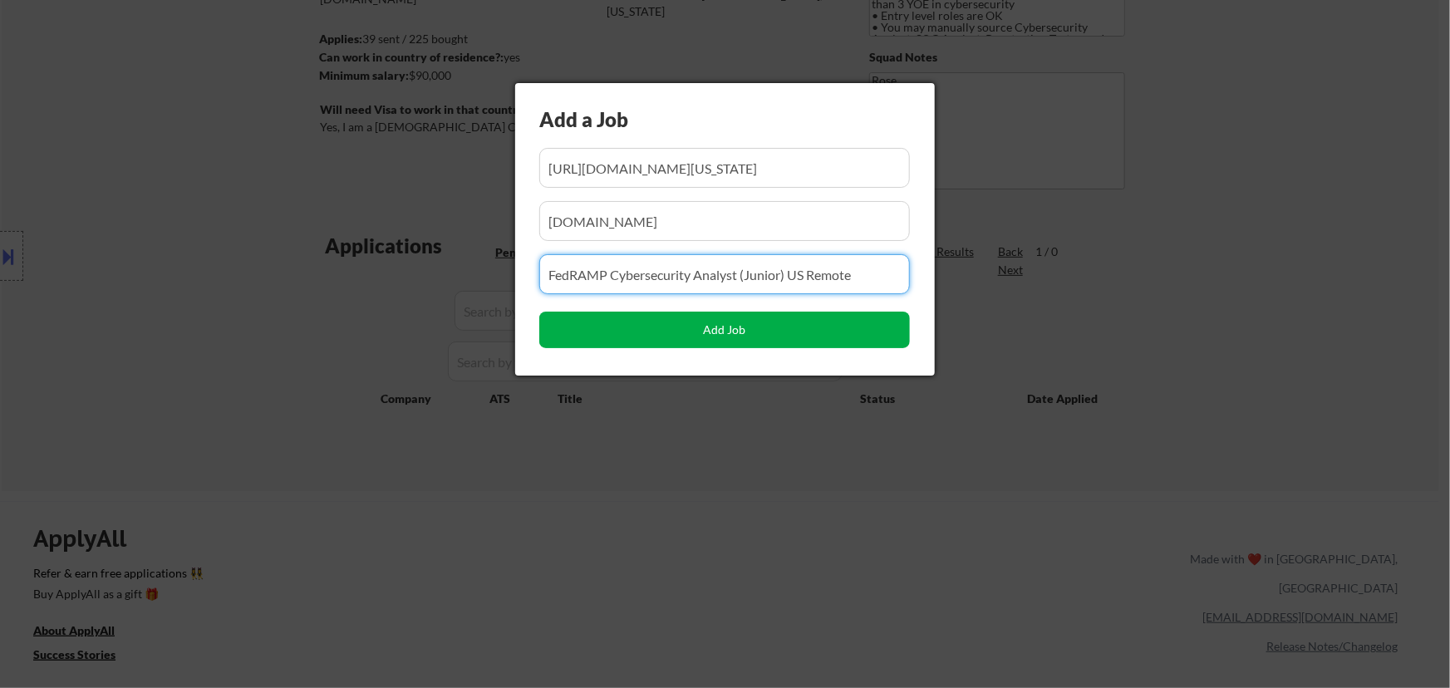
type input "FedRAMP Cybersecurity Analyst (Junior) US Remote"
click at [724, 332] on button "Add Job" at bounding box center [724, 330] width 371 height 37
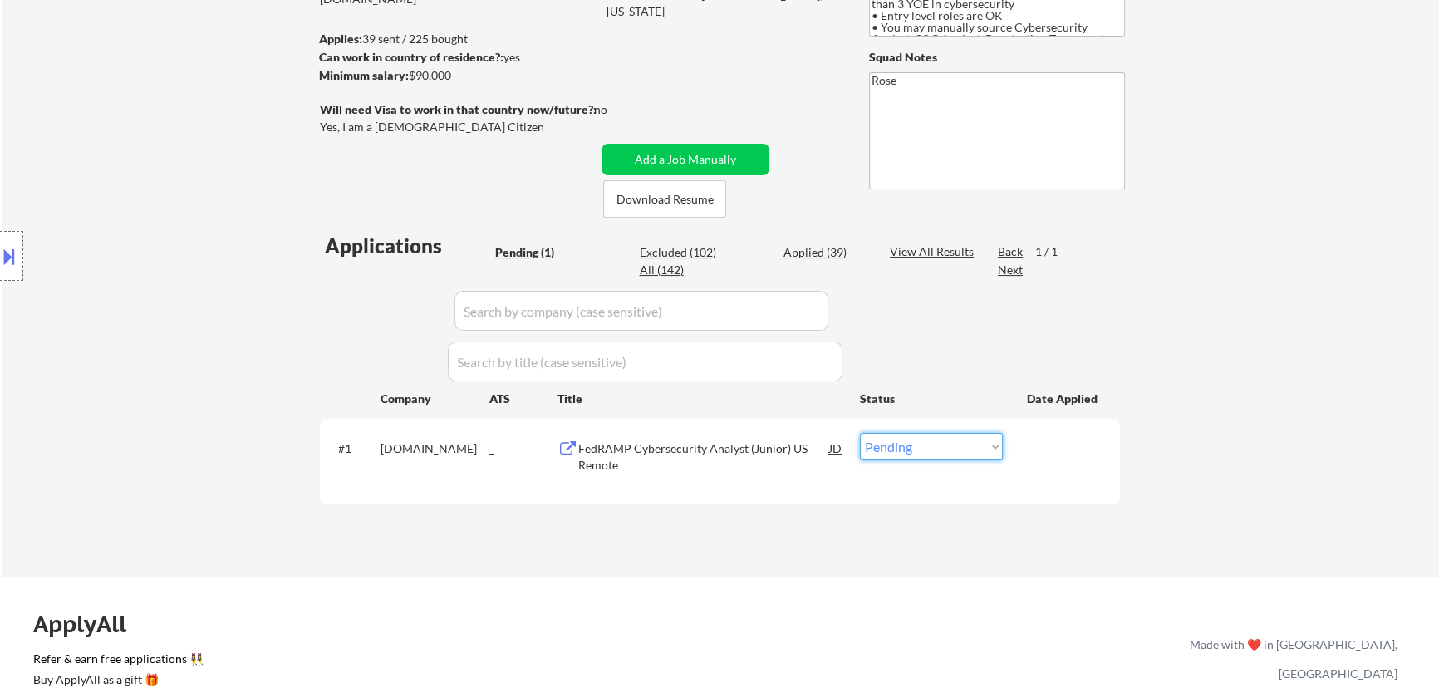
click at [764, 446] on select "Choose an option... Pending Applied Excluded (Questions) Excluded (Expired) Exc…" at bounding box center [931, 446] width 143 height 27
select select ""excluded""
click at [764, 433] on select "Choose an option... Pending Applied Excluded (Questions) Excluded (Expired) Exc…" at bounding box center [931, 446] width 143 height 27
